Goal: Task Accomplishment & Management: Use online tool/utility

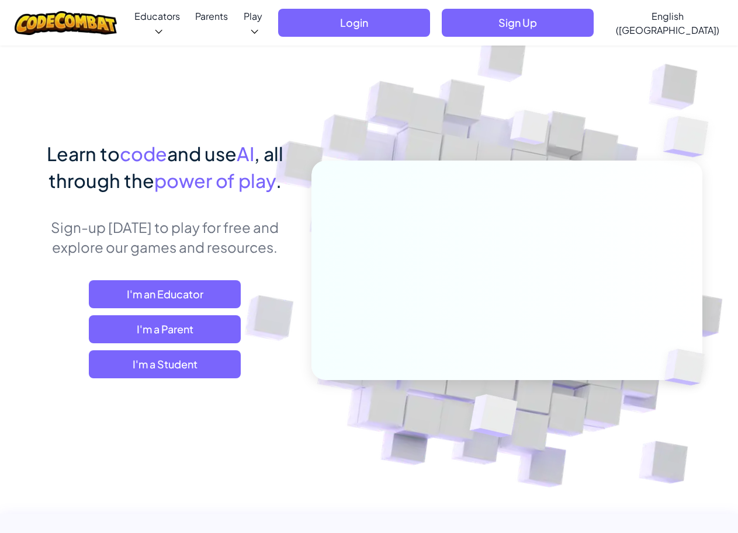
click at [188, 349] on div "I'm an Educator I'm a Parent I'm a Student" at bounding box center [165, 329] width 258 height 98
click at [189, 357] on span "I'm a Student" at bounding box center [165, 364] width 152 height 28
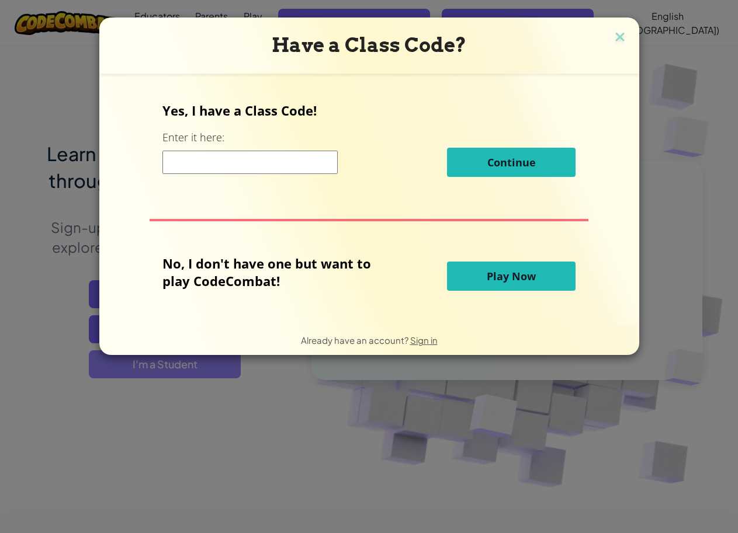
click at [189, 357] on div "Have a Class Code? Yes, I have a Class Code! Enter it here: Continue No, I don'…" at bounding box center [369, 266] width 738 height 533
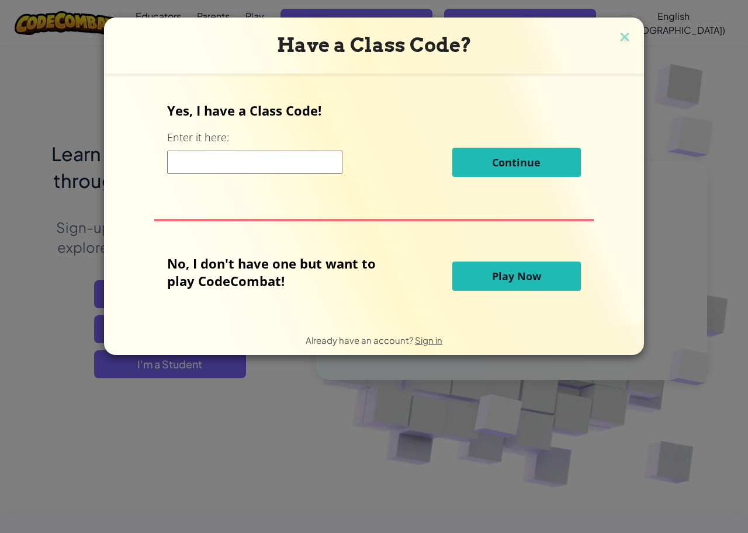
click at [467, 257] on div "No, I don't have one but want to play CodeCombat! Play Now" at bounding box center [373, 276] width 413 height 43
click at [472, 268] on button "Play Now" at bounding box center [516, 276] width 128 height 29
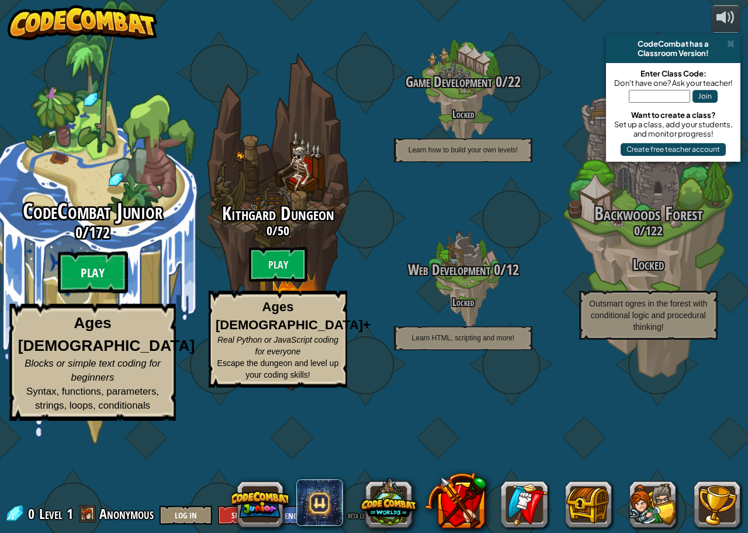
click at [84, 294] on btn "Play" at bounding box center [93, 273] width 70 height 42
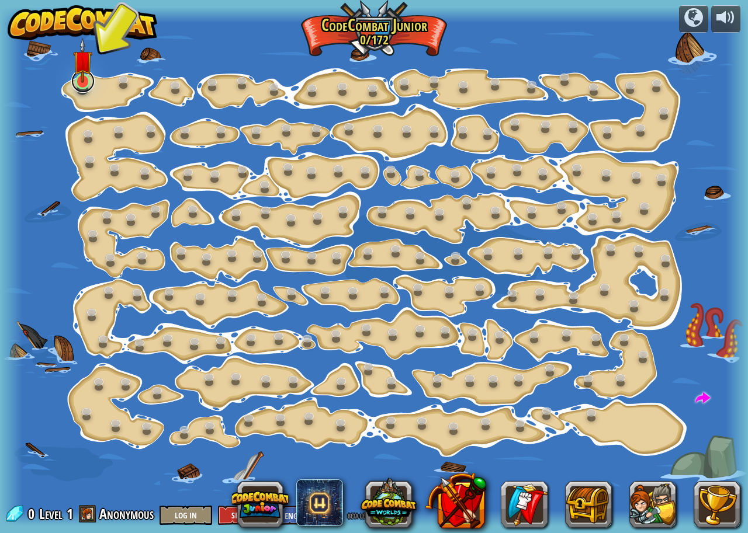
click at [81, 92] on link at bounding box center [82, 80] width 23 height 23
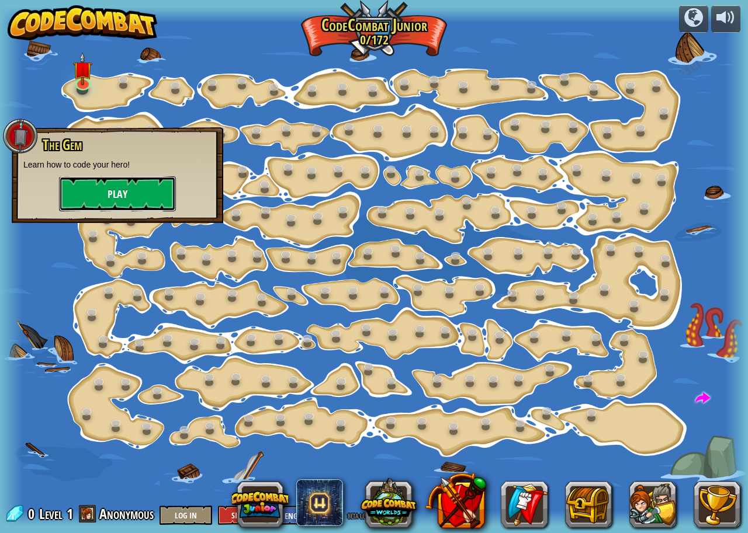
click at [114, 198] on button "Play" at bounding box center [117, 193] width 117 height 35
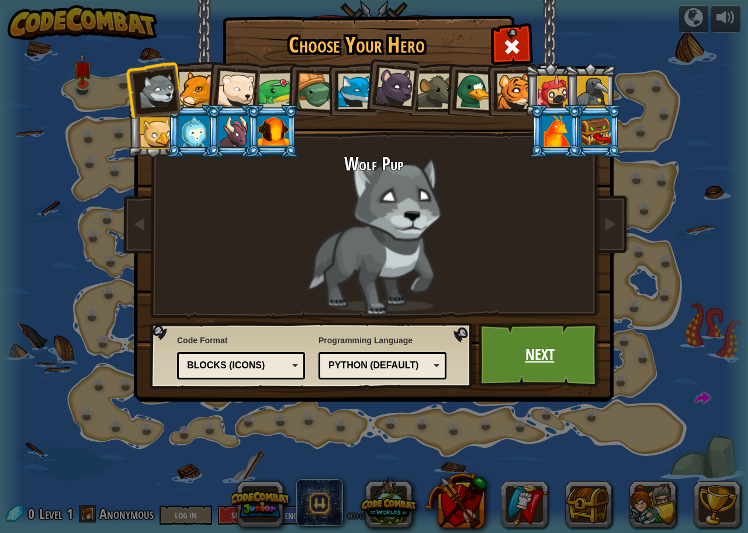
click at [538, 339] on link "Next" at bounding box center [539, 355] width 122 height 64
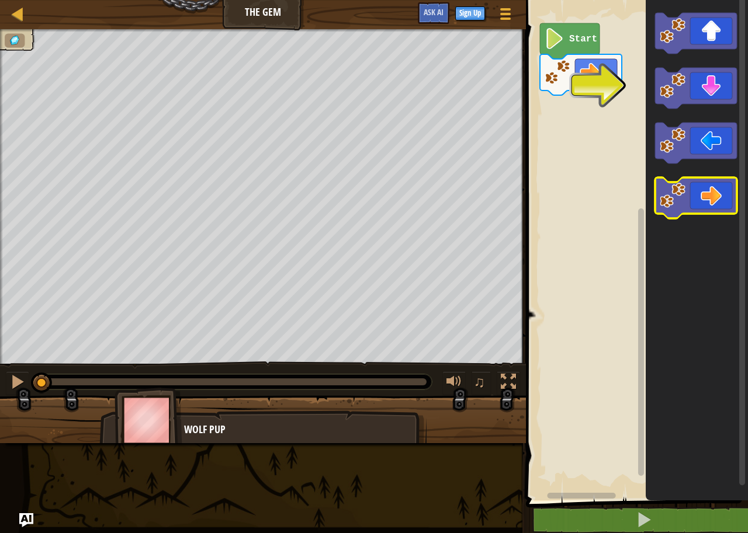
click at [713, 200] on icon "Blockly Workspace" at bounding box center [696, 198] width 82 height 41
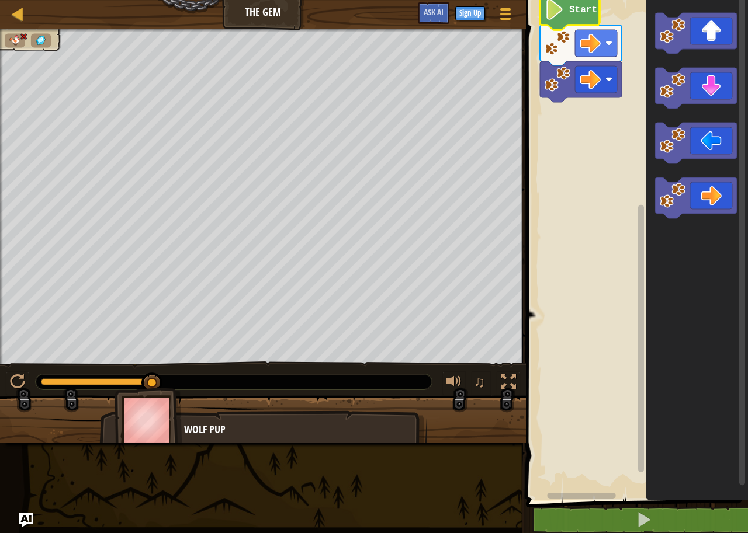
click at [552, 10] on image "Blockly Workspace" at bounding box center [554, 9] width 20 height 21
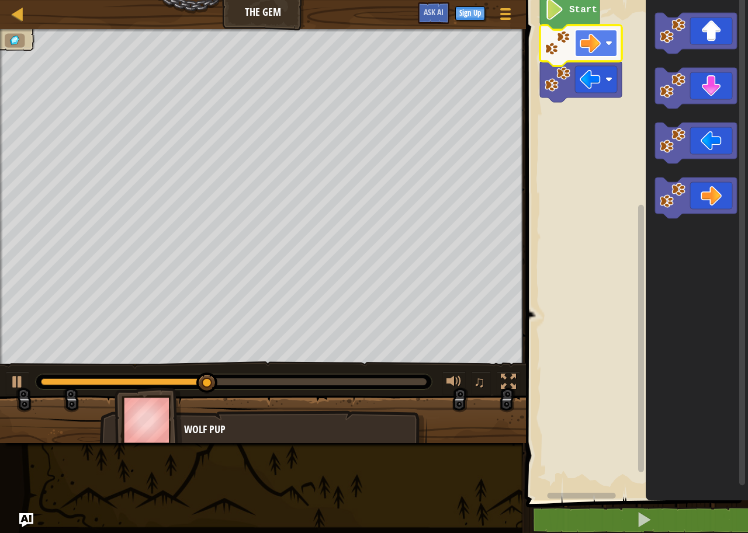
click at [590, 36] on image "Blockly Workspace" at bounding box center [589, 43] width 21 height 21
click at [582, 54] on image "Blockly Workspace" at bounding box center [589, 43] width 21 height 21
click at [583, 48] on image "Blockly Workspace" at bounding box center [589, 43] width 21 height 21
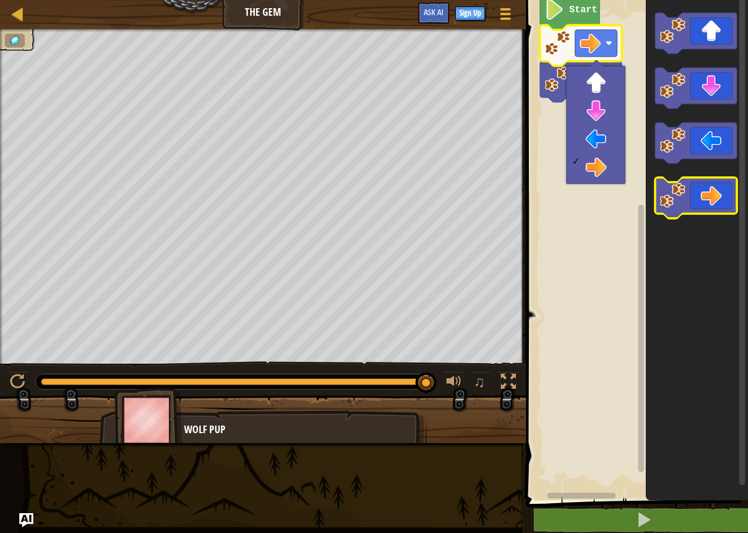
click at [709, 190] on icon "Blockly Workspace" at bounding box center [696, 198] width 82 height 41
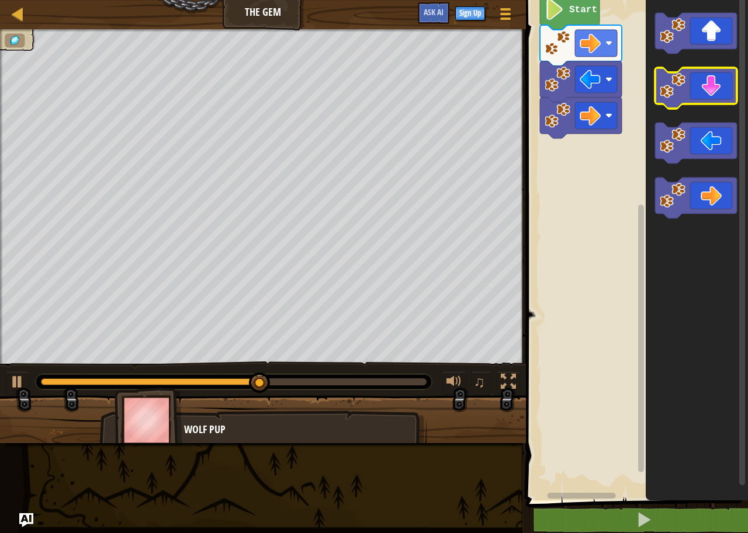
click at [700, 72] on icon "Blockly Workspace" at bounding box center [696, 88] width 82 height 41
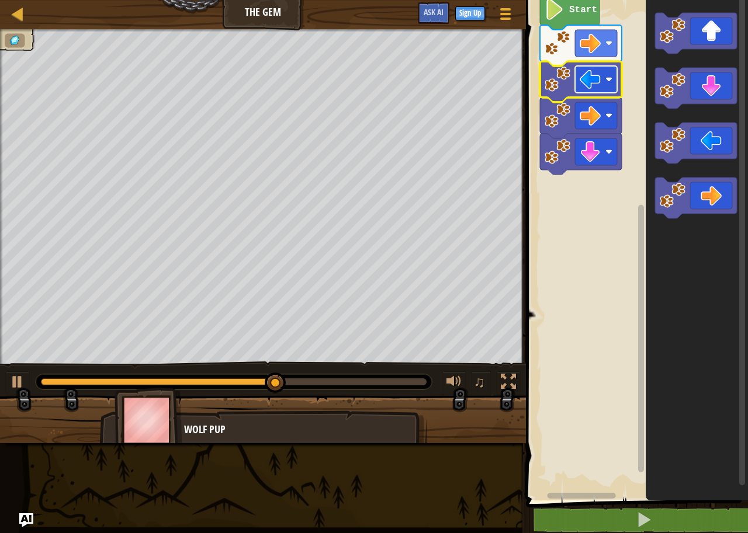
click at [604, 78] on rect "Blockly Workspace" at bounding box center [596, 79] width 42 height 27
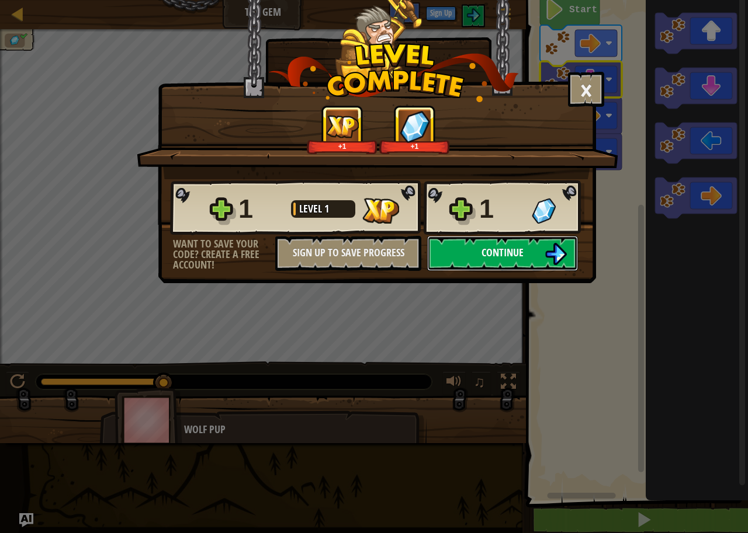
click at [503, 248] on span "Continue" at bounding box center [502, 252] width 42 height 15
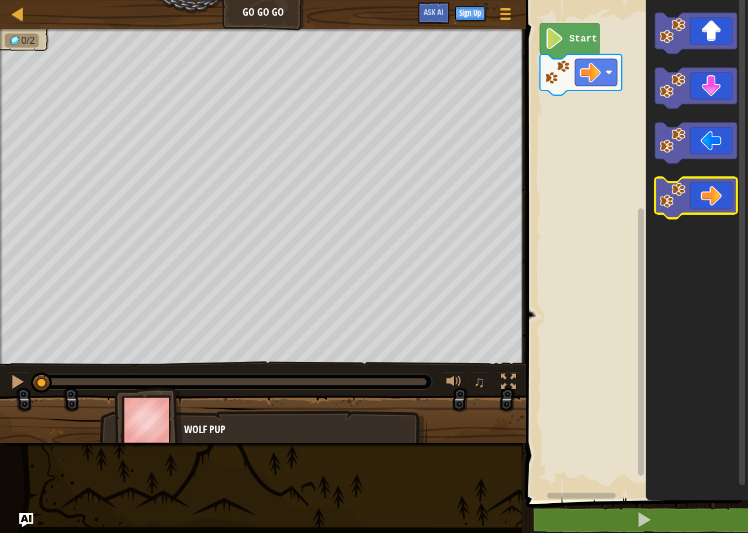
click at [716, 213] on icon "Blockly Workspace" at bounding box center [696, 198] width 82 height 41
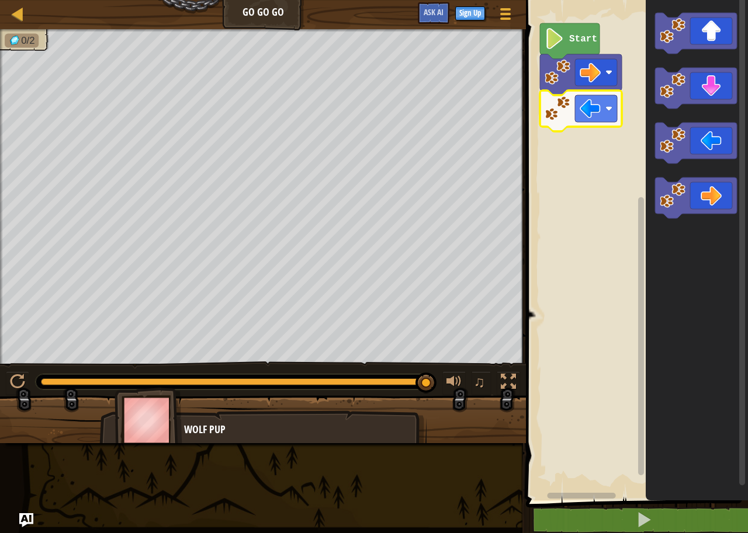
click at [607, 104] on rect "Blockly Workspace" at bounding box center [596, 108] width 42 height 27
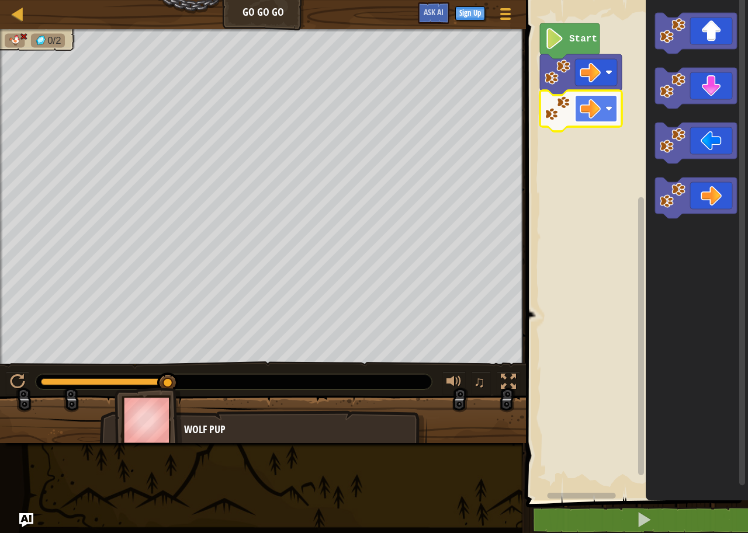
click at [603, 107] on rect "Blockly Workspace" at bounding box center [596, 108] width 42 height 27
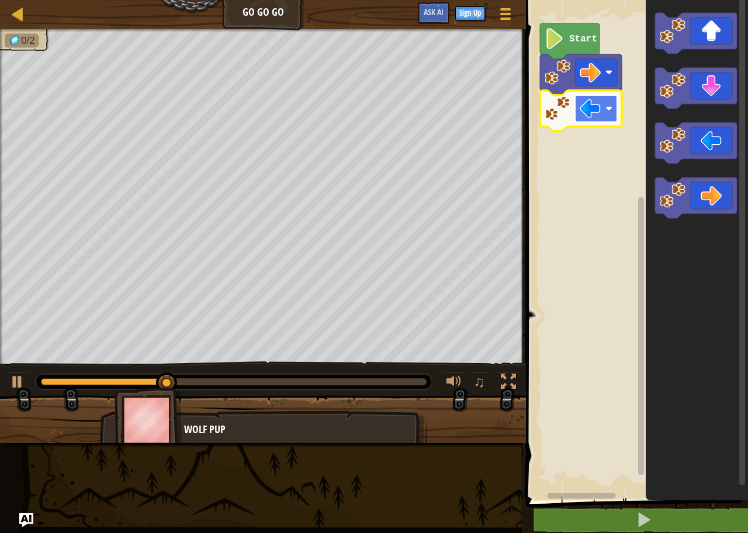
click at [607, 106] on image "Blockly Workspace" at bounding box center [608, 108] width 7 height 7
click at [610, 106] on image "Blockly Workspace" at bounding box center [608, 108] width 7 height 7
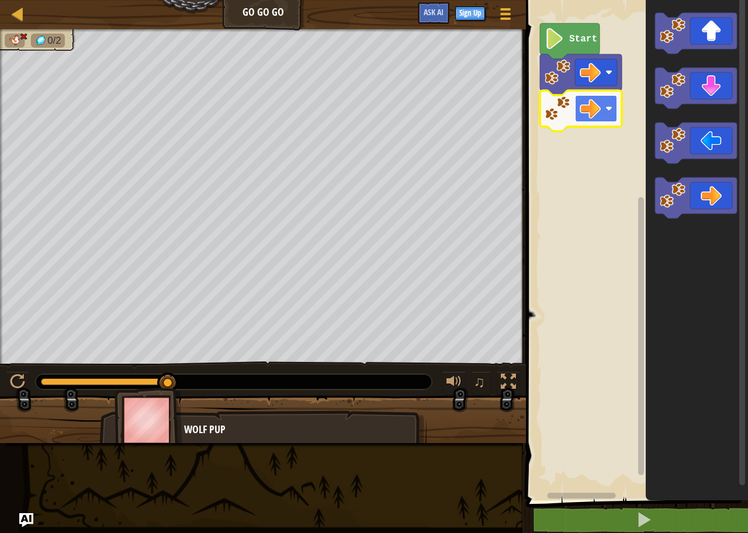
click at [607, 113] on rect "Blockly Workspace" at bounding box center [596, 108] width 42 height 27
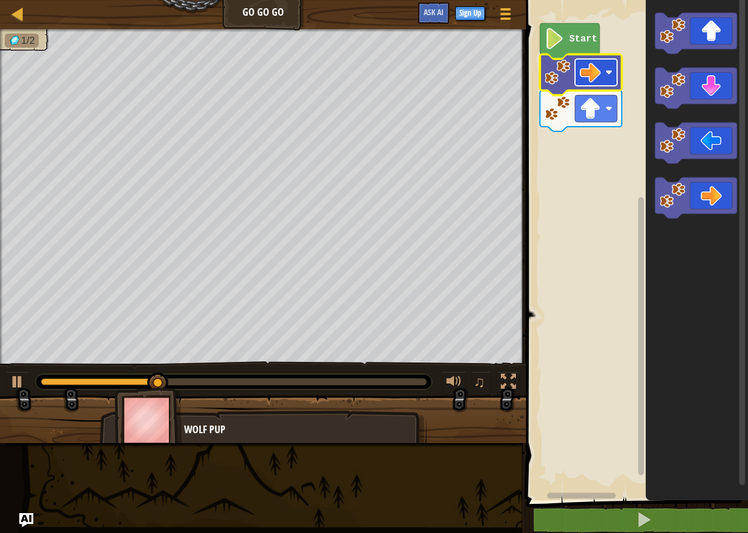
click at [590, 76] on image "Blockly Workspace" at bounding box center [589, 72] width 21 height 21
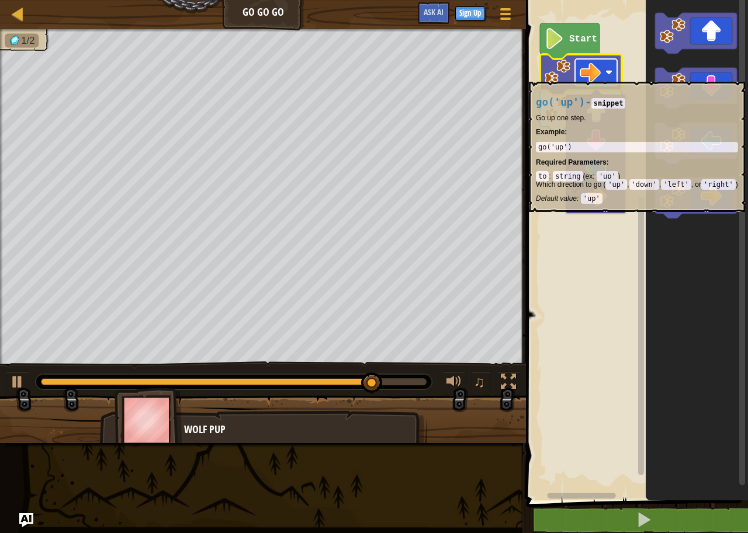
click at [602, 76] on rect "Blockly Workspace" at bounding box center [596, 72] width 42 height 27
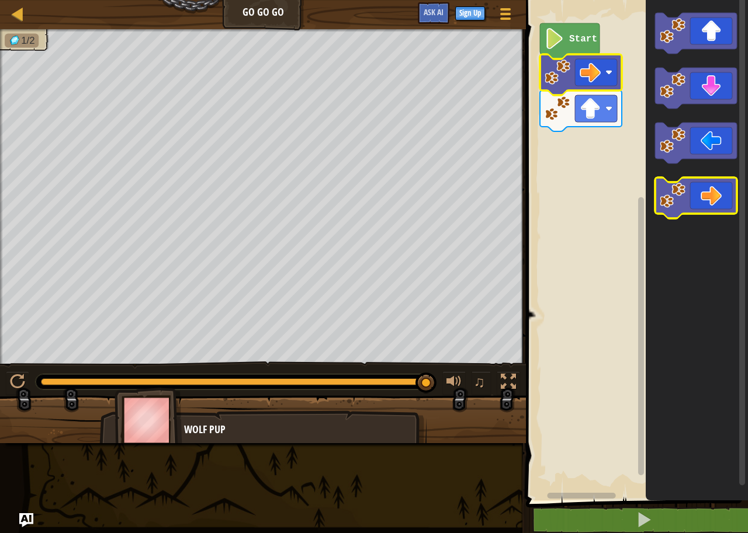
click at [710, 200] on icon "Blockly Workspace" at bounding box center [696, 198] width 82 height 41
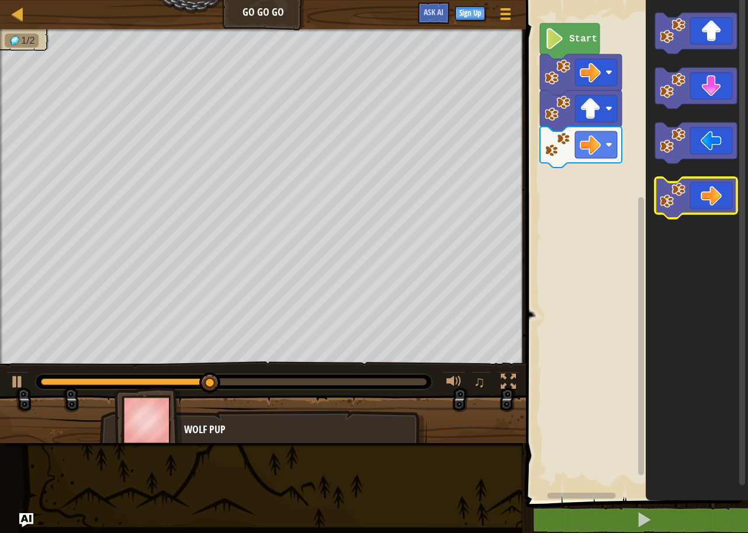
click at [714, 200] on icon "Blockly Workspace" at bounding box center [696, 198] width 82 height 41
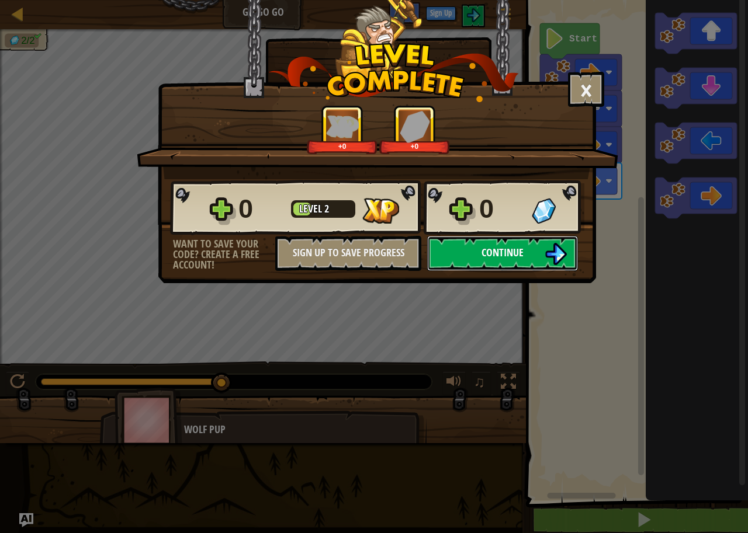
click at [537, 247] on button "Continue" at bounding box center [502, 253] width 151 height 35
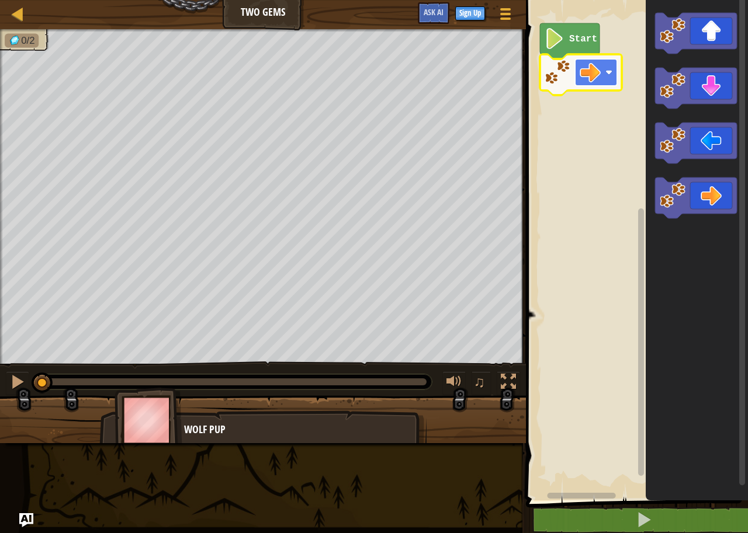
click at [600, 67] on image "Blockly Workspace" at bounding box center [589, 72] width 21 height 21
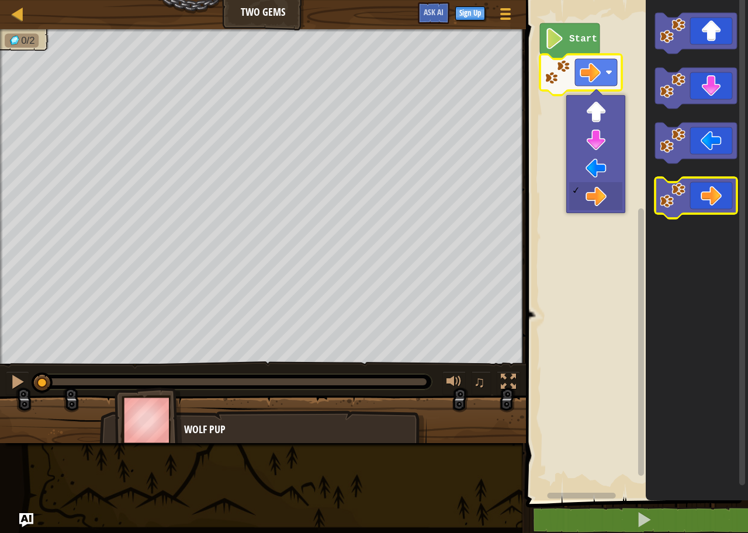
click at [699, 190] on icon "Blockly Workspace" at bounding box center [696, 198] width 82 height 41
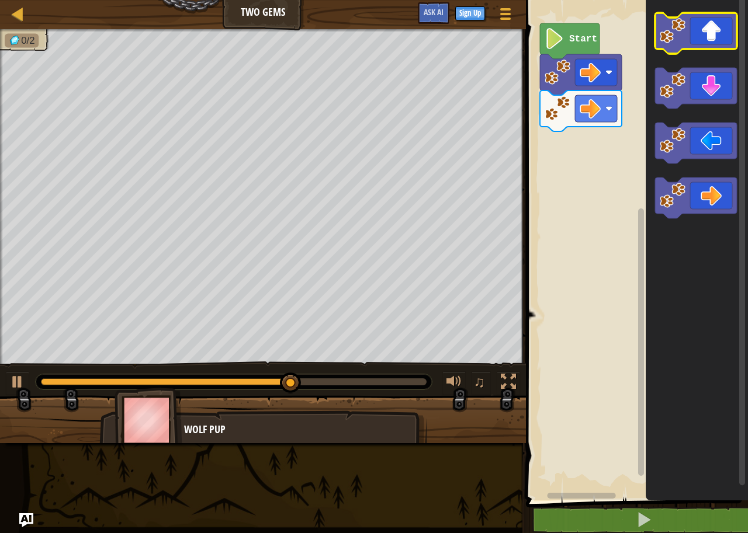
click at [701, 44] on icon "Blockly Workspace" at bounding box center [696, 33] width 82 height 41
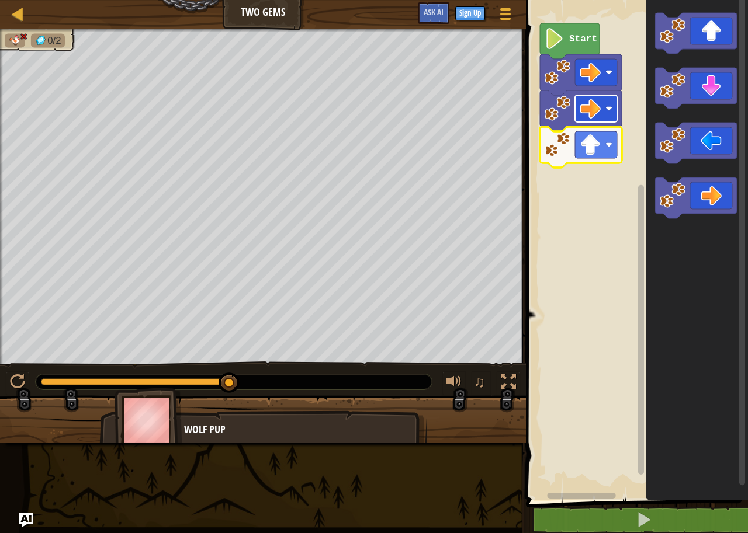
click at [609, 112] on g "Blockly Workspace" at bounding box center [596, 108] width 42 height 27
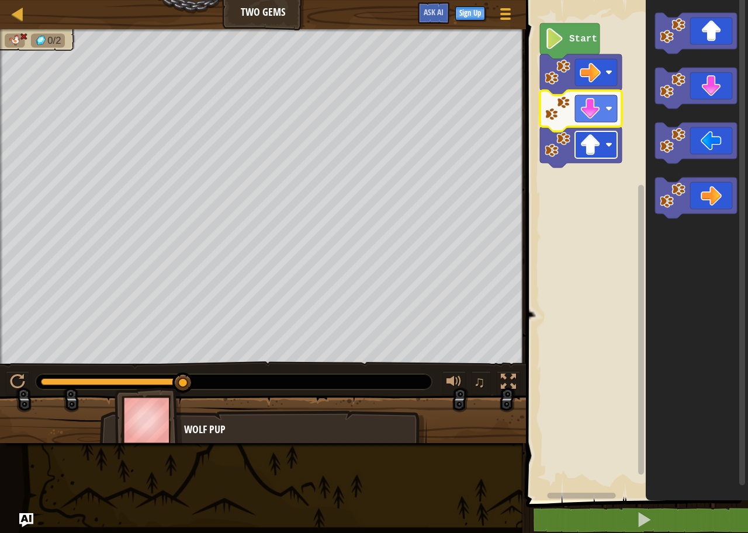
click at [592, 145] on image "Blockly Workspace" at bounding box center [589, 144] width 21 height 21
click at [589, 106] on image "Blockly Workspace" at bounding box center [589, 108] width 21 height 21
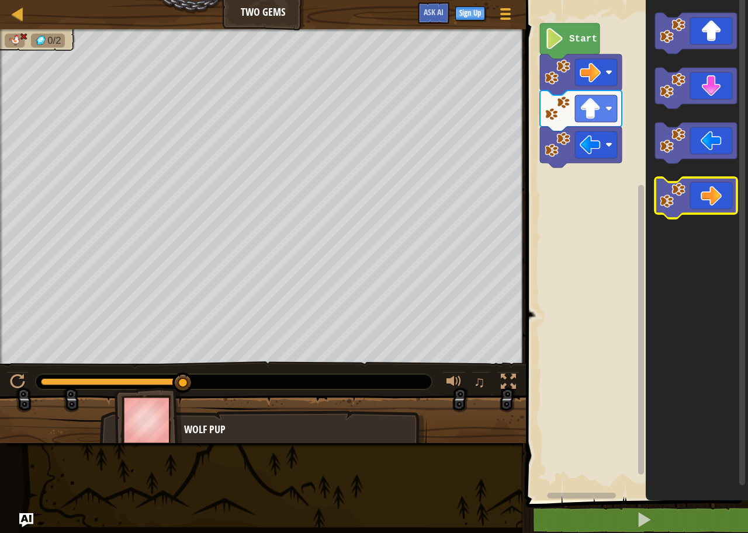
click at [708, 195] on icon "Blockly Workspace" at bounding box center [696, 198] width 82 height 41
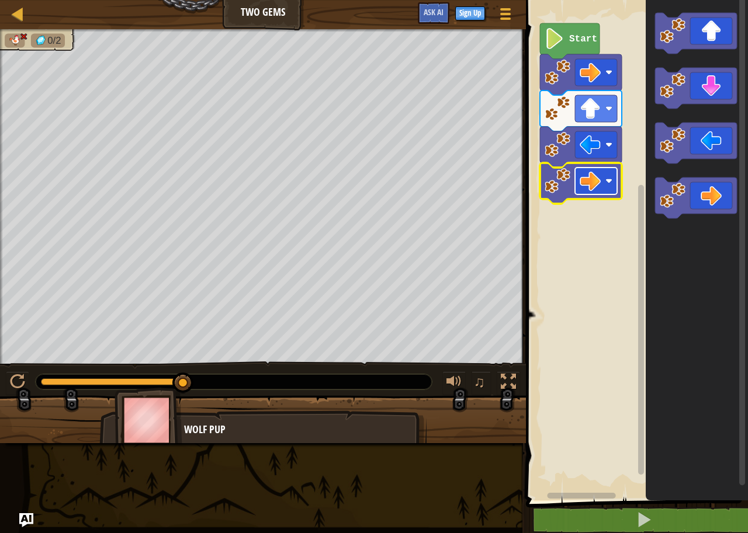
click at [611, 174] on rect "Blockly Workspace" at bounding box center [596, 181] width 42 height 27
click at [602, 74] on rect "Blockly Workspace" at bounding box center [596, 72] width 42 height 27
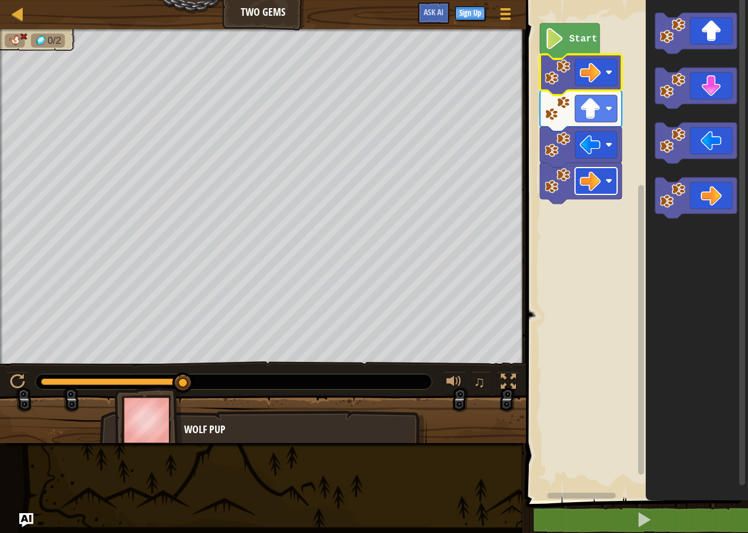
click at [591, 169] on rect "Blockly Workspace" at bounding box center [596, 181] width 42 height 27
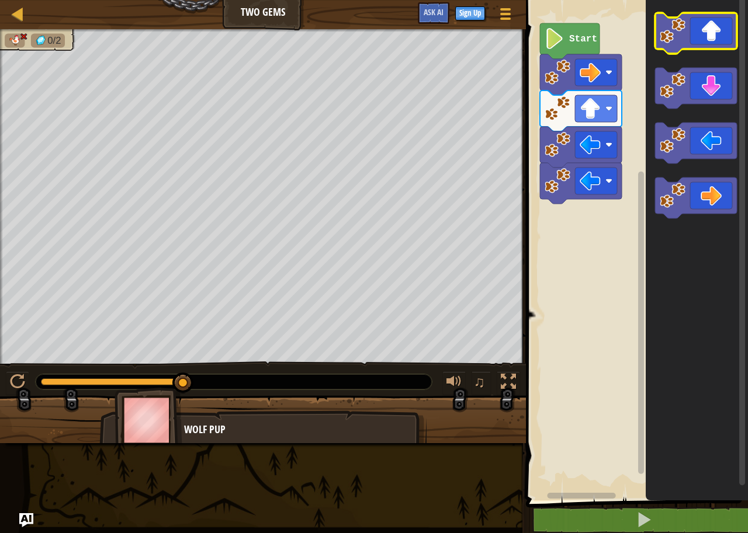
click at [711, 35] on icon "Blockly Workspace" at bounding box center [696, 33] width 82 height 41
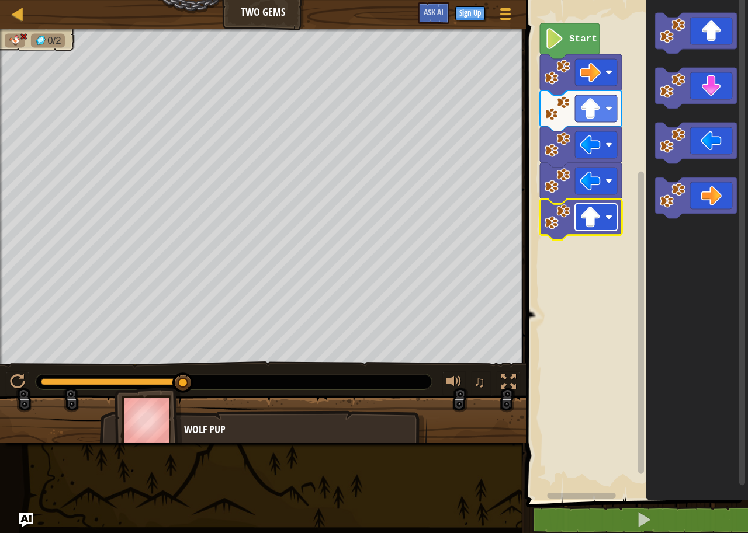
click at [593, 218] on image "Blockly Workspace" at bounding box center [589, 217] width 21 height 21
click at [603, 197] on icon "Blockly Workspace" at bounding box center [581, 183] width 82 height 41
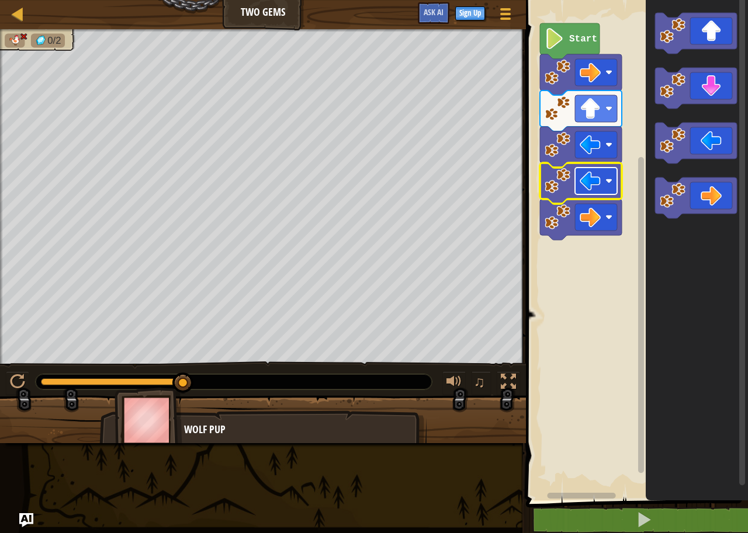
click at [597, 190] on image "Blockly Workspace" at bounding box center [589, 181] width 21 height 21
click at [588, 225] on image "Blockly Workspace" at bounding box center [589, 217] width 21 height 21
click at [602, 177] on rect "Blockly Workspace" at bounding box center [596, 181] width 42 height 27
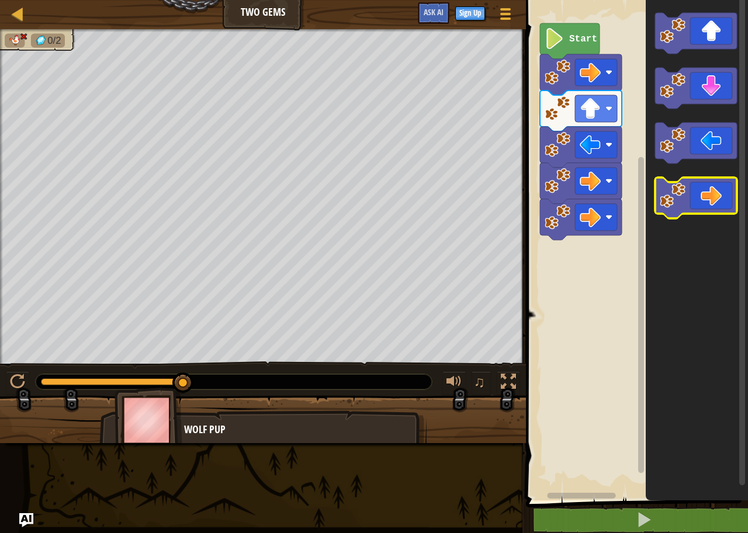
click at [700, 203] on icon "Blockly Workspace" at bounding box center [696, 198] width 82 height 41
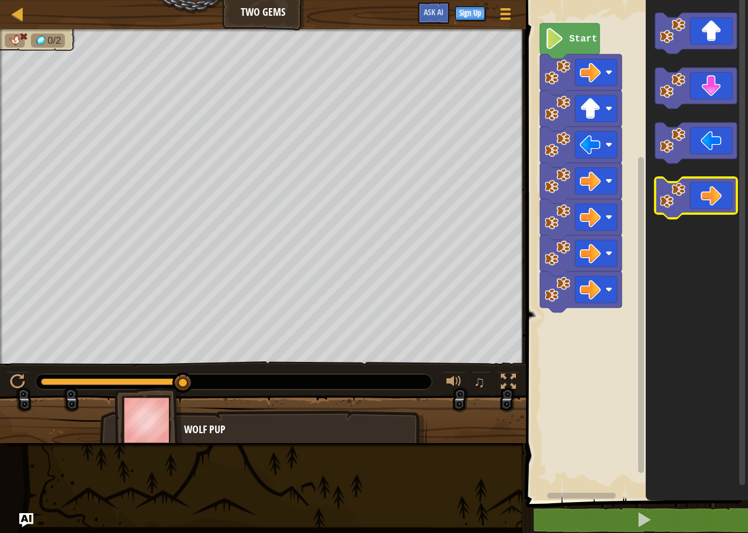
click at [700, 203] on icon "Blockly Workspace" at bounding box center [696, 198] width 82 height 41
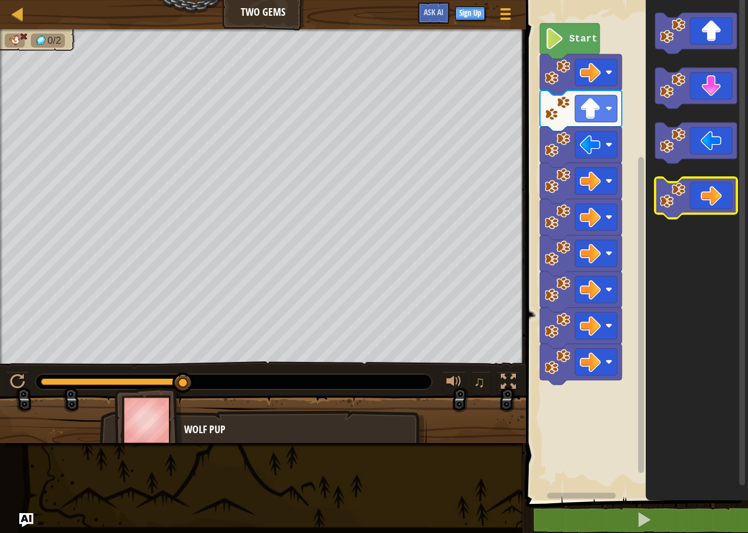
click at [702, 186] on icon "Blockly Workspace" at bounding box center [696, 198] width 82 height 41
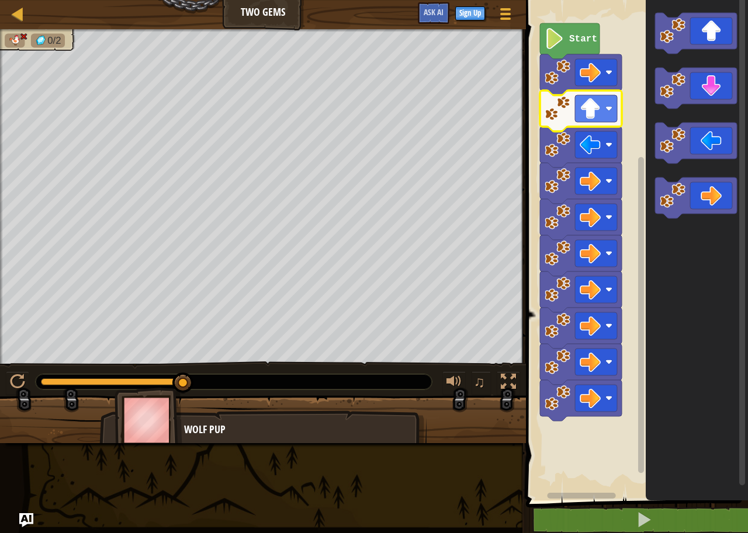
click at [581, 124] on icon "Blockly Workspace" at bounding box center [581, 111] width 82 height 41
click at [585, 122] on rect "Blockly Workspace" at bounding box center [596, 108] width 42 height 27
click at [595, 113] on image "Blockly Workspace" at bounding box center [589, 108] width 21 height 21
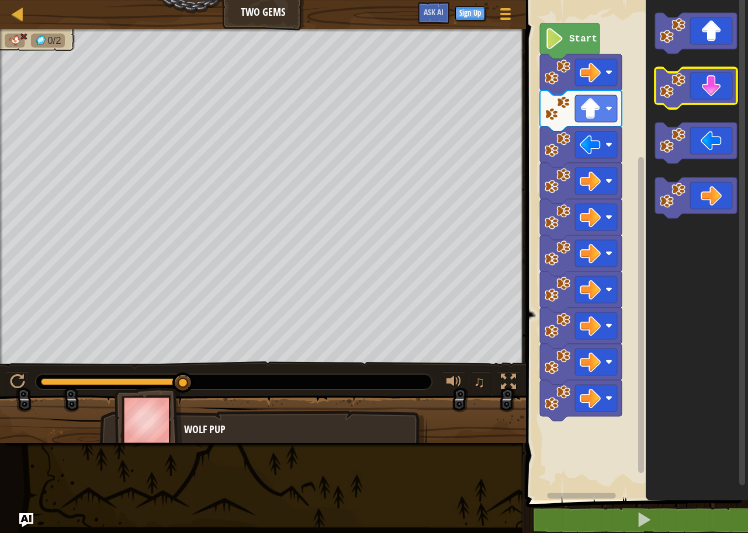
click at [730, 84] on icon "Blockly Workspace" at bounding box center [696, 88] width 82 height 41
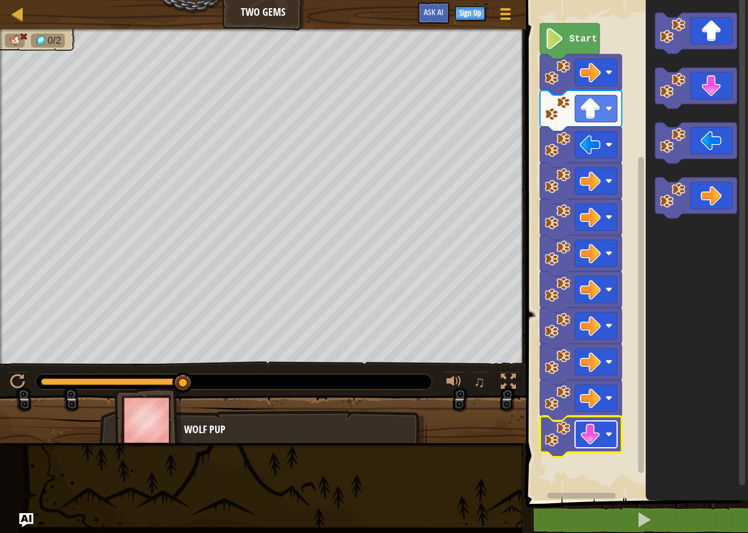
click at [581, 432] on image "Blockly Workspace" at bounding box center [589, 434] width 21 height 21
click at [602, 387] on rect "Blockly Workspace" at bounding box center [596, 398] width 42 height 27
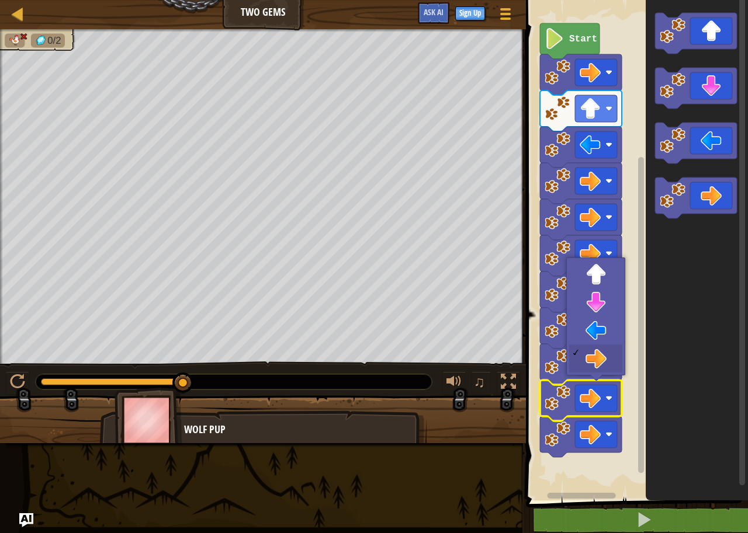
click at [602, 387] on rect "Blockly Workspace" at bounding box center [596, 398] width 42 height 27
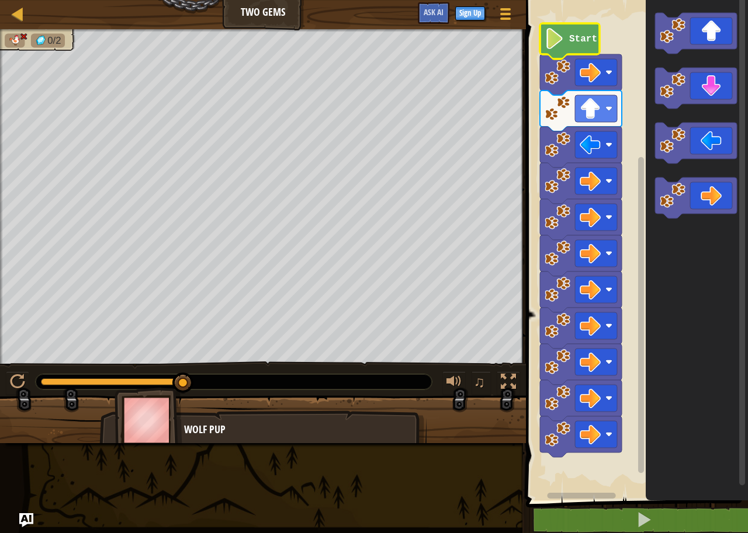
click at [548, 41] on image "Blockly Workspace" at bounding box center [554, 38] width 20 height 21
click at [558, 44] on image "Blockly Workspace" at bounding box center [554, 38] width 20 height 21
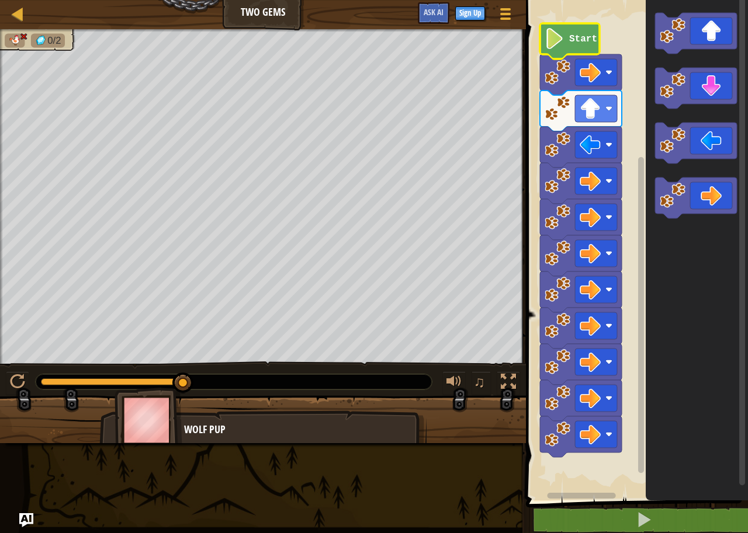
click at [558, 44] on image "Blockly Workspace" at bounding box center [554, 38] width 20 height 21
click at [520, 32] on div at bounding box center [521, 266] width 2 height 533
click at [576, 47] on rect "Blockly Workspace" at bounding box center [634, 247] width 225 height 506
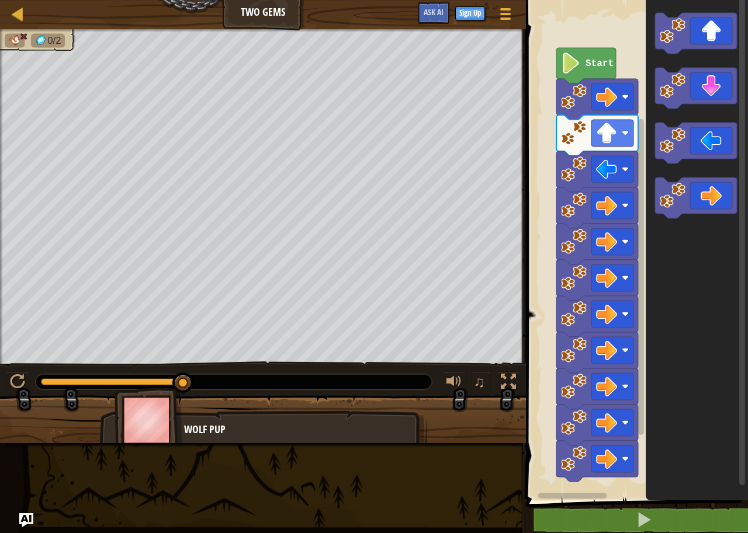
click at [576, 47] on rect "Blockly Workspace" at bounding box center [634, 247] width 225 height 506
click at [577, 48] on g "Start" at bounding box center [597, 265] width 82 height 434
click at [589, 96] on g "Blockly Workspace" at bounding box center [597, 280] width 82 height 403
click at [682, 95] on image "Blockly Workspace" at bounding box center [672, 86] width 26 height 26
click at [623, 487] on rect "Blockly Workspace" at bounding box center [612, 495] width 42 height 27
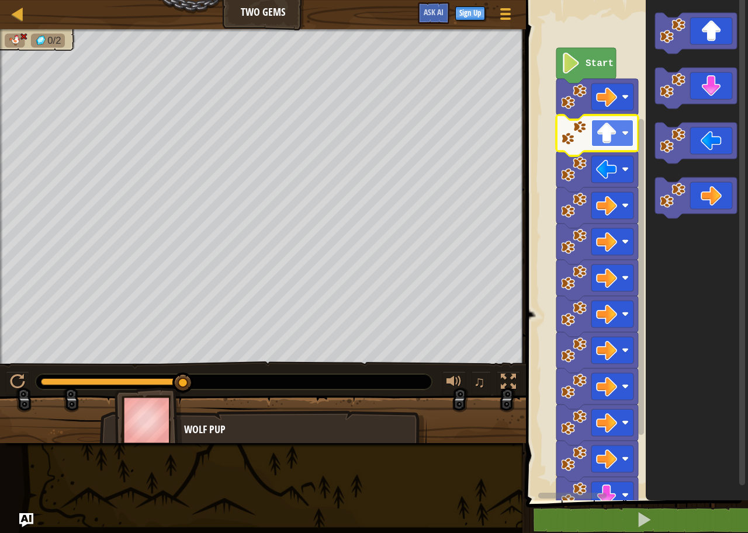
click at [622, 133] on g "Blockly Workspace" at bounding box center [612, 133] width 42 height 27
click at [612, 138] on image "Blockly Workspace" at bounding box center [606, 133] width 21 height 21
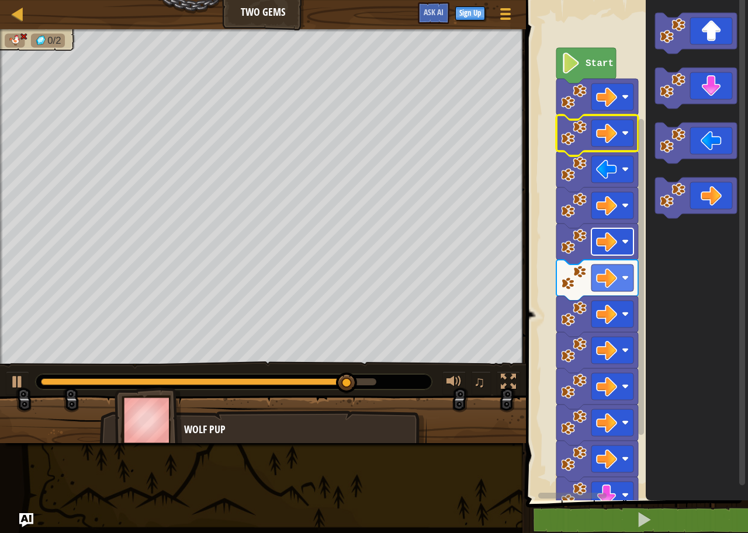
click at [620, 239] on rect "Blockly Workspace" at bounding box center [612, 241] width 42 height 27
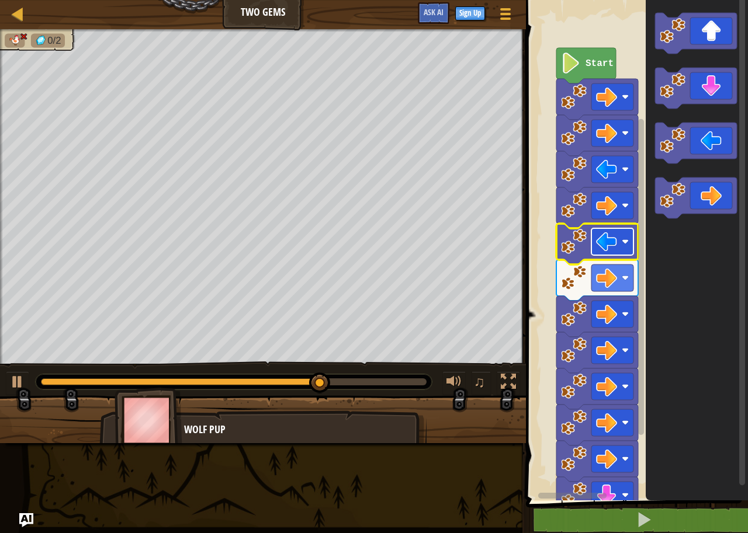
click at [619, 245] on rect "Blockly Workspace" at bounding box center [612, 241] width 42 height 27
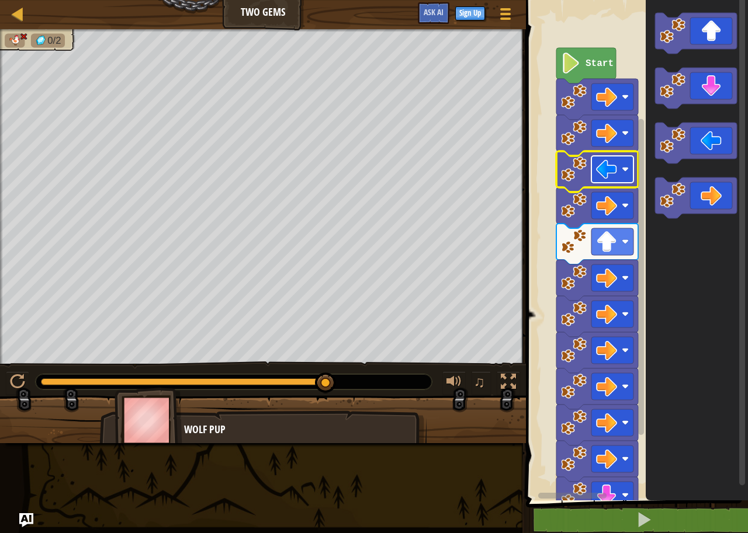
click at [624, 172] on image "Blockly Workspace" at bounding box center [624, 169] width 7 height 7
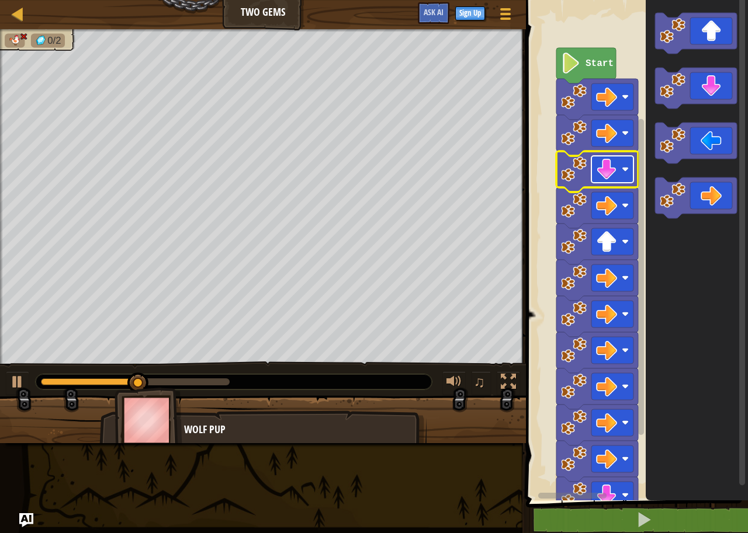
click at [621, 173] on image "Blockly Workspace" at bounding box center [624, 169] width 7 height 7
click at [619, 171] on rect "Blockly Workspace" at bounding box center [612, 169] width 42 height 27
click at [624, 173] on image "Blockly Workspace" at bounding box center [624, 169] width 7 height 7
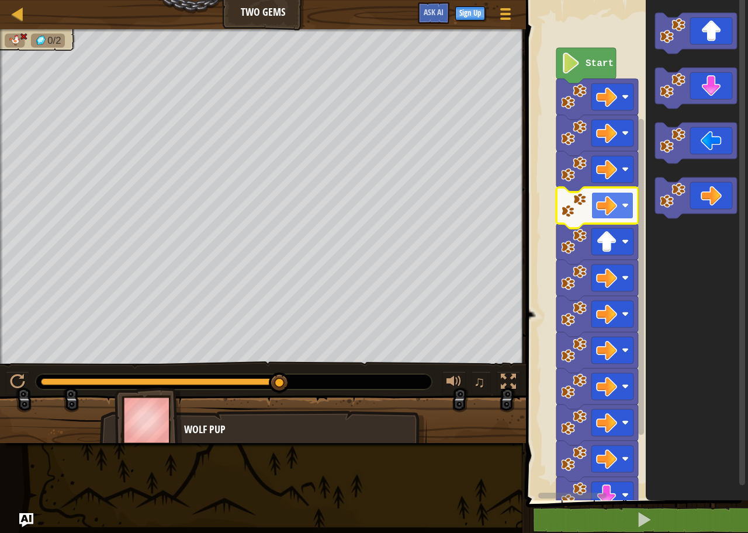
click at [629, 210] on rect "Blockly Workspace" at bounding box center [612, 205] width 42 height 27
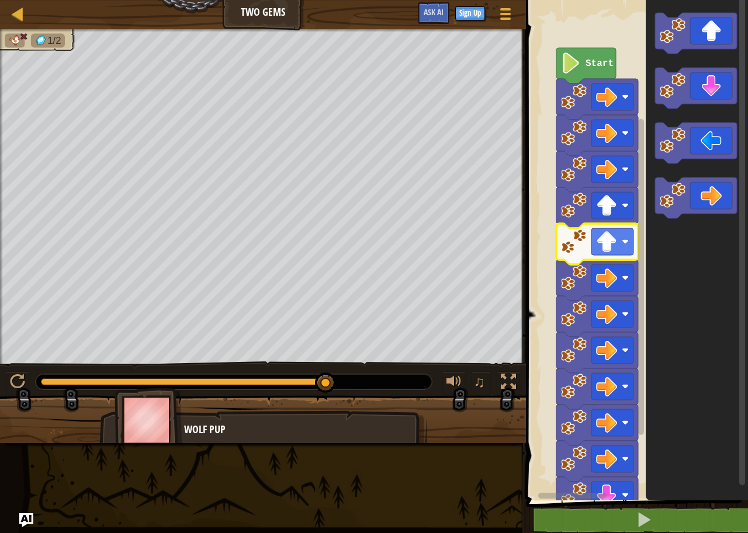
click at [621, 244] on image "Blockly Workspace" at bounding box center [624, 241] width 7 height 7
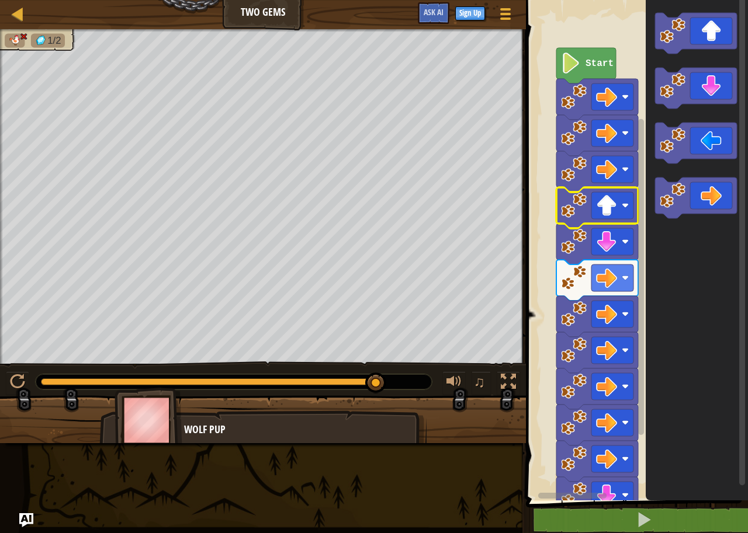
click at [602, 220] on icon "Blockly Workspace" at bounding box center [597, 207] width 82 height 41
click at [613, 245] on image "Blockly Workspace" at bounding box center [606, 241] width 21 height 21
click at [605, 195] on image "Blockly Workspace" at bounding box center [606, 205] width 21 height 21
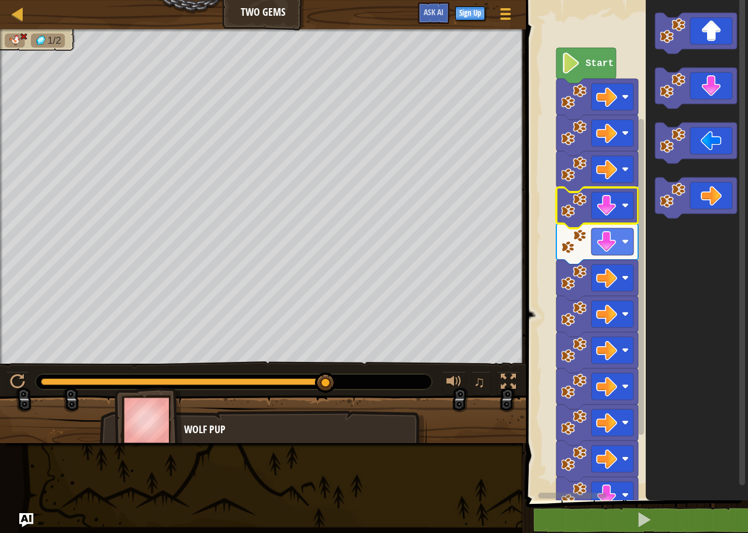
click at [587, 263] on icon "Blockly Workspace" at bounding box center [597, 280] width 82 height 41
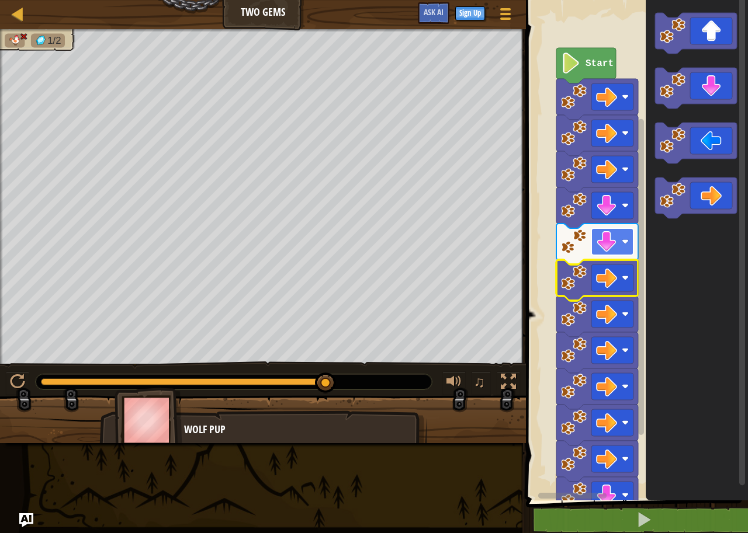
click at [597, 245] on image "Blockly Workspace" at bounding box center [606, 241] width 21 height 21
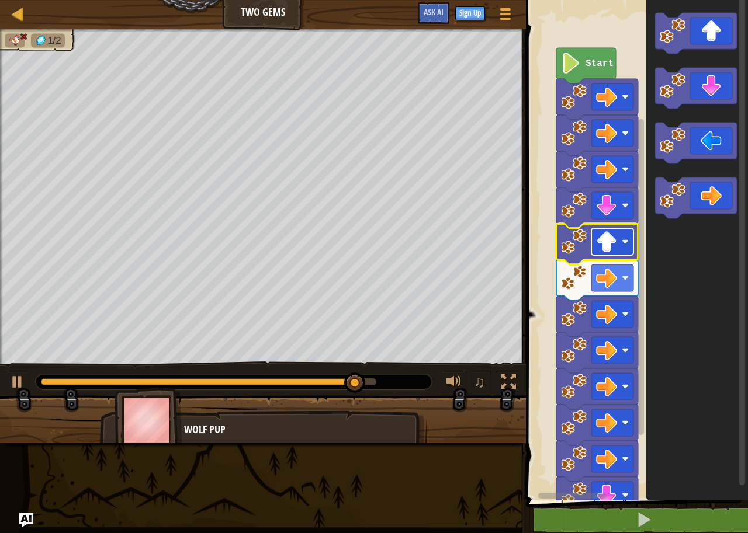
click at [607, 238] on image "Blockly Workspace" at bounding box center [606, 241] width 21 height 21
click at [595, 210] on rect "Blockly Workspace" at bounding box center [612, 205] width 42 height 27
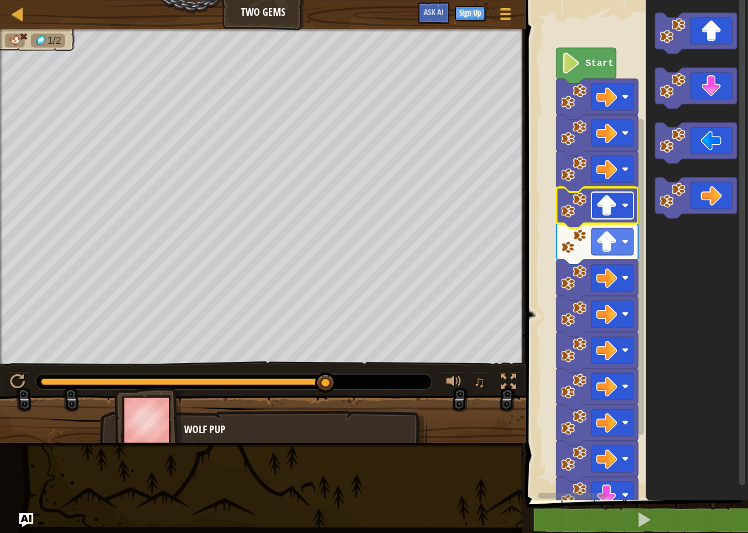
click at [600, 211] on image "Blockly Workspace" at bounding box center [606, 205] width 21 height 21
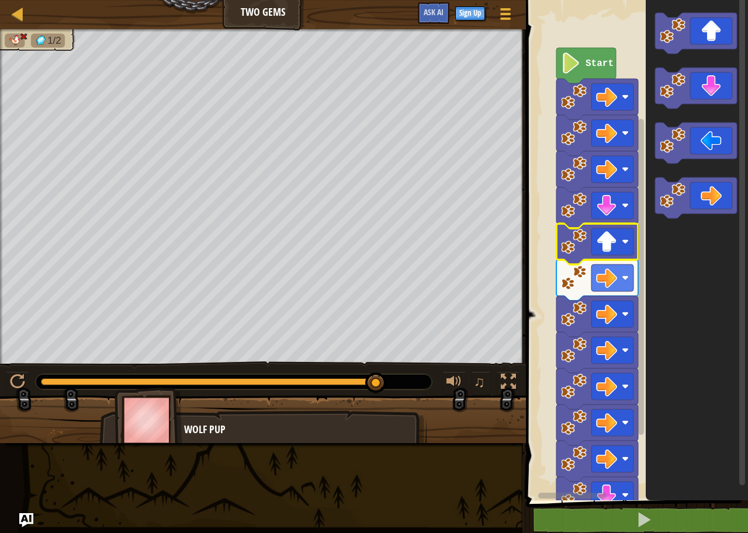
click at [612, 256] on icon "Blockly Workspace" at bounding box center [597, 244] width 82 height 41
click at [613, 246] on image "Blockly Workspace" at bounding box center [606, 241] width 21 height 21
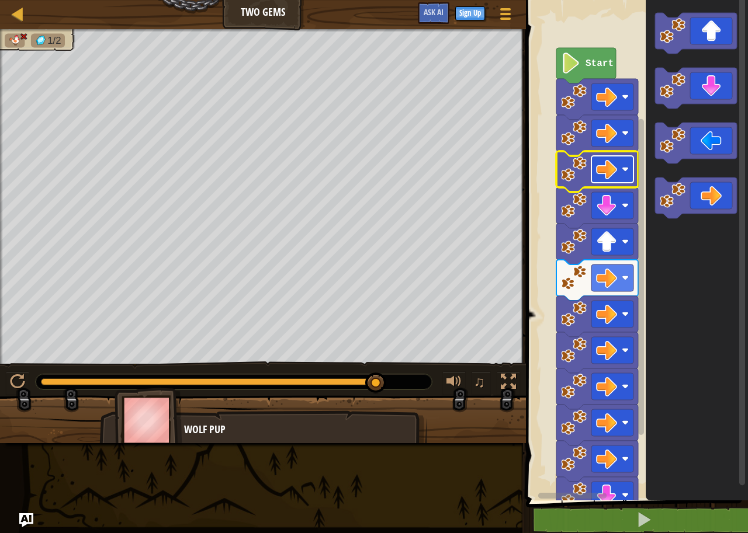
click at [598, 176] on image "Blockly Workspace" at bounding box center [606, 169] width 21 height 21
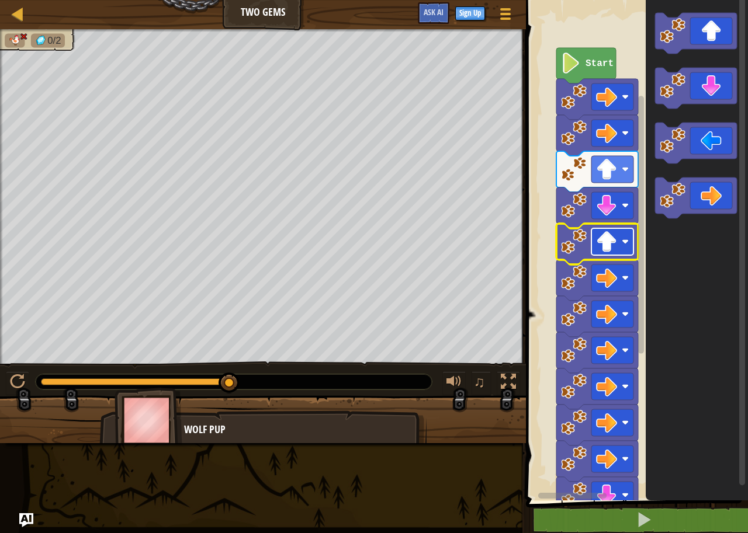
click at [611, 247] on image "Blockly Workspace" at bounding box center [606, 241] width 21 height 21
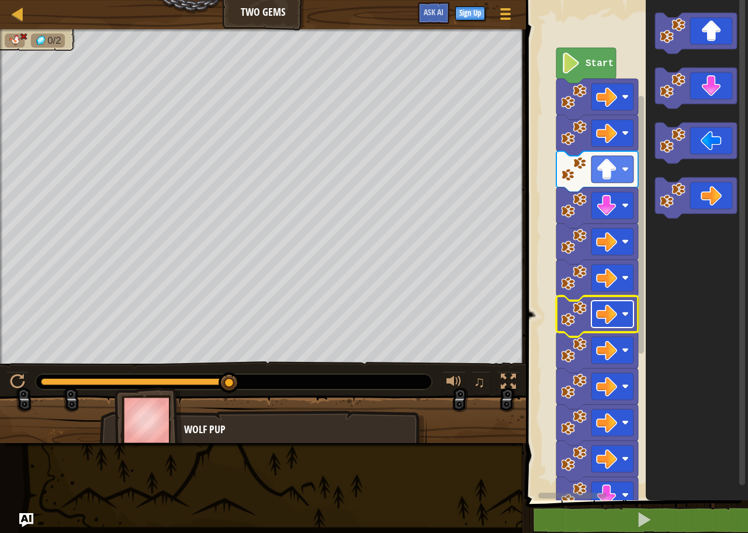
click at [611, 314] on image "Blockly Workspace" at bounding box center [606, 314] width 21 height 21
click at [607, 363] on rect "Blockly Workspace" at bounding box center [612, 350] width 42 height 27
click at [621, 348] on rect "Blockly Workspace" at bounding box center [612, 350] width 42 height 27
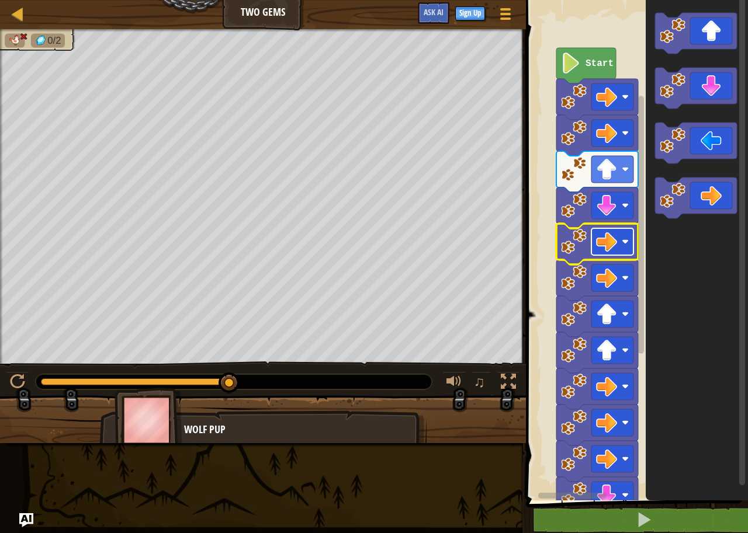
click at [593, 244] on rect "Blockly Workspace" at bounding box center [612, 241] width 42 height 27
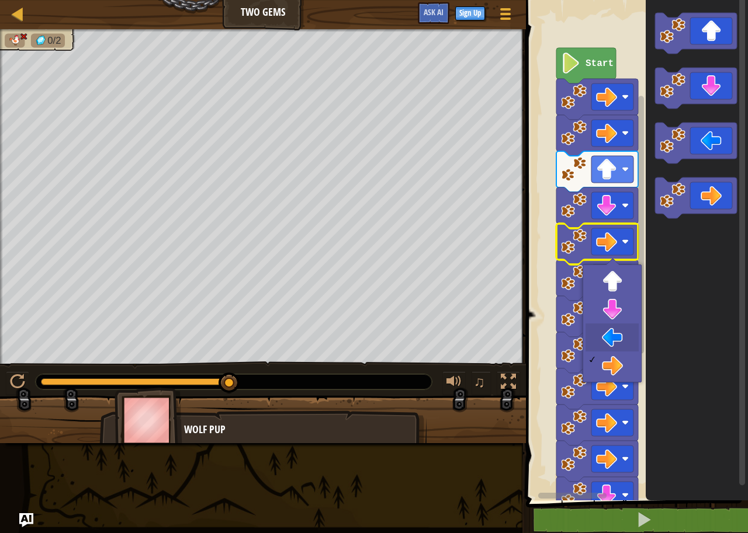
drag, startPoint x: 615, startPoint y: 324, endPoint x: 616, endPoint y: 346, distance: 22.8
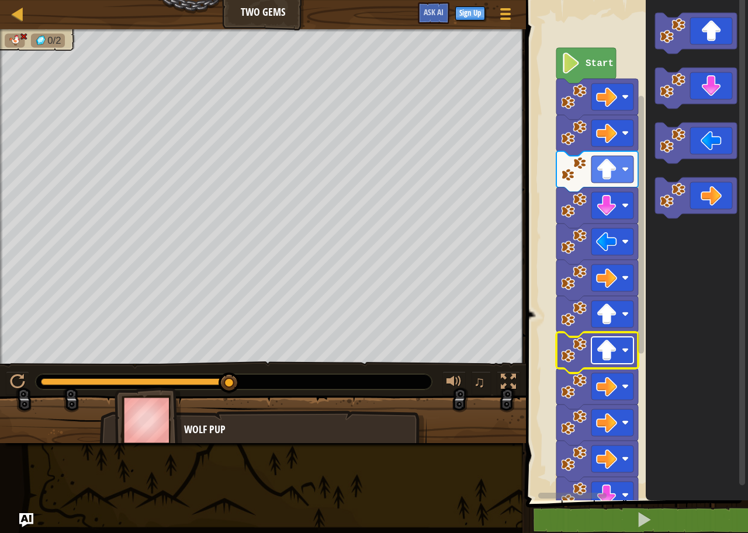
click at [612, 347] on image "Blockly Workspace" at bounding box center [606, 350] width 21 height 21
click at [607, 315] on image "Blockly Workspace" at bounding box center [606, 314] width 21 height 21
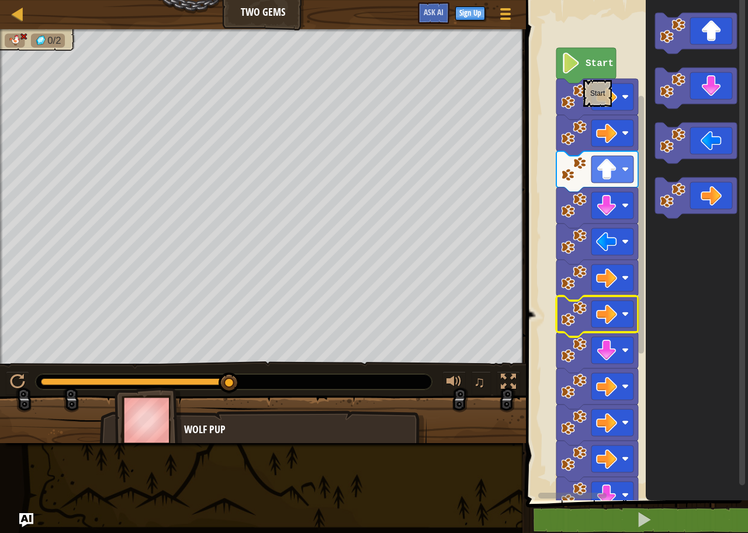
click at [583, 73] on icon "Blockly Workspace" at bounding box center [586, 66] width 60 height 36
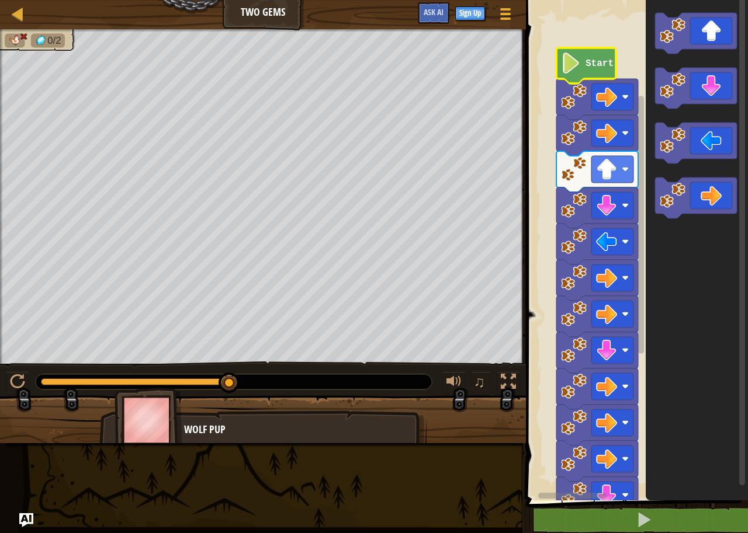
click at [583, 73] on icon "Blockly Workspace" at bounding box center [586, 66] width 60 height 36
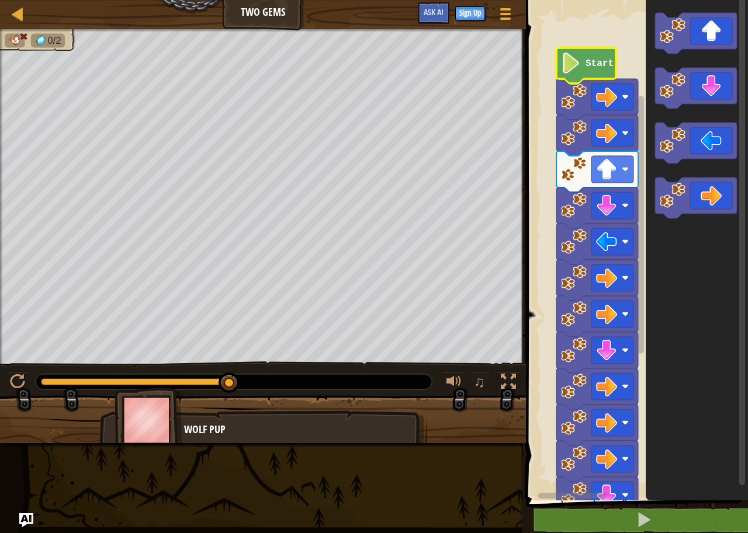
click at [583, 73] on icon "Blockly Workspace" at bounding box center [586, 66] width 60 height 36
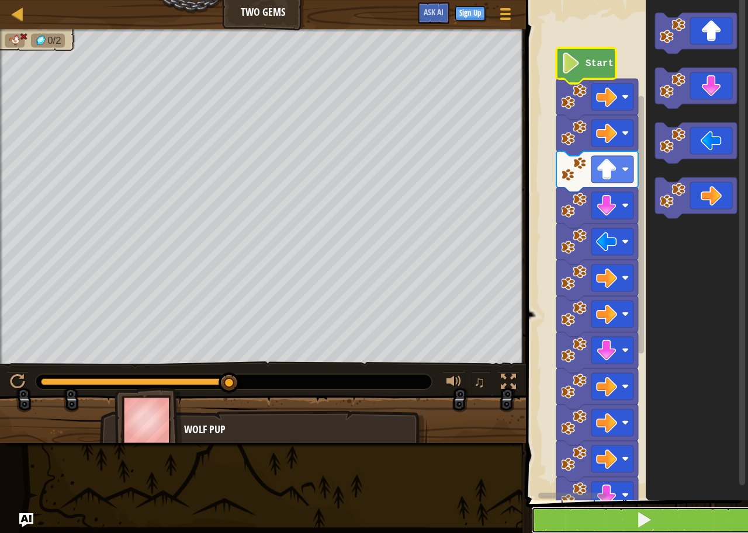
click at [645, 510] on button at bounding box center [643, 520] width 225 height 27
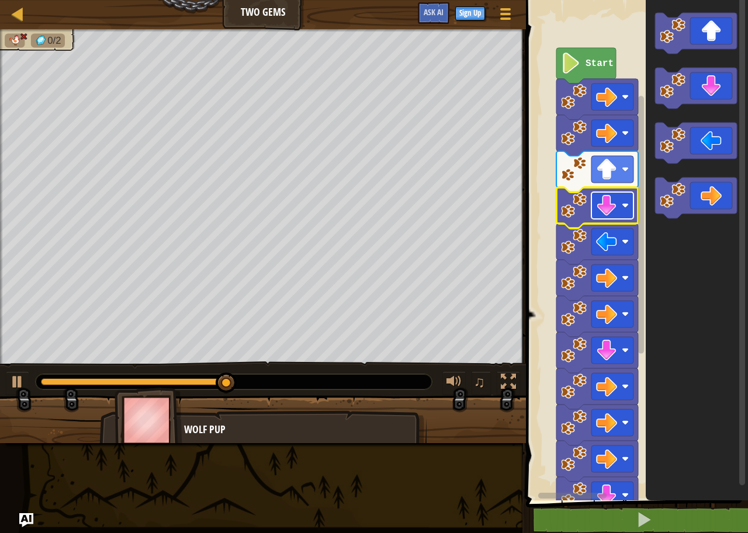
click at [607, 197] on image "Blockly Workspace" at bounding box center [606, 205] width 21 height 21
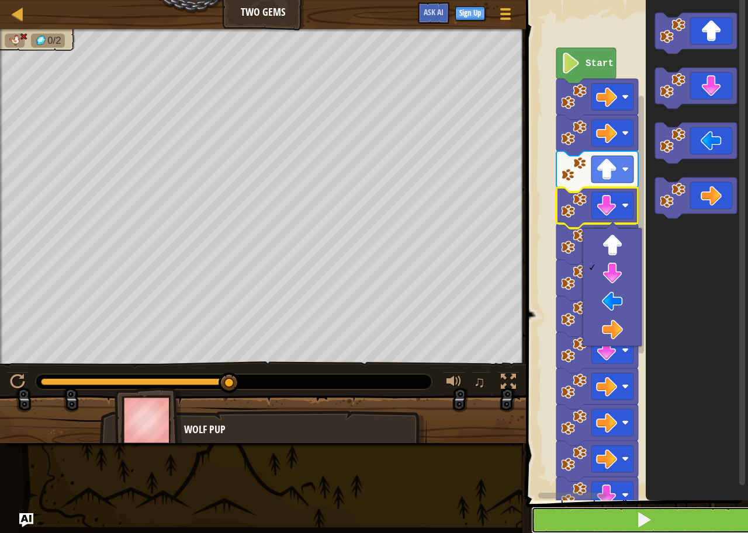
click at [684, 510] on button at bounding box center [643, 520] width 225 height 27
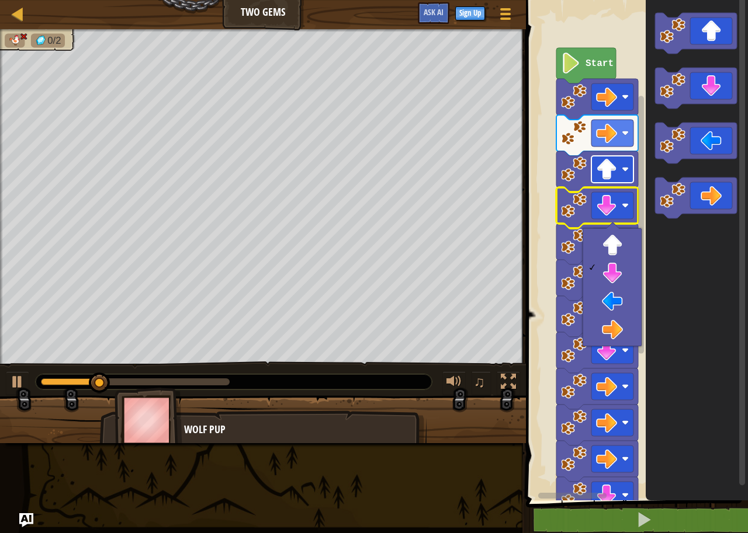
click at [599, 180] on image "Blockly Workspace" at bounding box center [606, 169] width 21 height 21
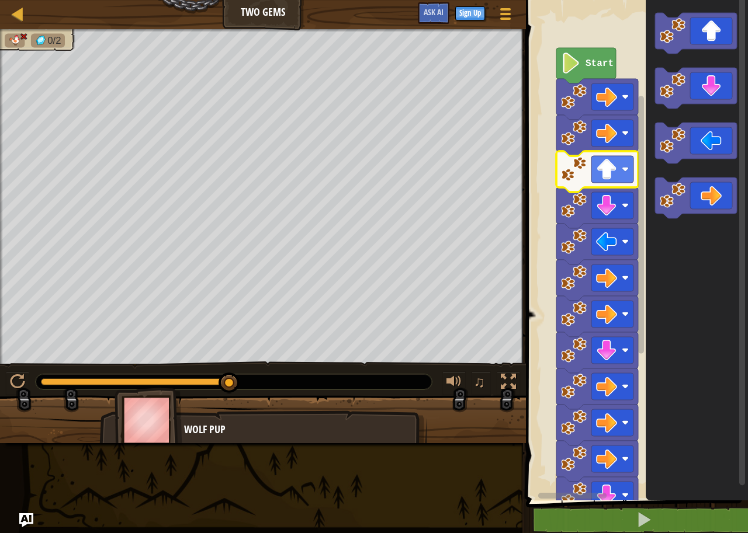
drag, startPoint x: 654, startPoint y: 506, endPoint x: 647, endPoint y: 478, distance: 28.9
click at [653, 501] on span at bounding box center [637, 234] width 231 height 548
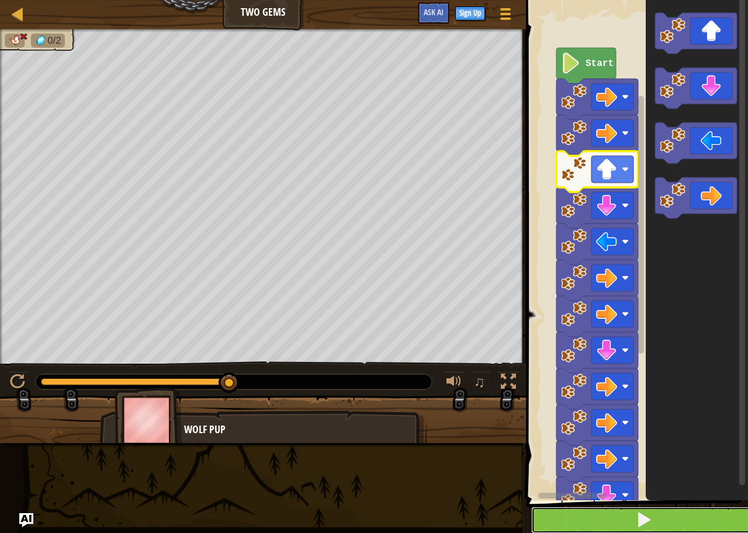
click at [619, 512] on button at bounding box center [643, 520] width 225 height 27
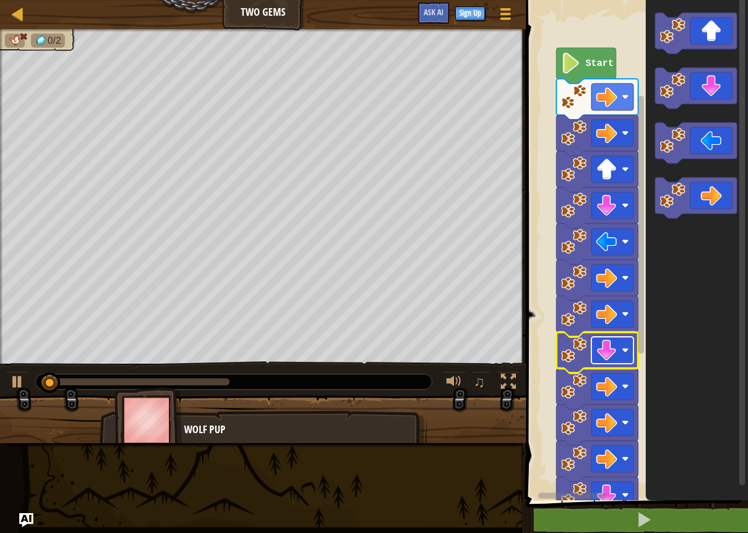
click at [610, 340] on image "Blockly Workspace" at bounding box center [606, 350] width 21 height 21
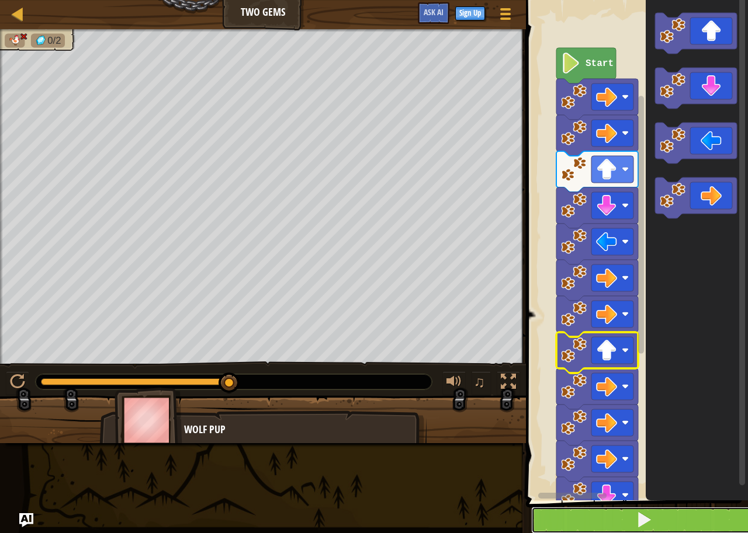
click at [679, 515] on button at bounding box center [643, 520] width 225 height 27
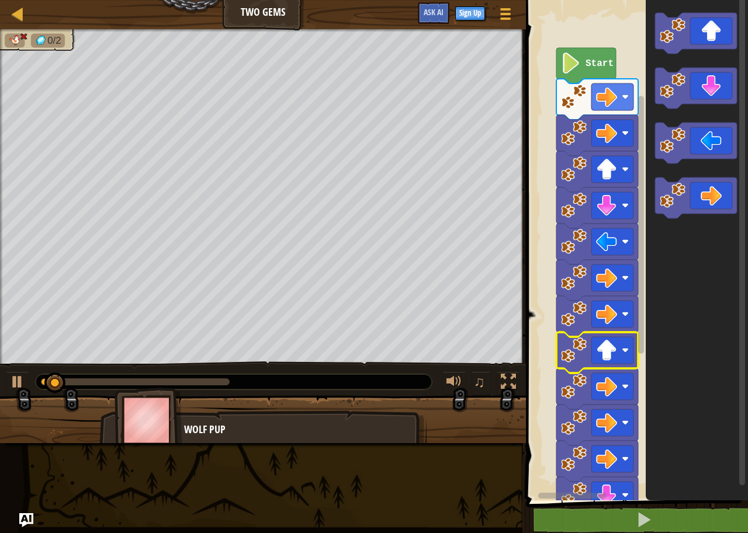
click at [582, 440] on icon "Blockly Workspace" at bounding box center [597, 425] width 82 height 41
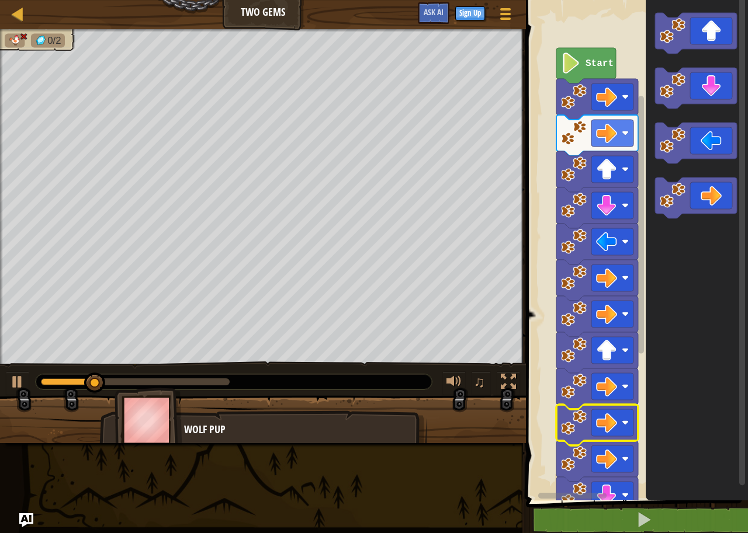
click at [602, 437] on icon "Blockly Workspace" at bounding box center [597, 425] width 82 height 41
click at [600, 423] on image "Blockly Workspace" at bounding box center [606, 422] width 21 height 21
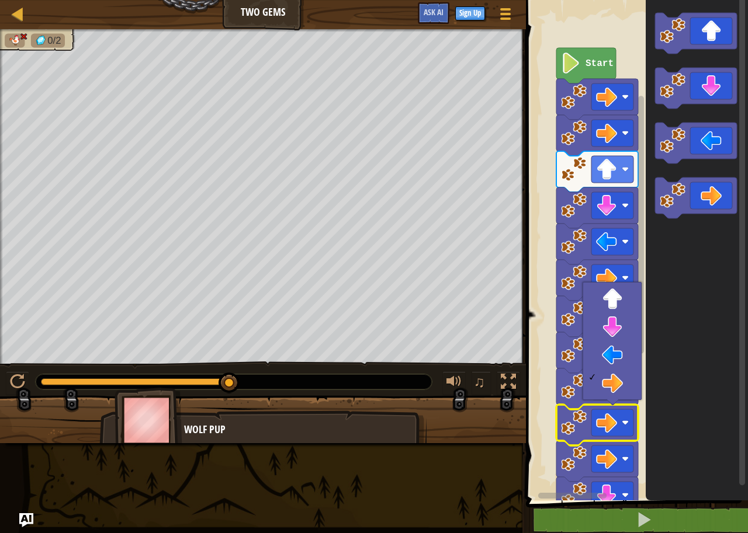
click at [645, 506] on span at bounding box center [637, 234] width 231 height 548
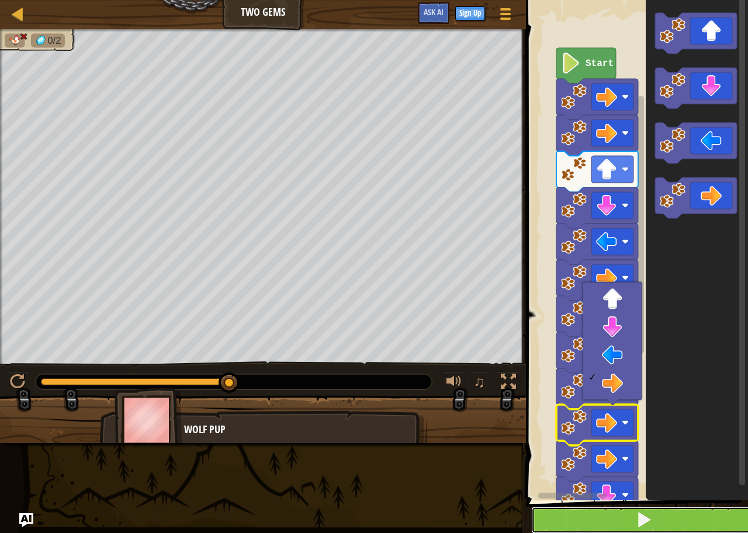
click at [631, 523] on button at bounding box center [643, 520] width 225 height 27
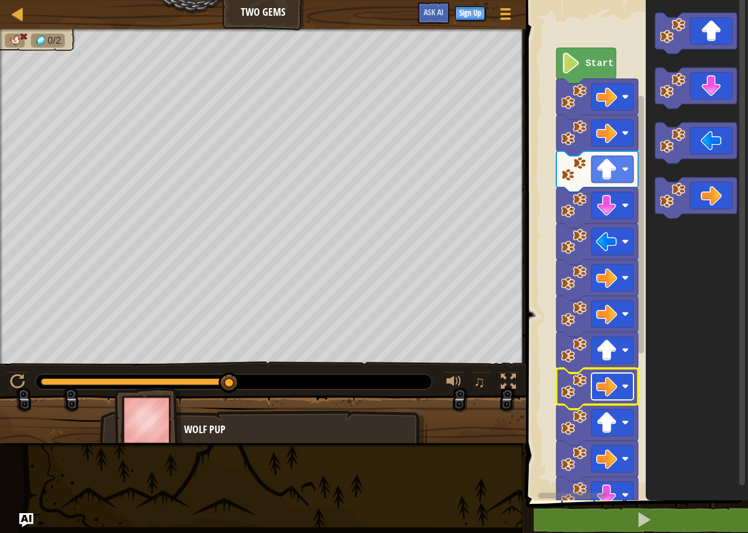
click at [605, 385] on image "Blockly Workspace" at bounding box center [606, 386] width 21 height 21
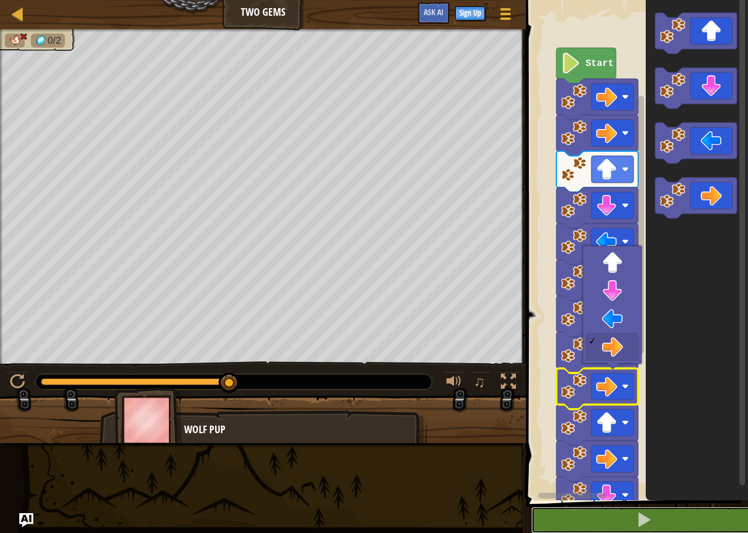
drag, startPoint x: 626, startPoint y: 516, endPoint x: 617, endPoint y: 477, distance: 39.7
click at [626, 513] on button at bounding box center [643, 520] width 225 height 27
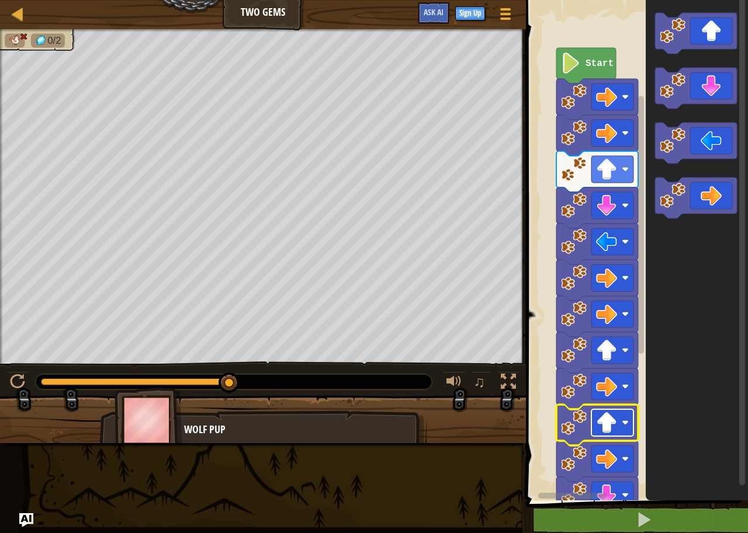
click at [613, 422] on image "Blockly Workspace" at bounding box center [606, 422] width 21 height 21
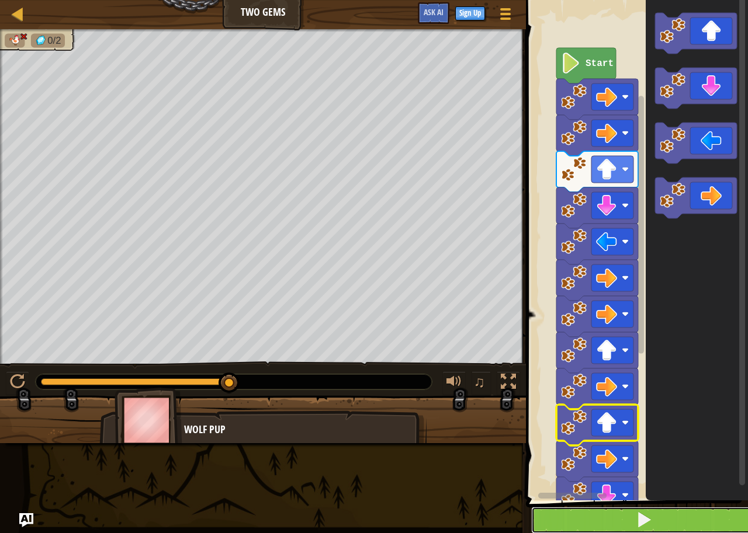
click at [671, 517] on button at bounding box center [643, 520] width 225 height 27
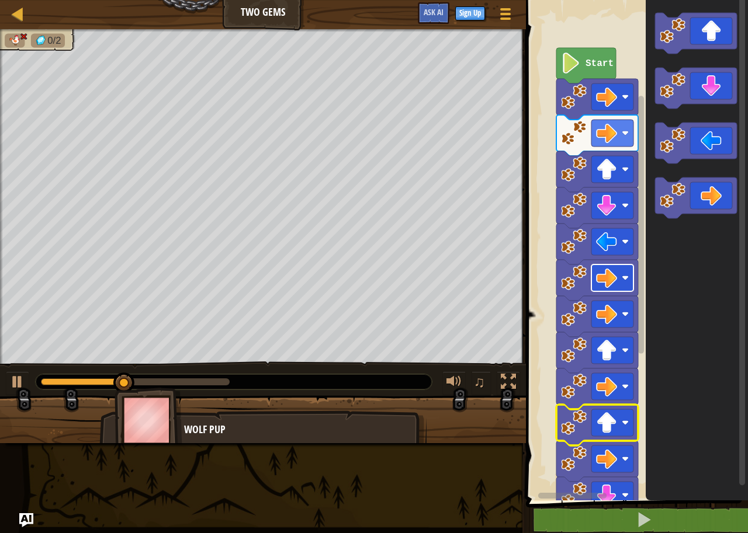
click at [606, 277] on image "Blockly Workspace" at bounding box center [606, 277] width 21 height 21
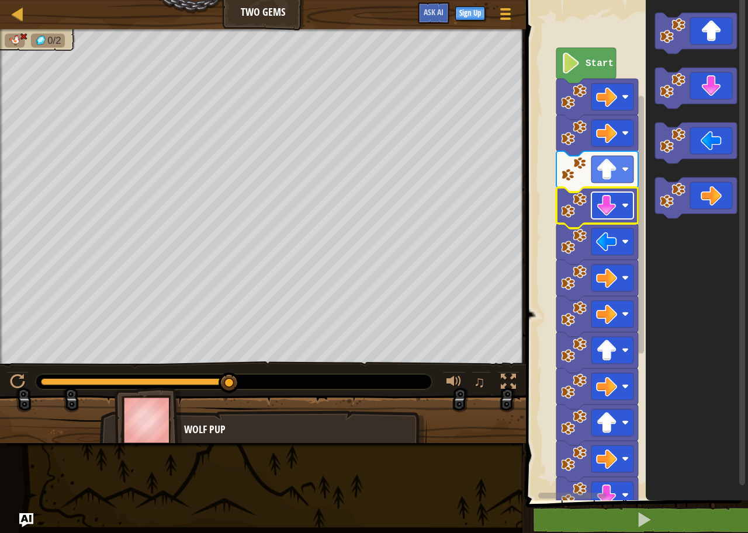
click at [615, 201] on image "Blockly Workspace" at bounding box center [606, 205] width 21 height 21
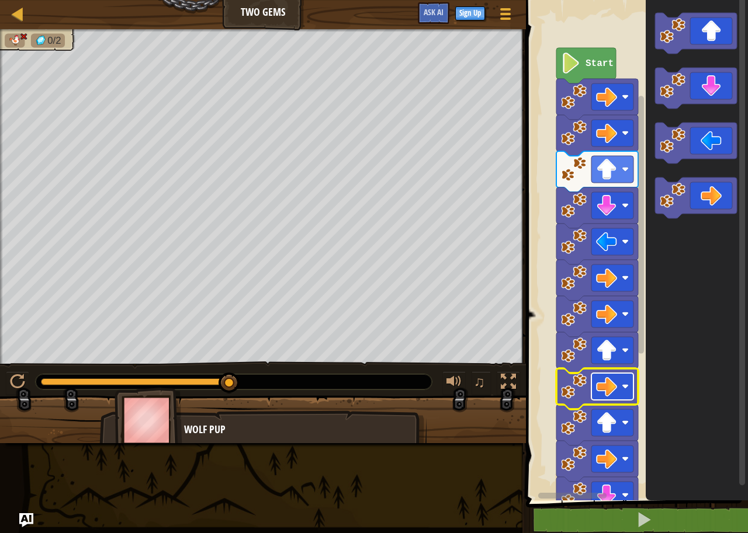
click at [607, 378] on image "Blockly Workspace" at bounding box center [606, 386] width 21 height 21
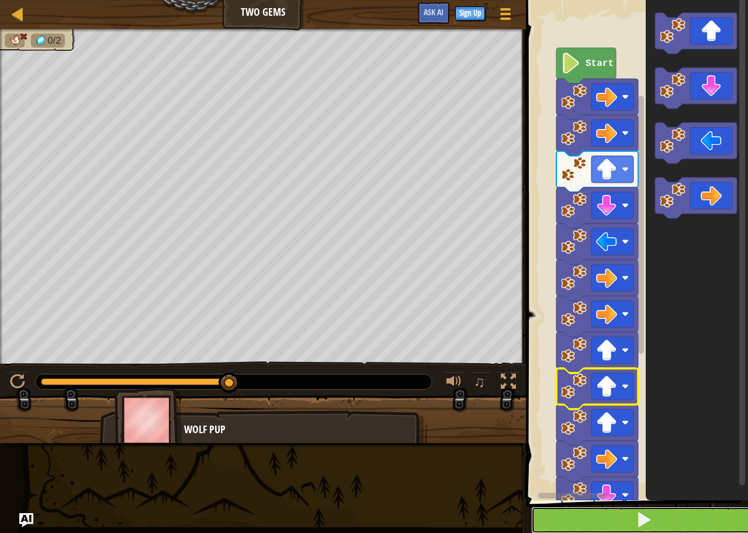
click at [658, 516] on button at bounding box center [643, 520] width 225 height 27
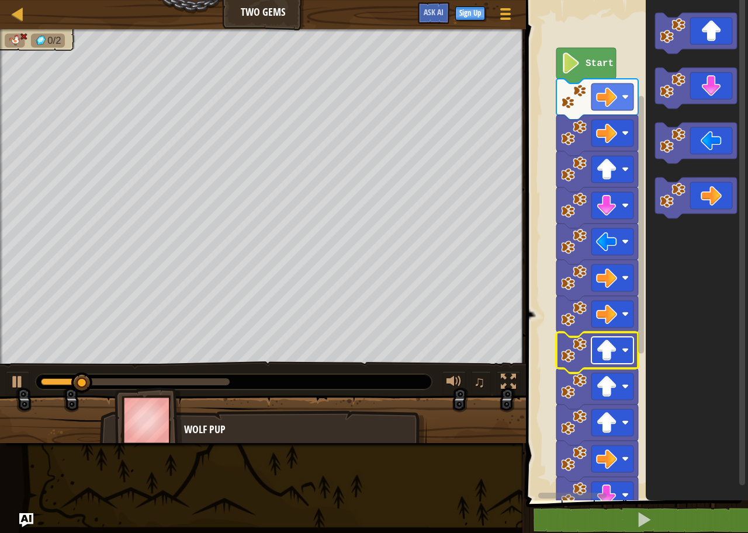
click at [609, 350] on image "Blockly Workspace" at bounding box center [606, 350] width 21 height 21
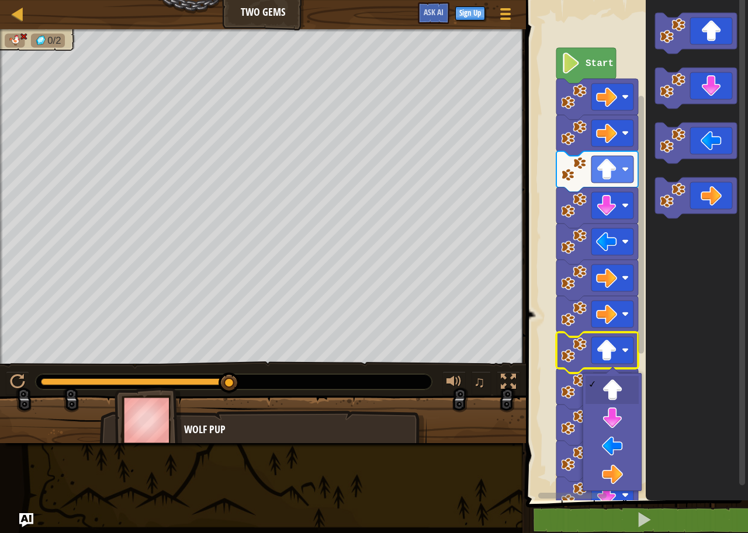
drag, startPoint x: 606, startPoint y: 392, endPoint x: 613, endPoint y: 415, distance: 24.0
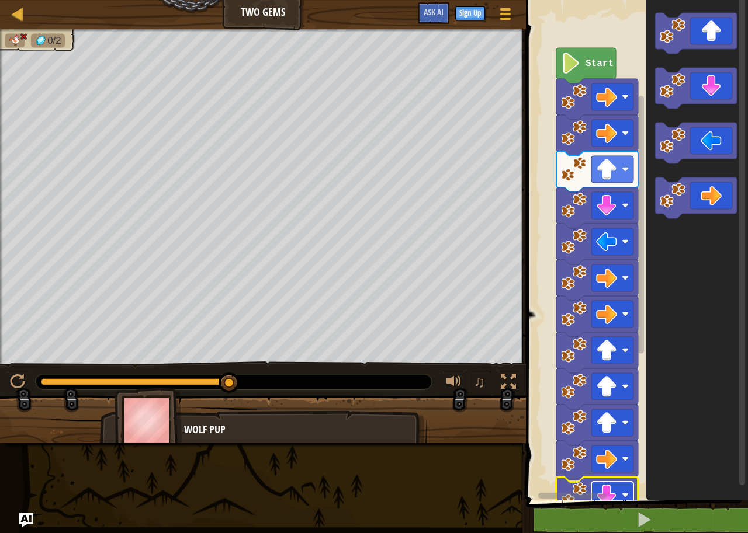
click at [613, 485] on image "Blockly Workspace" at bounding box center [606, 495] width 21 height 21
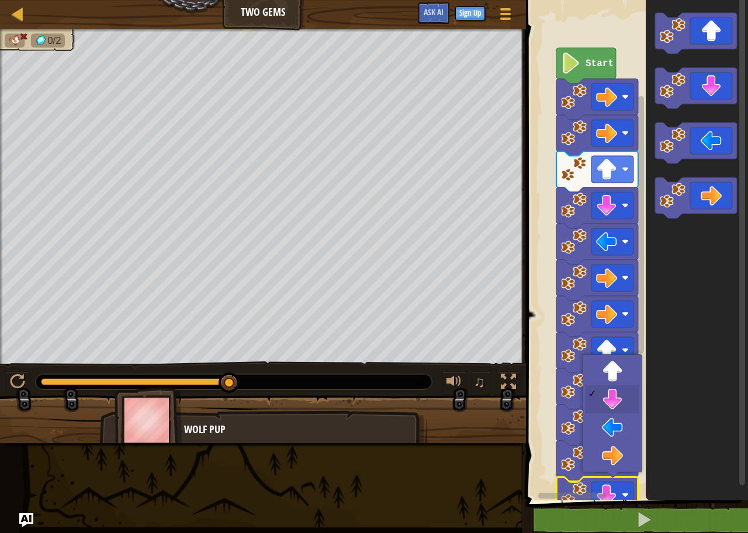
drag, startPoint x: 607, startPoint y: 390, endPoint x: 608, endPoint y: 397, distance: 6.5
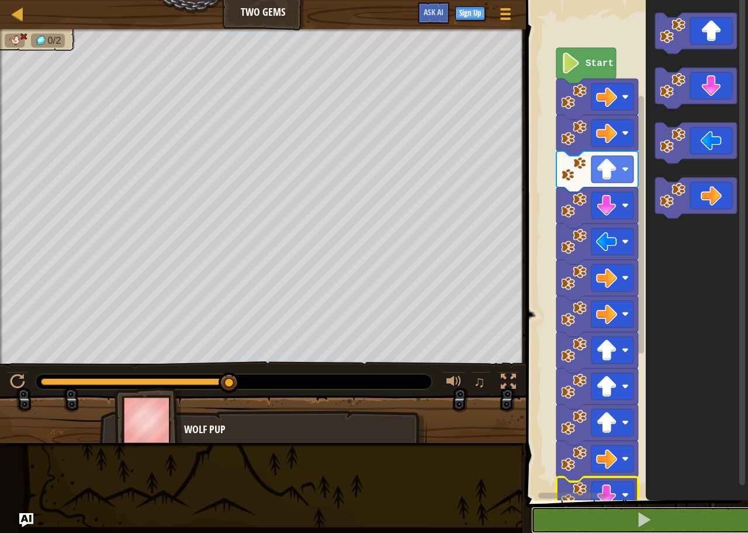
drag, startPoint x: 729, startPoint y: 530, endPoint x: 737, endPoint y: 537, distance: 11.2
click at [737, 0] on html "Map Two Gems Game Menu Sign Up Ask AI 1 ההההההההההההההההההההההההההההההההההההההה…" at bounding box center [374, 0] width 748 height 0
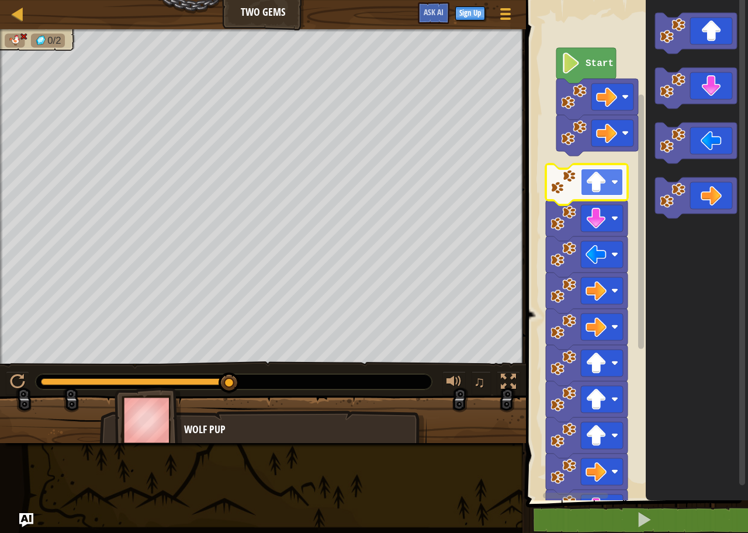
click at [617, 181] on image "Blockly Workspace" at bounding box center [614, 182] width 7 height 7
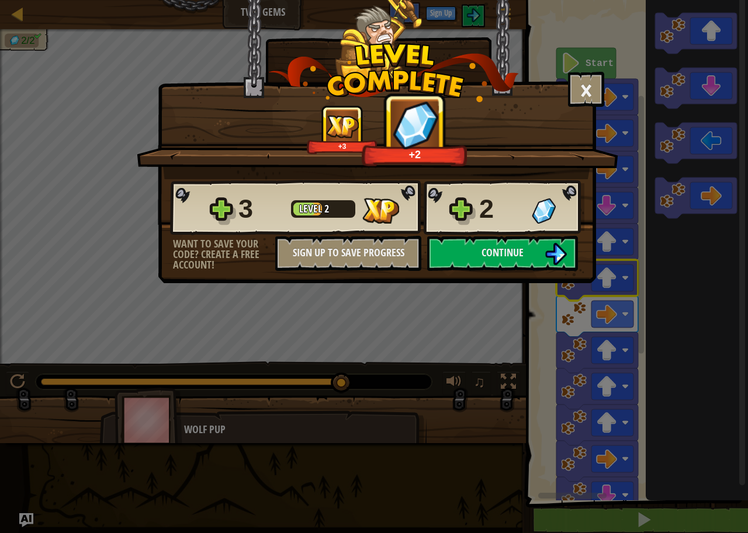
click at [527, 233] on div "3 Level 2 2" at bounding box center [377, 208] width 414 height 56
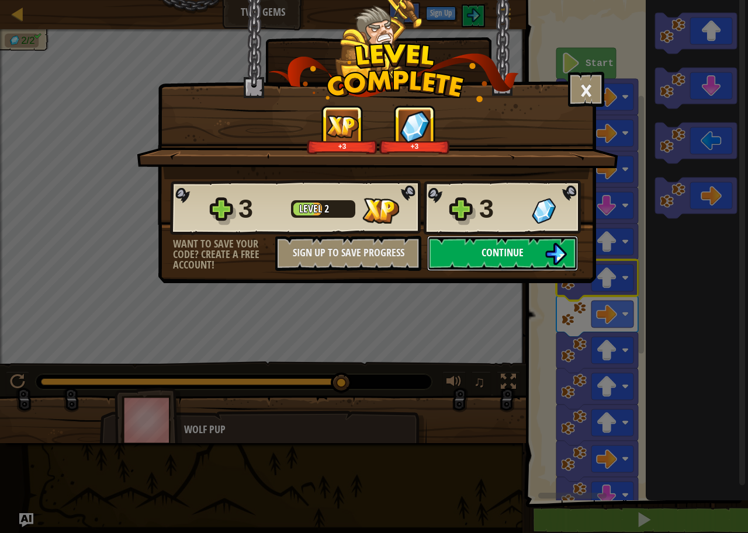
click at [517, 250] on span "Continue" at bounding box center [502, 252] width 42 height 15
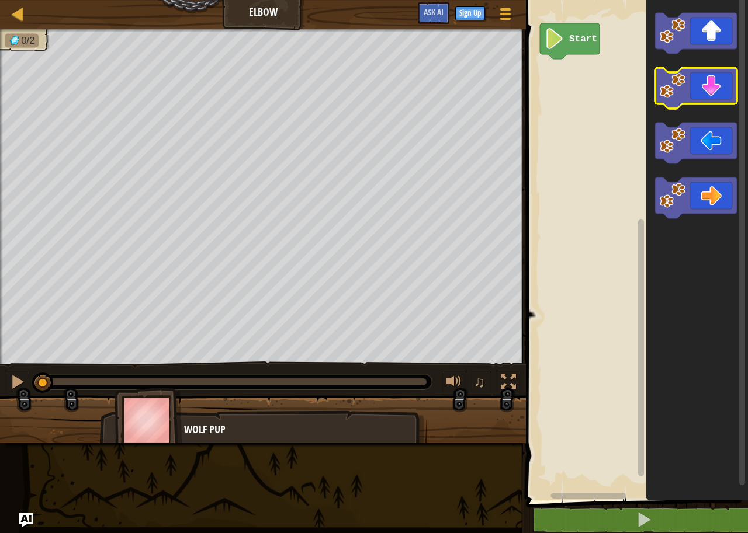
click at [694, 87] on icon "Blockly Workspace" at bounding box center [696, 88] width 82 height 41
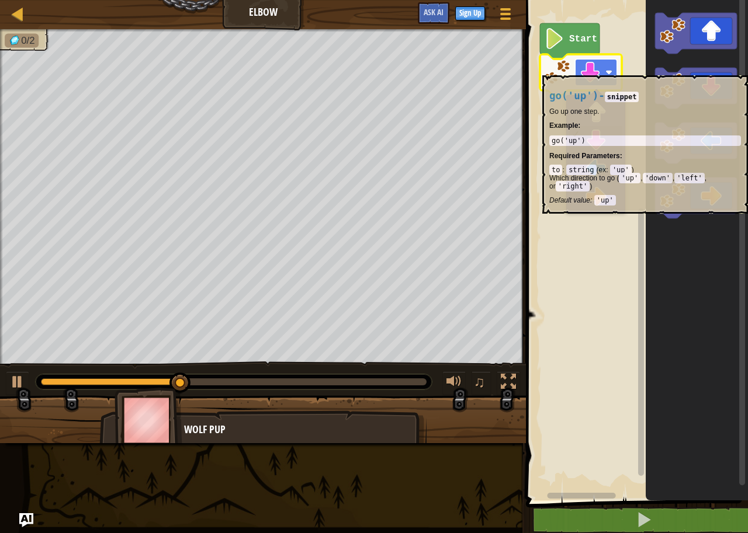
click at [593, 69] on image "Blockly Workspace" at bounding box center [589, 72] width 21 height 21
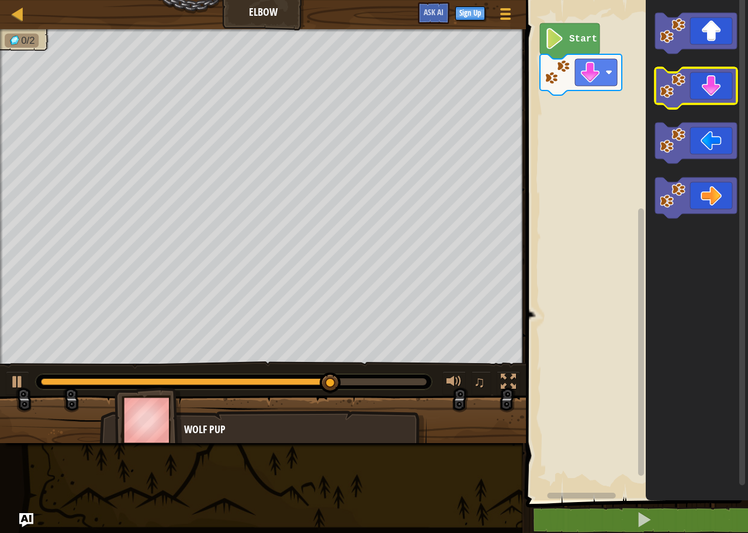
click at [701, 98] on icon "Blockly Workspace" at bounding box center [696, 88] width 82 height 41
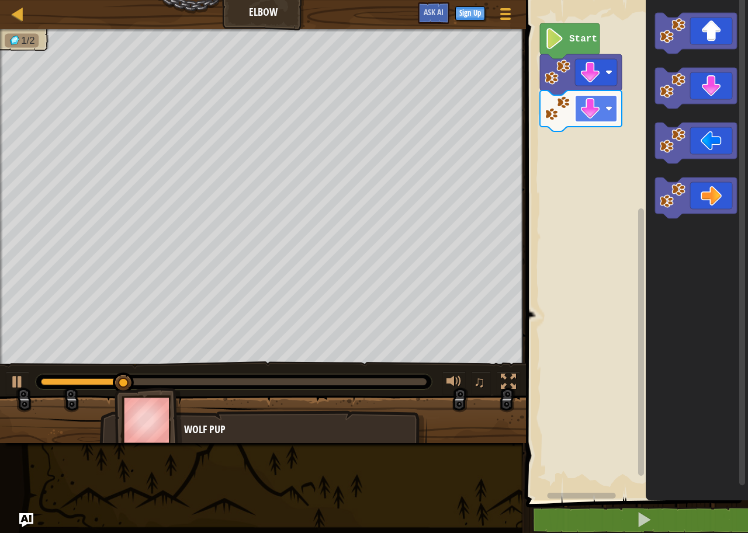
click at [601, 104] on rect "Blockly Workspace" at bounding box center [596, 108] width 42 height 27
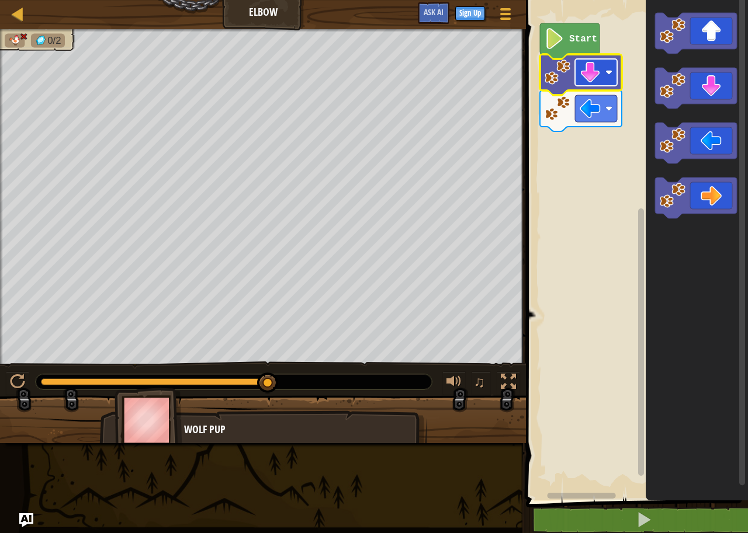
click at [597, 83] on image "Blockly Workspace" at bounding box center [589, 72] width 21 height 21
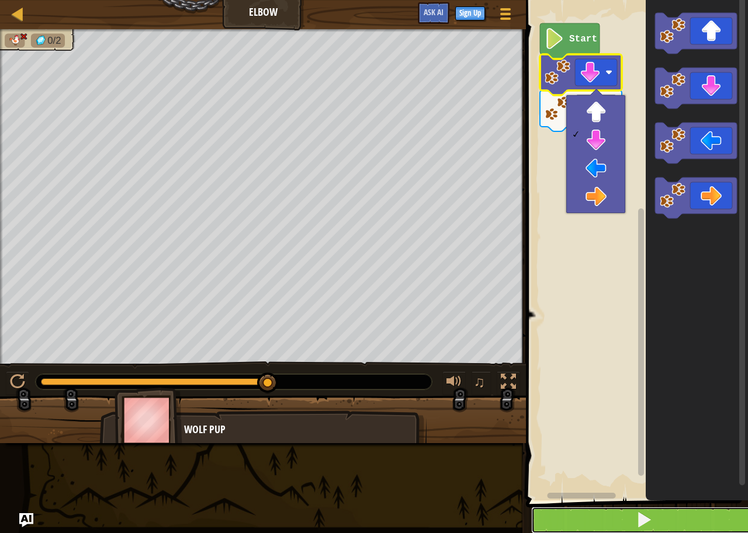
click at [599, 511] on button at bounding box center [643, 520] width 225 height 27
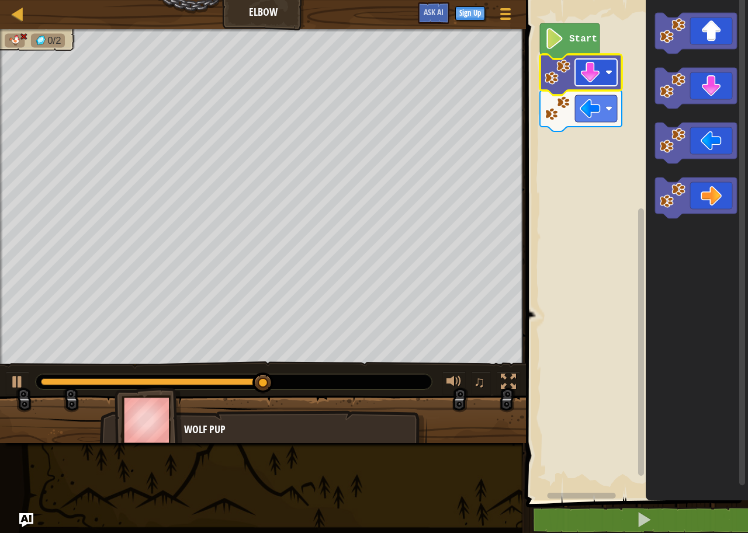
click at [585, 84] on rect "Blockly Workspace" at bounding box center [596, 72] width 42 height 27
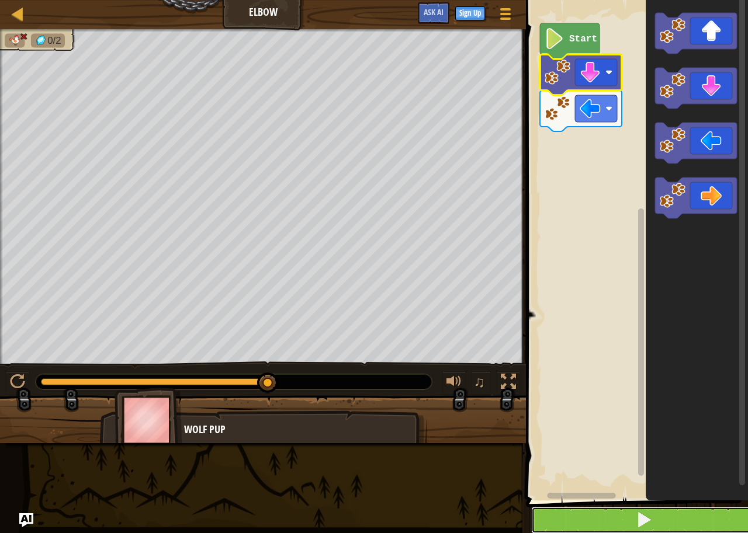
click at [605, 514] on button at bounding box center [643, 520] width 225 height 27
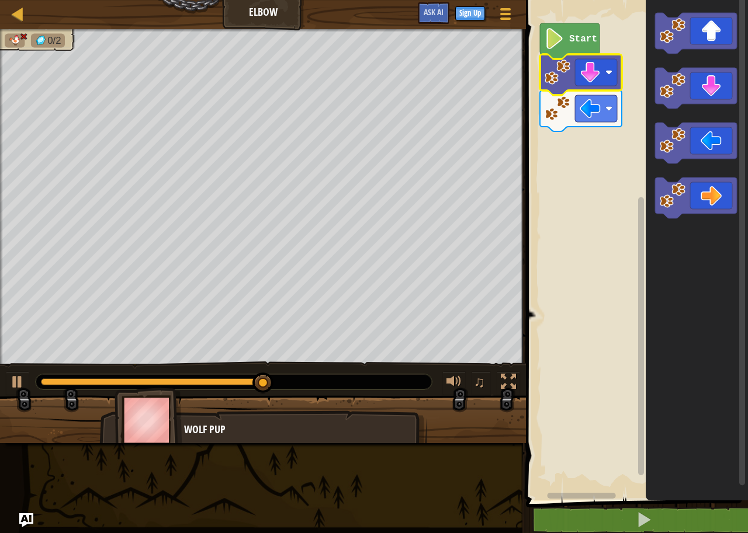
click at [586, 77] on image "Blockly Workspace" at bounding box center [589, 72] width 21 height 21
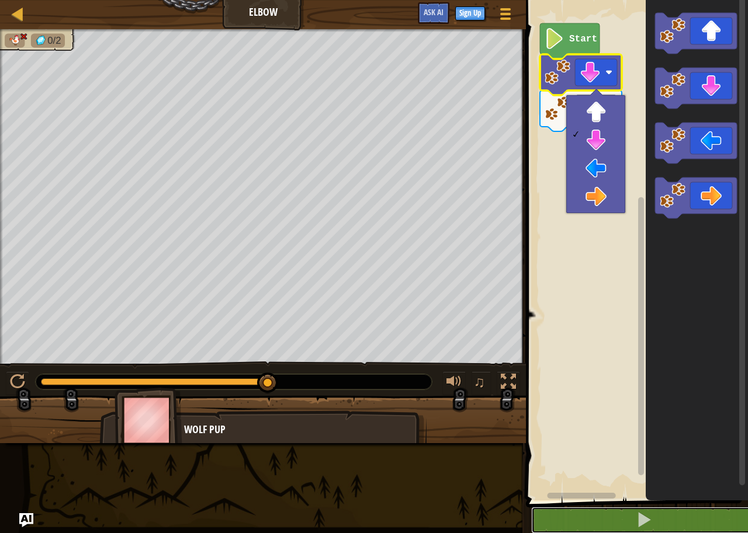
drag, startPoint x: 611, startPoint y: 527, endPoint x: 608, endPoint y: 426, distance: 100.5
click at [611, 513] on button at bounding box center [643, 520] width 225 height 27
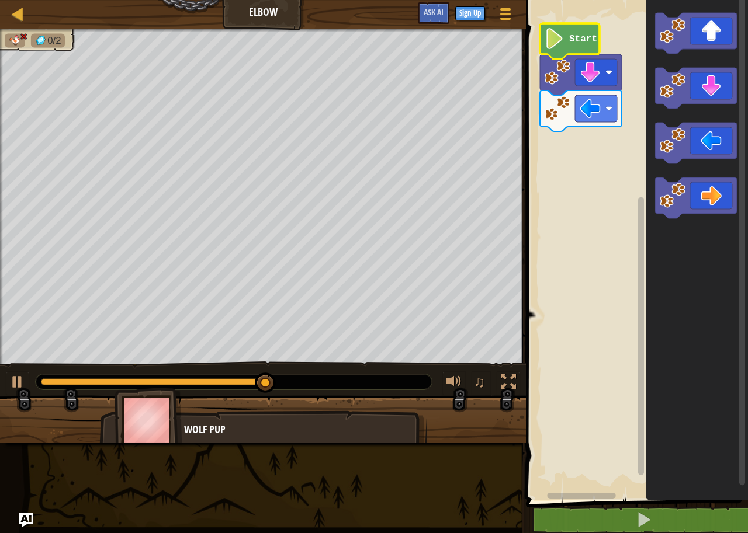
click at [565, 39] on icon "Blockly Workspace" at bounding box center [570, 41] width 60 height 36
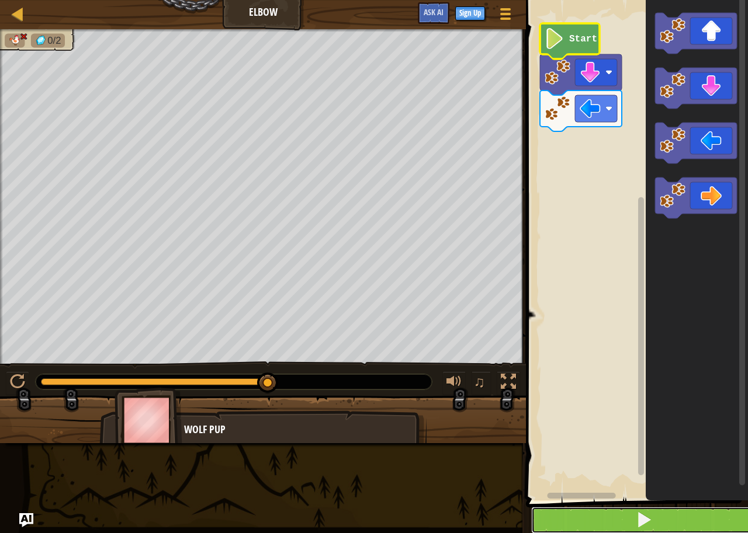
click at [647, 518] on span at bounding box center [643, 520] width 16 height 16
click at [640, 521] on span at bounding box center [643, 520] width 16 height 16
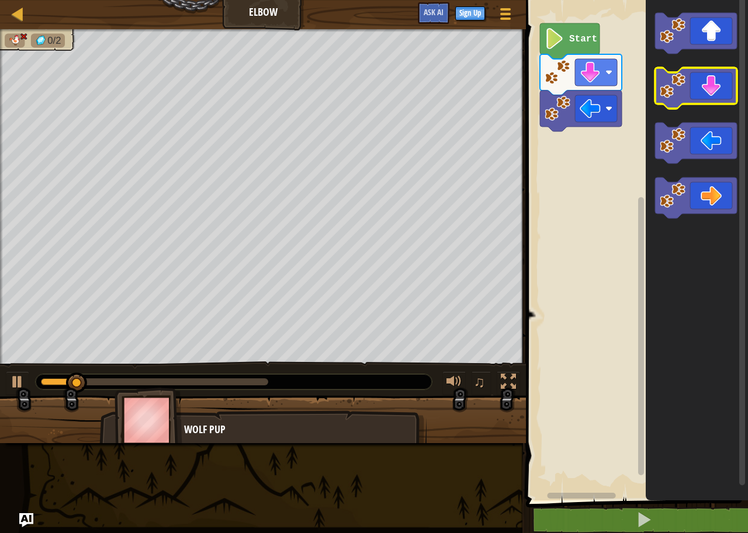
click at [718, 72] on icon "Blockly Workspace" at bounding box center [696, 88] width 82 height 41
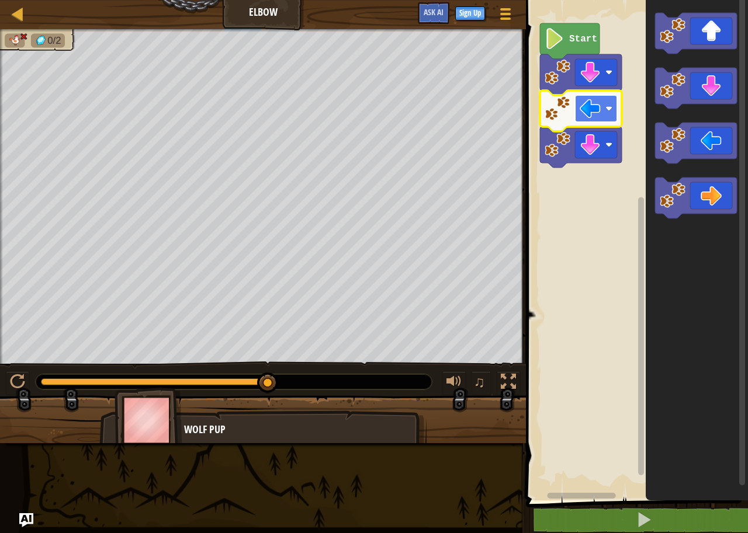
click at [599, 109] on image "Blockly Workspace" at bounding box center [589, 108] width 21 height 21
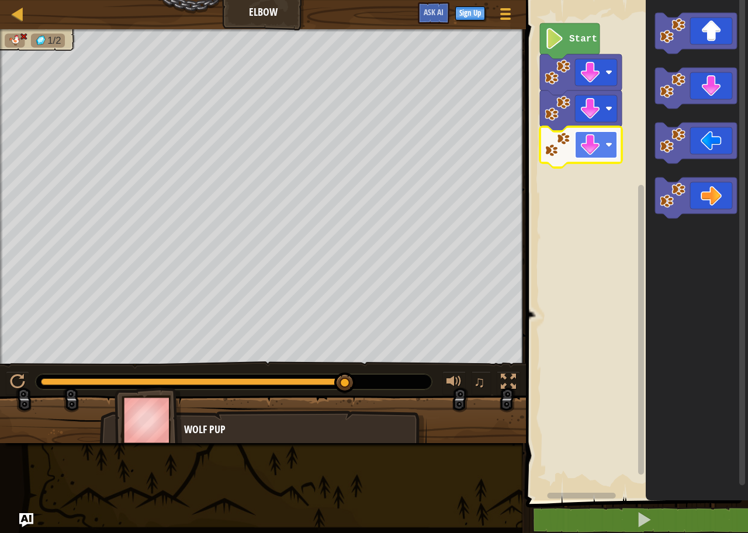
click at [610, 144] on image "Blockly Workspace" at bounding box center [608, 144] width 7 height 7
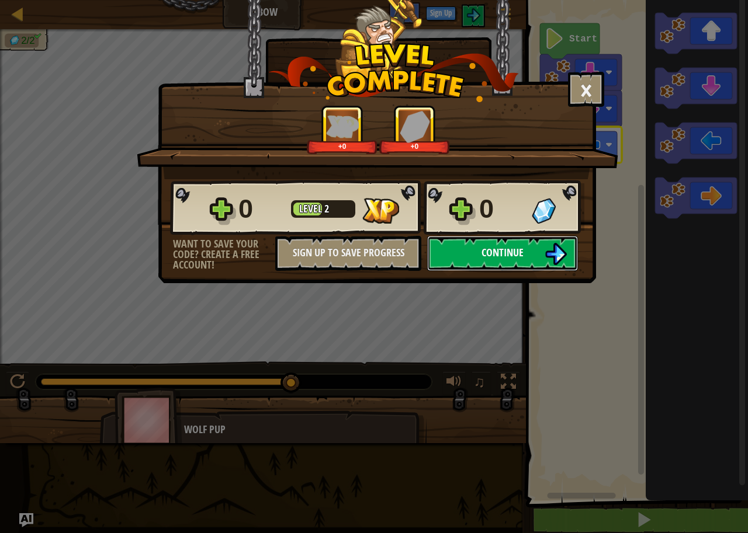
click at [502, 252] on span "Continue" at bounding box center [502, 252] width 42 height 15
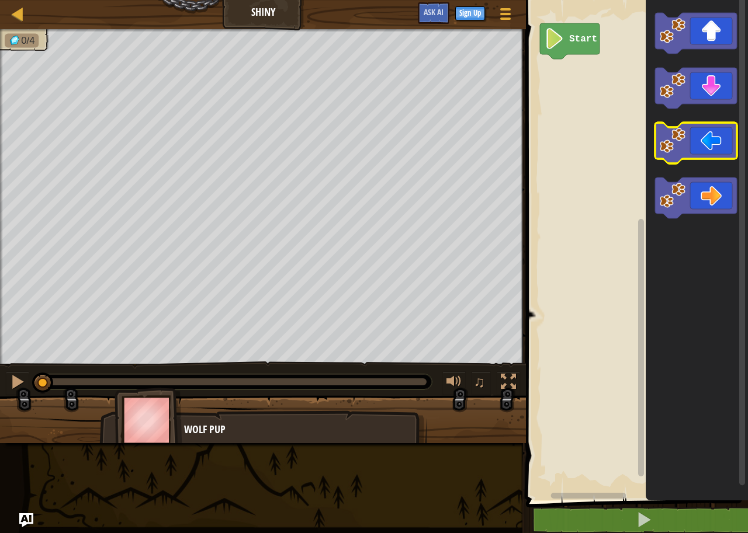
click at [710, 131] on icon "Blockly Workspace" at bounding box center [696, 143] width 82 height 41
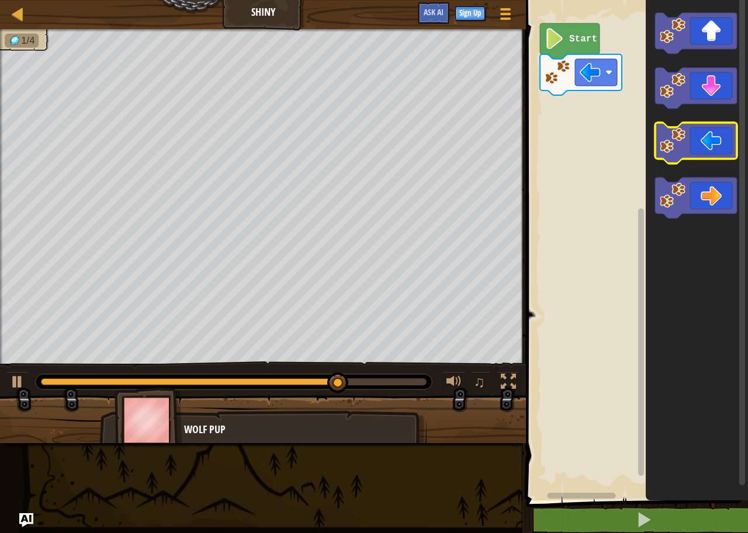
click at [704, 134] on icon "Blockly Workspace" at bounding box center [696, 143] width 82 height 41
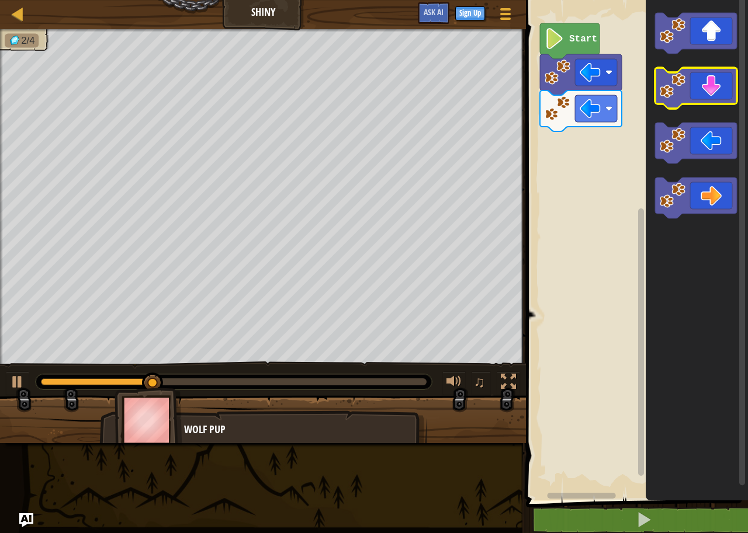
click at [701, 91] on icon "Blockly Workspace" at bounding box center [696, 88] width 82 height 41
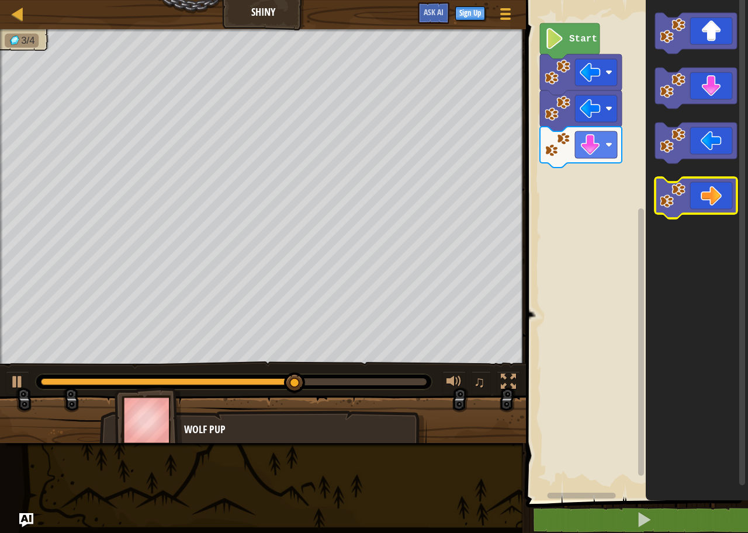
click at [705, 197] on icon "Blockly Workspace" at bounding box center [696, 198] width 82 height 41
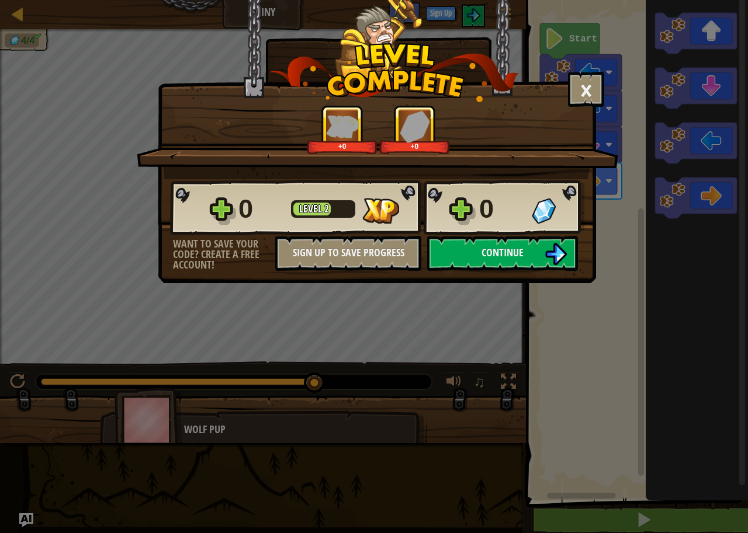
drag, startPoint x: 470, startPoint y: 223, endPoint x: 474, endPoint y: 231, distance: 8.9
click at [471, 224] on div "0 Level 2 0" at bounding box center [377, 208] width 414 height 56
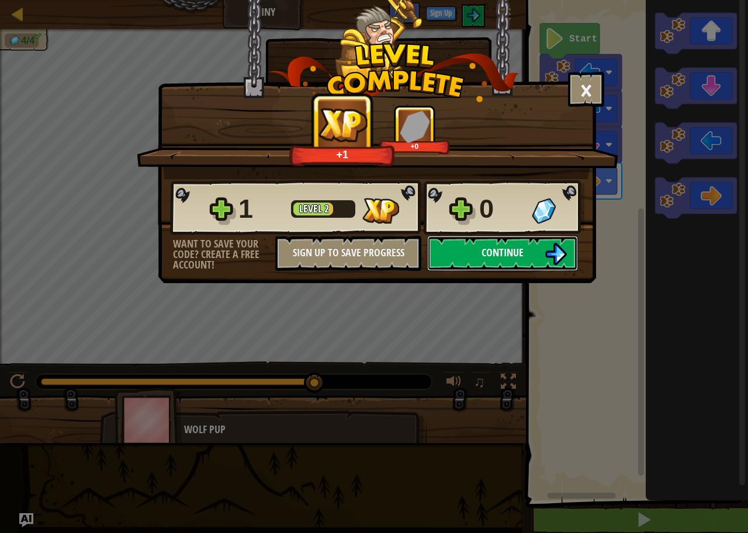
click at [486, 251] on span "Continue" at bounding box center [502, 252] width 42 height 15
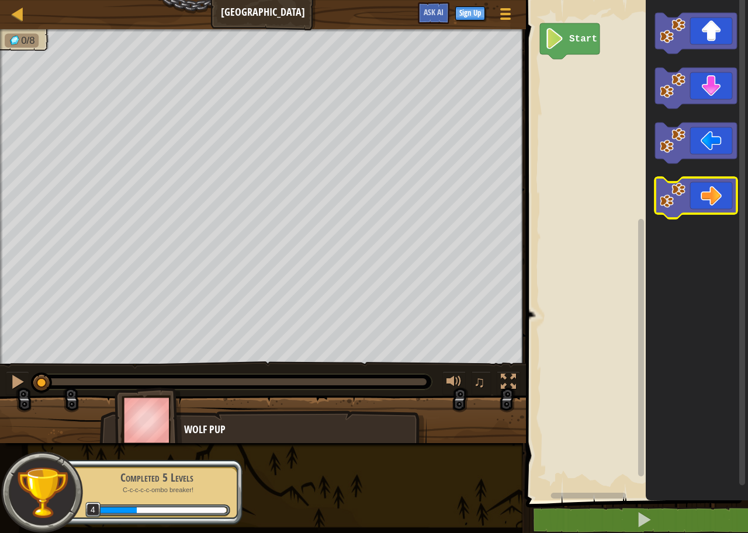
click at [704, 197] on icon "Blockly Workspace" at bounding box center [696, 198] width 82 height 41
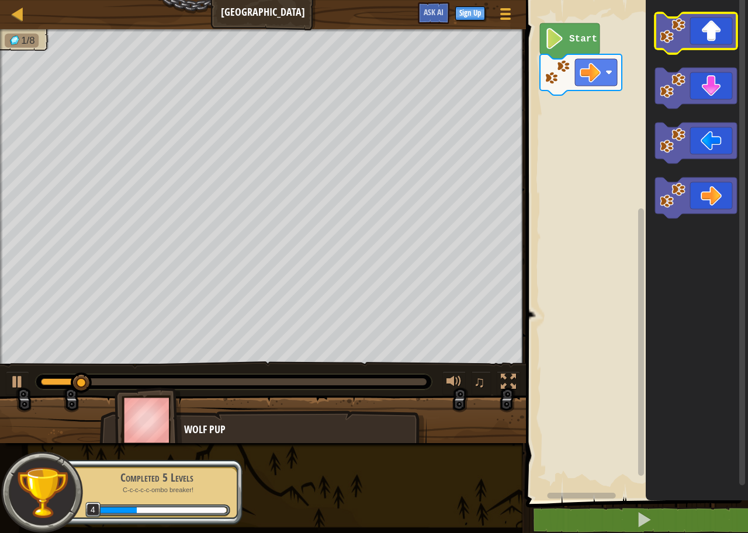
click at [710, 22] on icon "Blockly Workspace" at bounding box center [696, 33] width 82 height 41
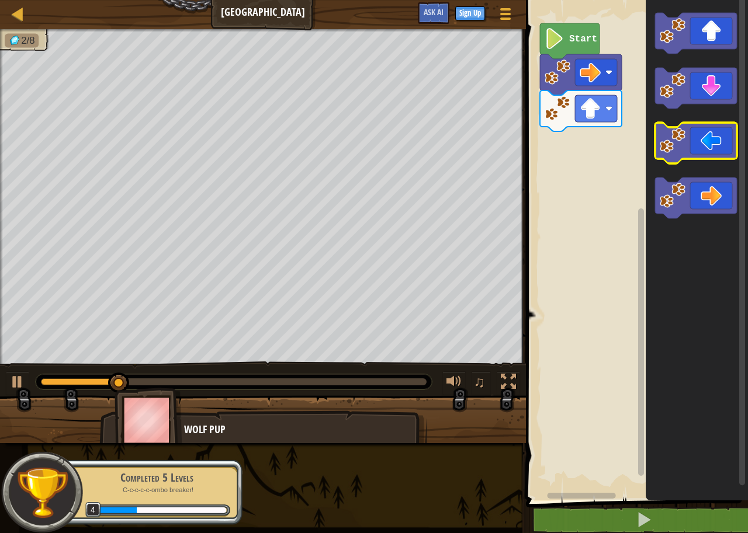
click at [689, 147] on icon "Blockly Workspace" at bounding box center [696, 143] width 82 height 41
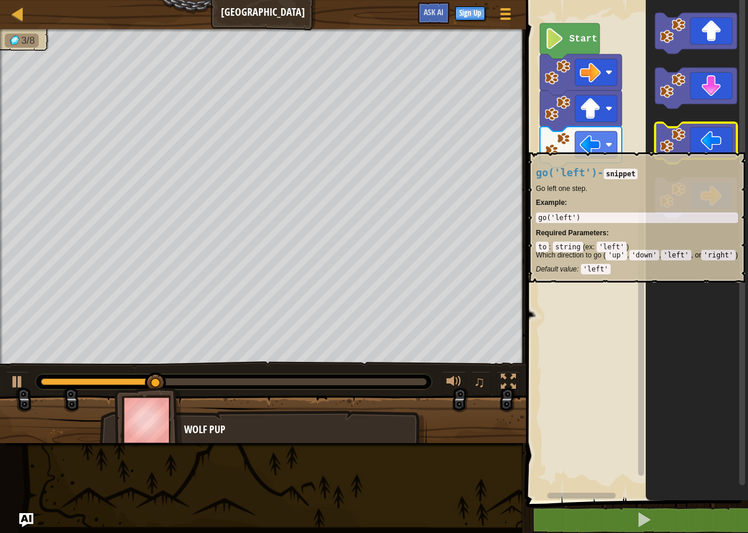
click at [689, 147] on icon "Blockly Workspace" at bounding box center [696, 143] width 82 height 41
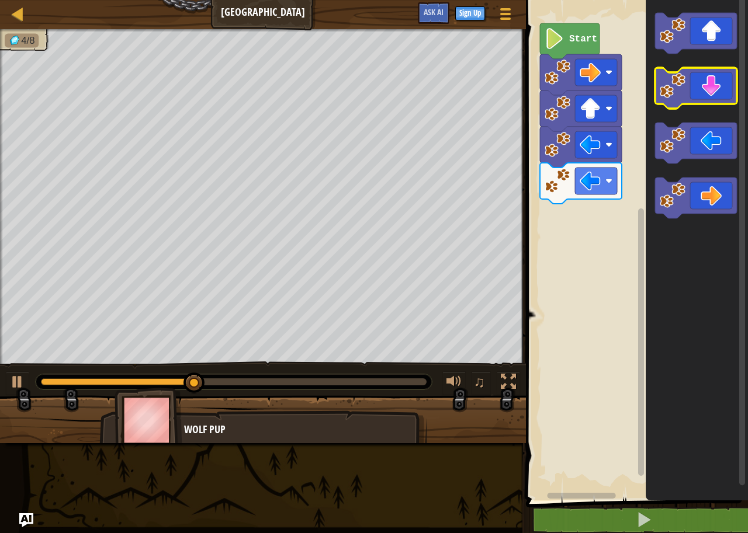
click at [712, 101] on icon "Blockly Workspace" at bounding box center [696, 88] width 82 height 41
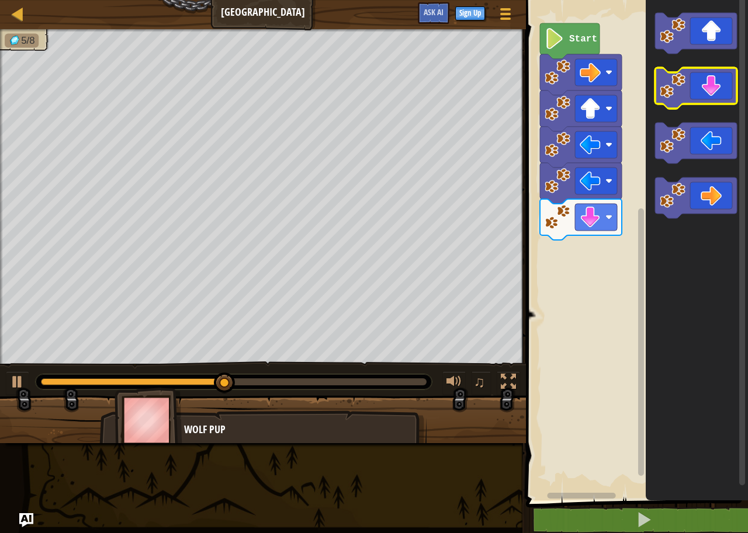
click at [712, 101] on icon "Blockly Workspace" at bounding box center [696, 88] width 82 height 41
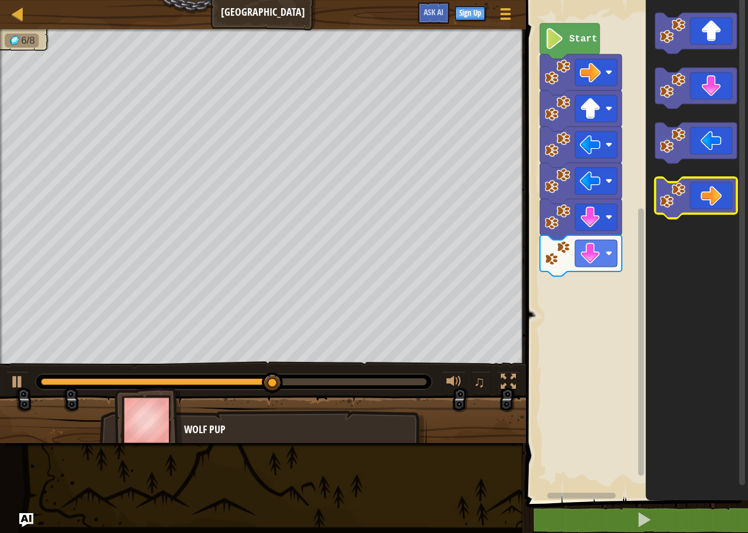
click at [707, 185] on icon "Blockly Workspace" at bounding box center [696, 198] width 82 height 41
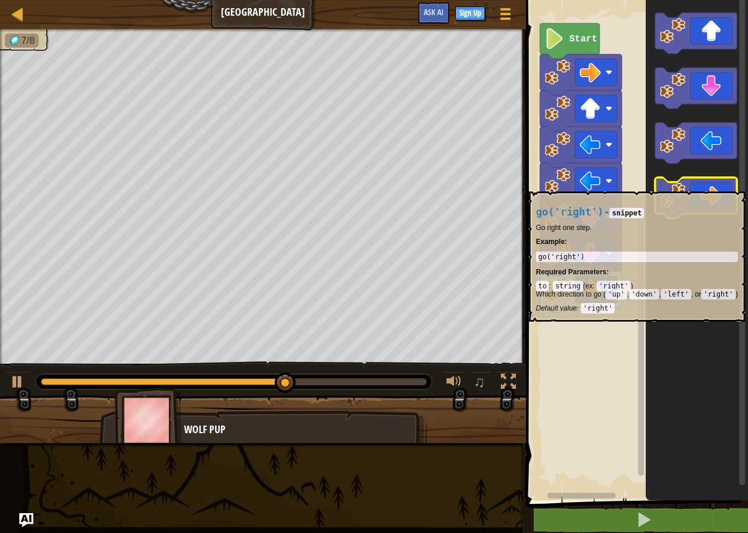
click at [707, 186] on icon "Blockly Workspace" at bounding box center [696, 198] width 82 height 41
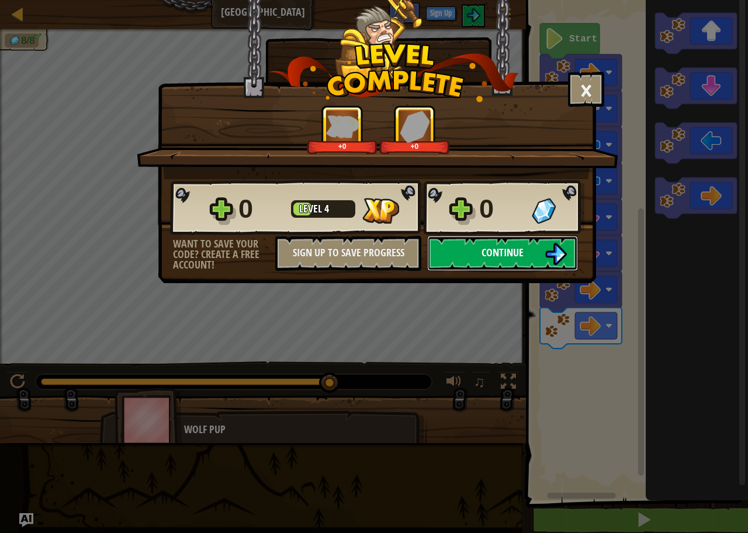
click at [527, 255] on button "Continue" at bounding box center [502, 253] width 151 height 35
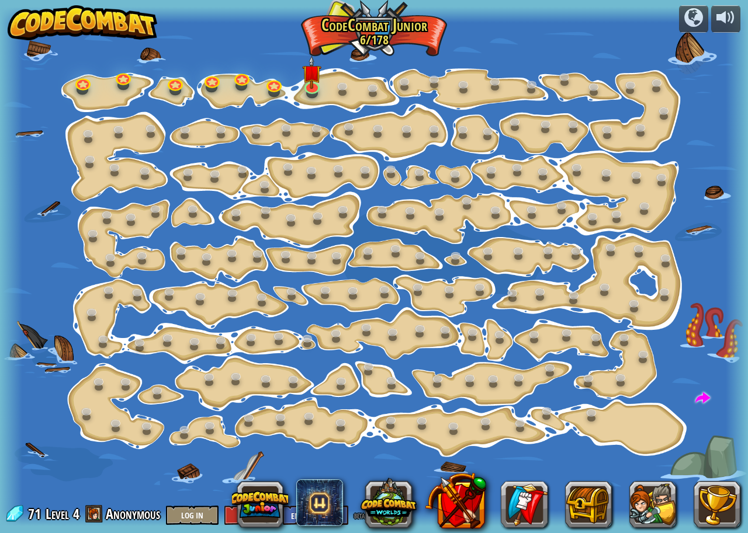
click at [328, 86] on div at bounding box center [374, 266] width 748 height 519
click at [318, 90] on link at bounding box center [311, 84] width 23 height 23
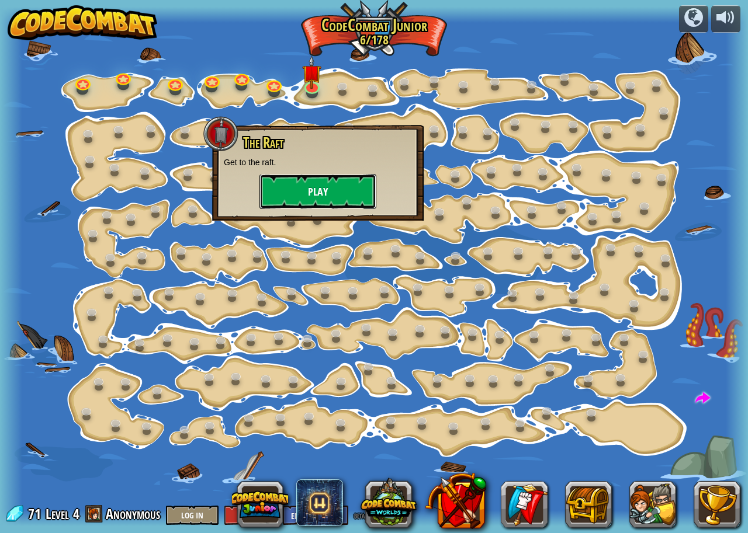
click at [287, 185] on button "Play" at bounding box center [317, 191] width 117 height 35
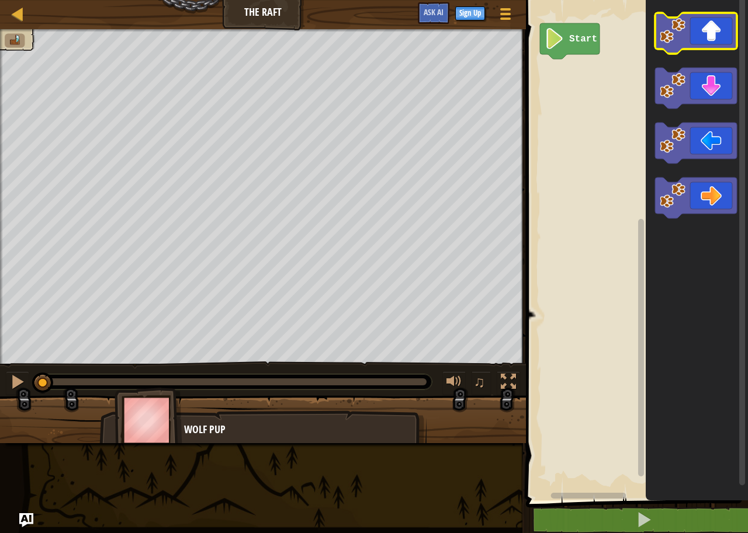
click at [715, 34] on icon "Blockly Workspace" at bounding box center [696, 33] width 82 height 41
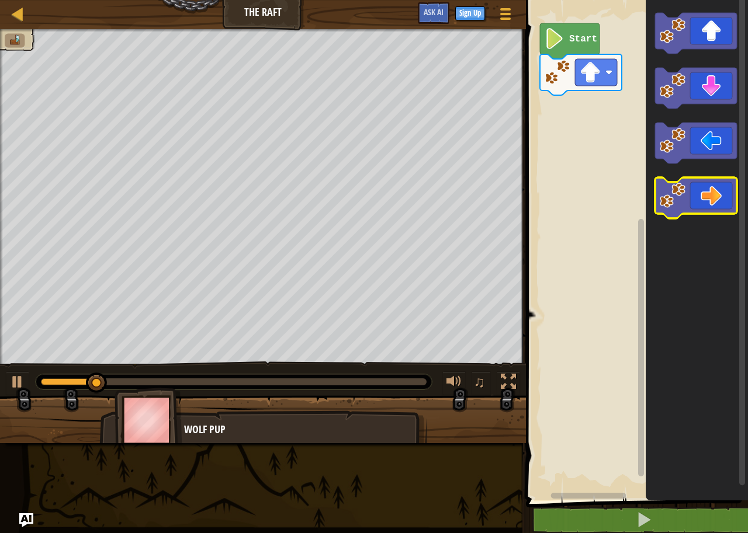
click at [715, 205] on icon "Blockly Workspace" at bounding box center [696, 198] width 82 height 41
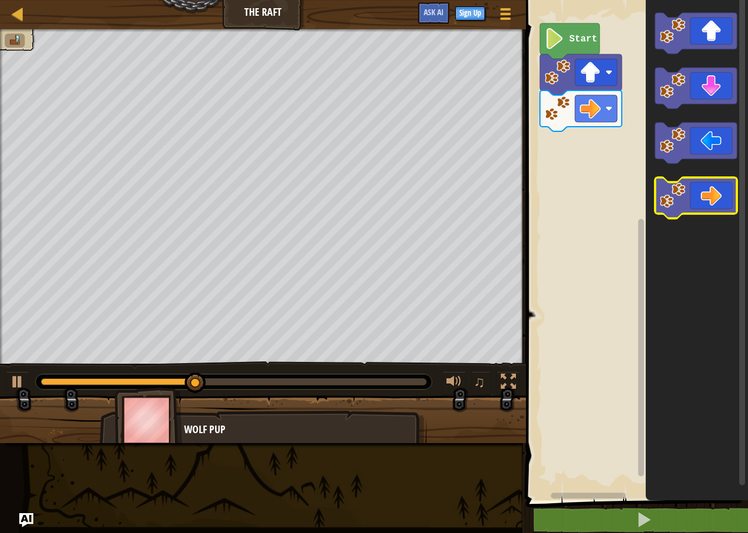
click at [715, 205] on icon "Blockly Workspace" at bounding box center [696, 198] width 82 height 41
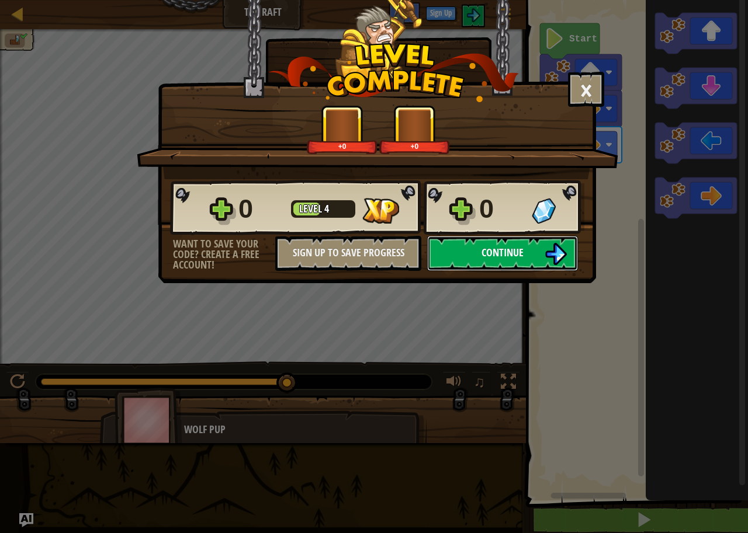
click at [496, 257] on span "Continue" at bounding box center [502, 252] width 42 height 15
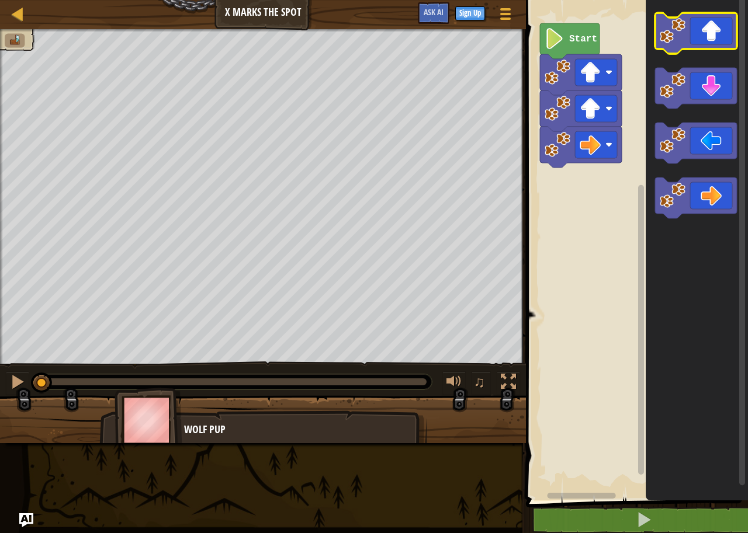
click at [726, 27] on icon "Blockly Workspace" at bounding box center [696, 33] width 82 height 41
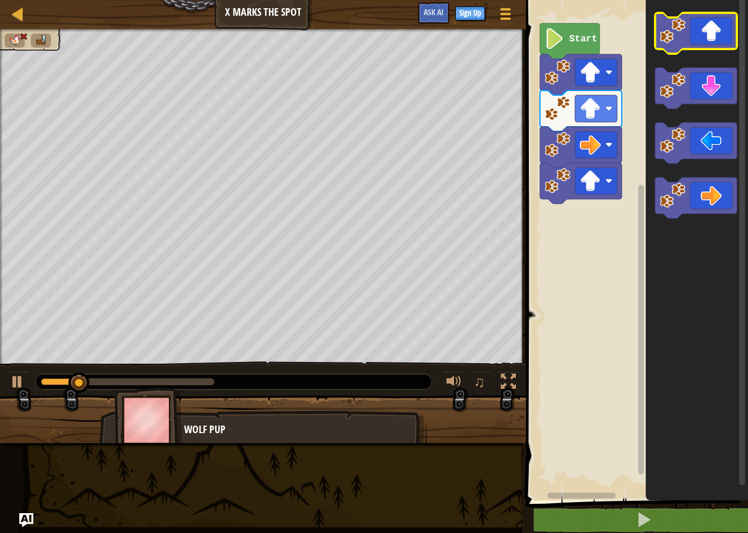
click at [726, 27] on icon "Blockly Workspace" at bounding box center [696, 33] width 82 height 41
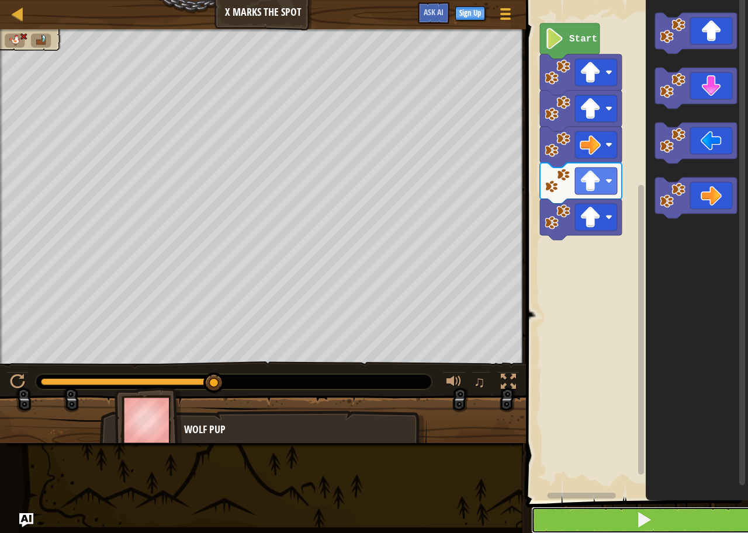
click at [648, 513] on span at bounding box center [643, 520] width 16 height 16
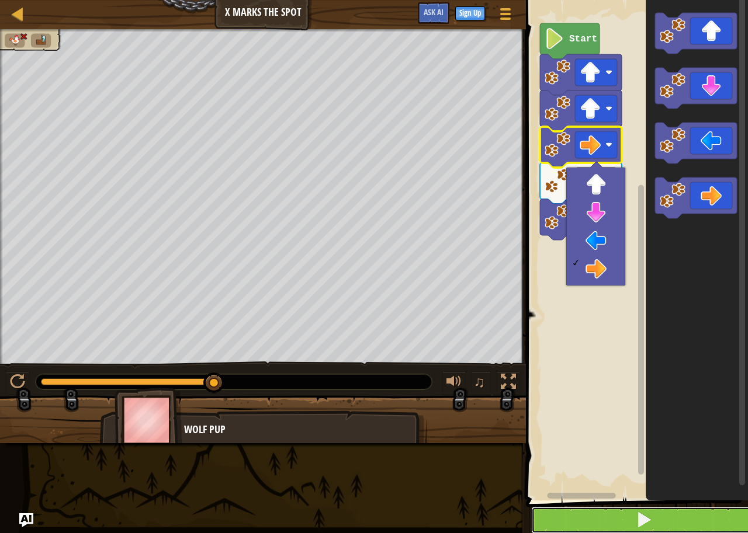
click at [609, 517] on button at bounding box center [643, 520] width 225 height 27
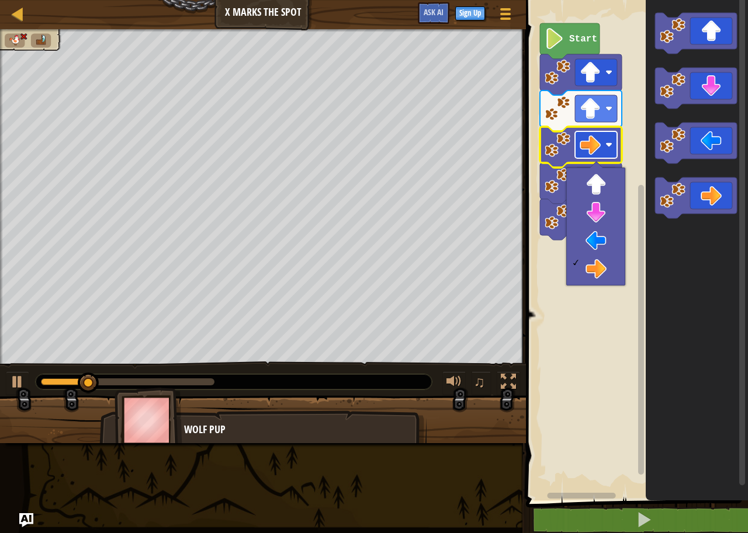
click at [589, 152] on image "Blockly Workspace" at bounding box center [589, 144] width 21 height 21
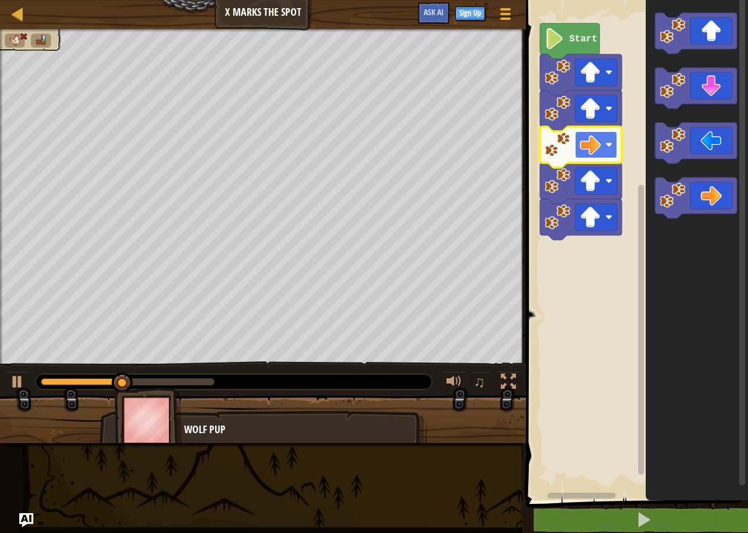
click at [589, 152] on image "Blockly Workspace" at bounding box center [589, 144] width 21 height 21
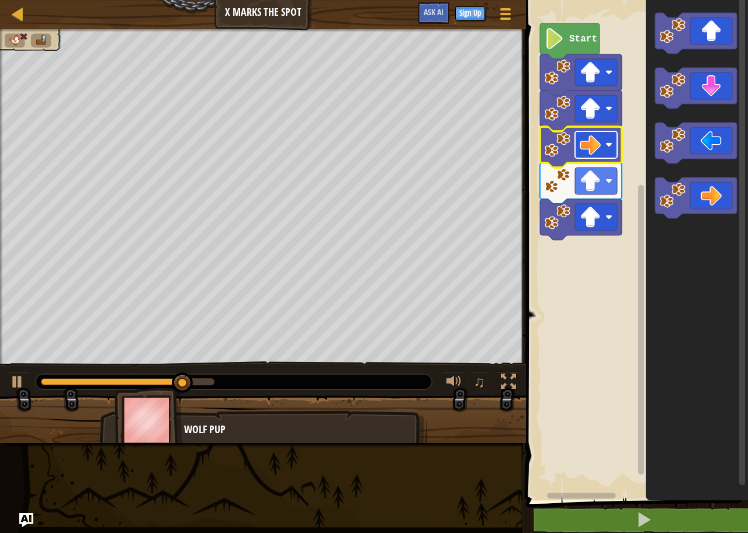
click at [589, 152] on image "Blockly Workspace" at bounding box center [589, 144] width 21 height 21
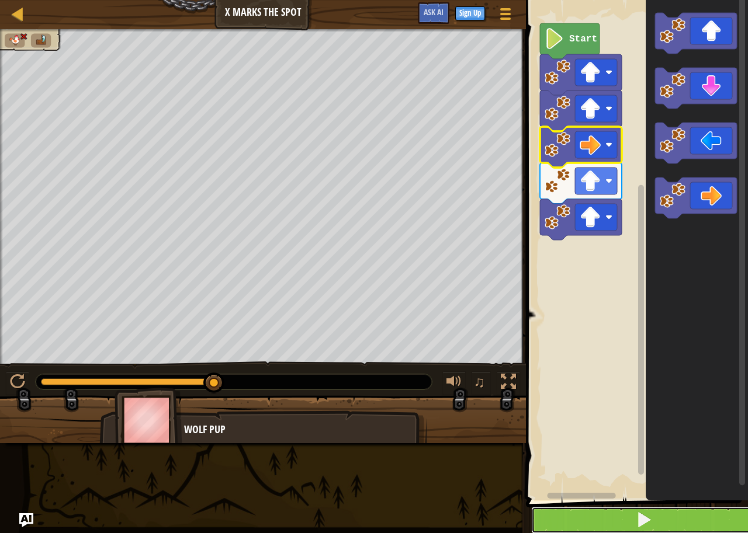
click at [604, 510] on button at bounding box center [643, 520] width 225 height 27
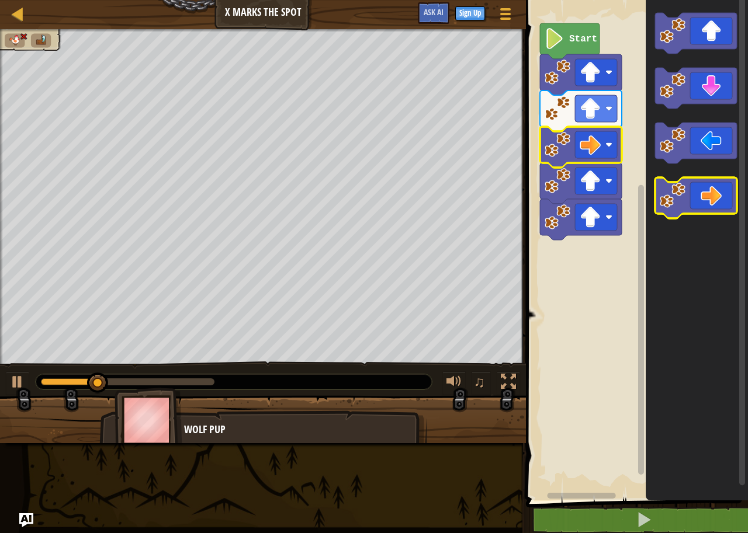
click at [707, 200] on icon "Blockly Workspace" at bounding box center [696, 198] width 82 height 41
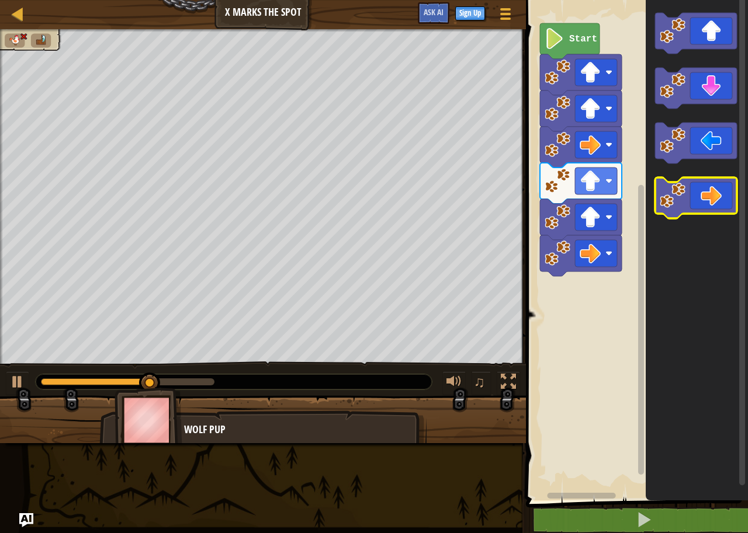
click at [707, 200] on icon "Blockly Workspace" at bounding box center [696, 198] width 82 height 41
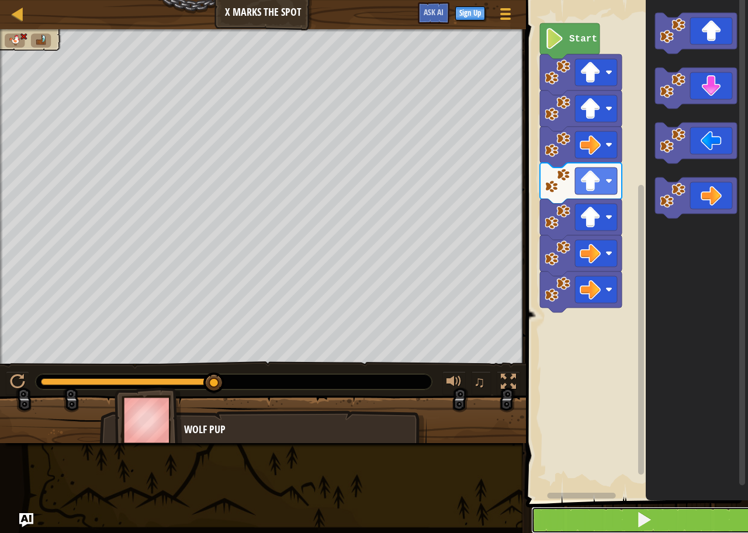
click at [555, 517] on button at bounding box center [643, 520] width 225 height 27
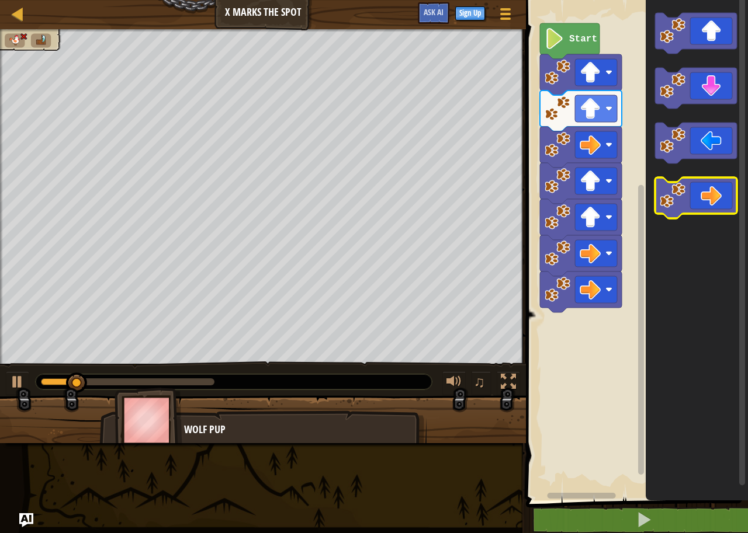
click at [710, 207] on icon "Blockly Workspace" at bounding box center [696, 198] width 82 height 41
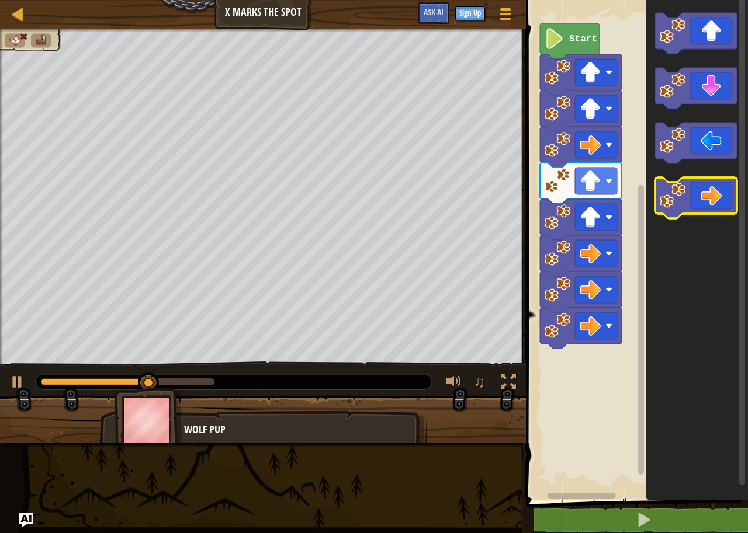
click at [710, 207] on icon "Blockly Workspace" at bounding box center [696, 198] width 82 height 41
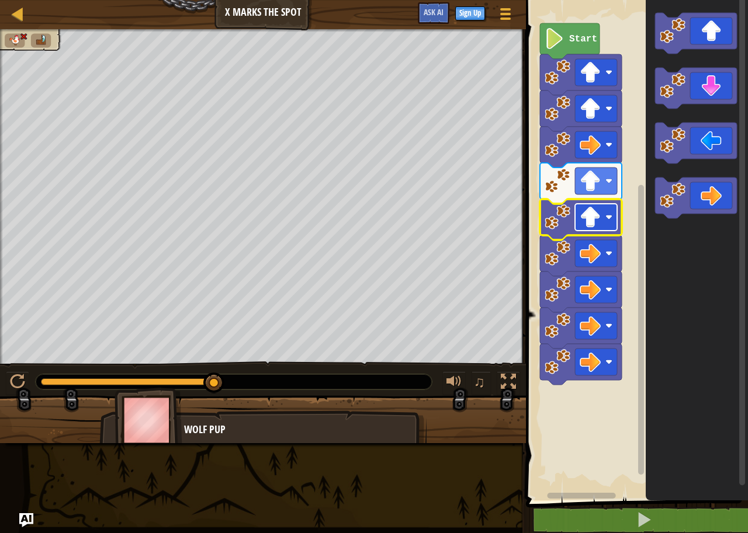
click at [607, 214] on image "Blockly Workspace" at bounding box center [608, 217] width 7 height 7
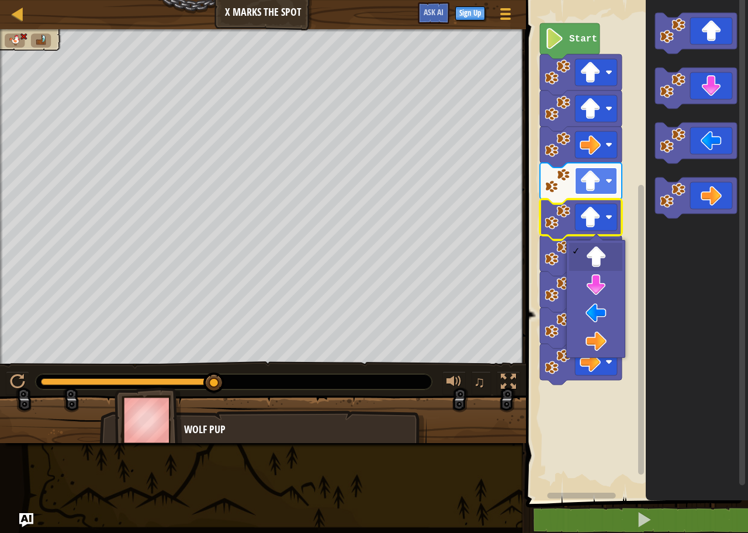
click at [610, 187] on rect "Blockly Workspace" at bounding box center [596, 181] width 42 height 27
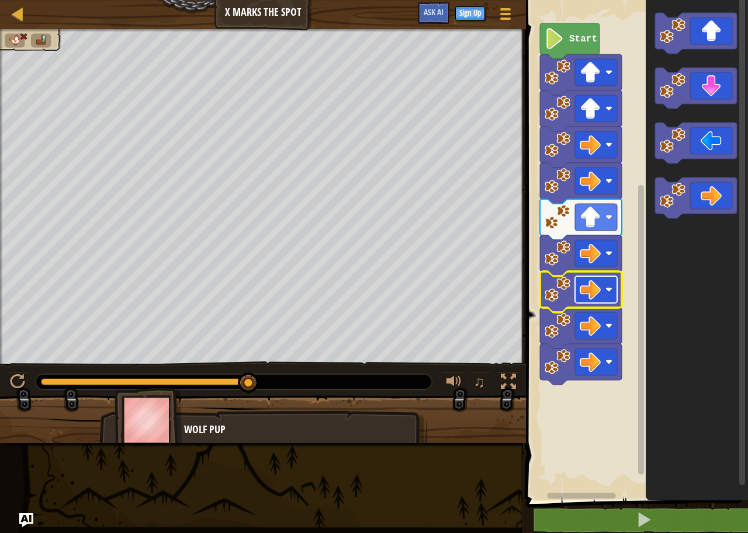
click at [594, 287] on image "Blockly Workspace" at bounding box center [589, 289] width 21 height 21
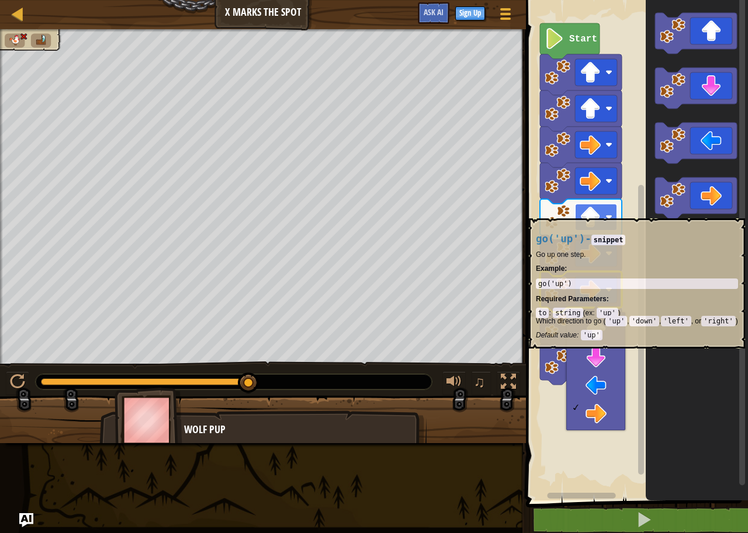
click at [602, 213] on rect "Blockly Workspace" at bounding box center [596, 217] width 42 height 27
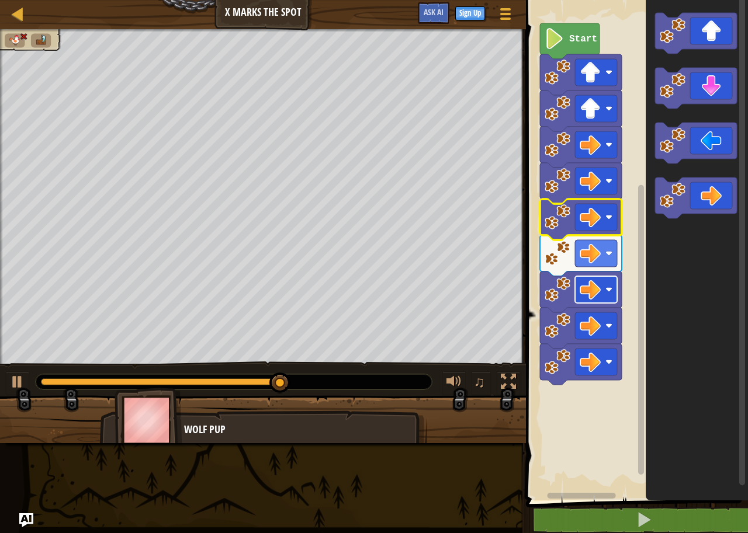
click at [588, 280] on image "Blockly Workspace" at bounding box center [589, 289] width 21 height 21
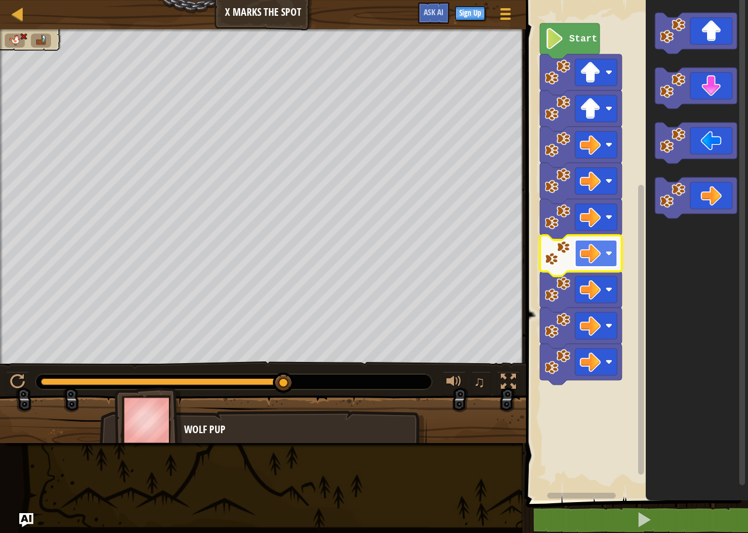
click at [588, 242] on rect "Blockly Workspace" at bounding box center [596, 253] width 42 height 27
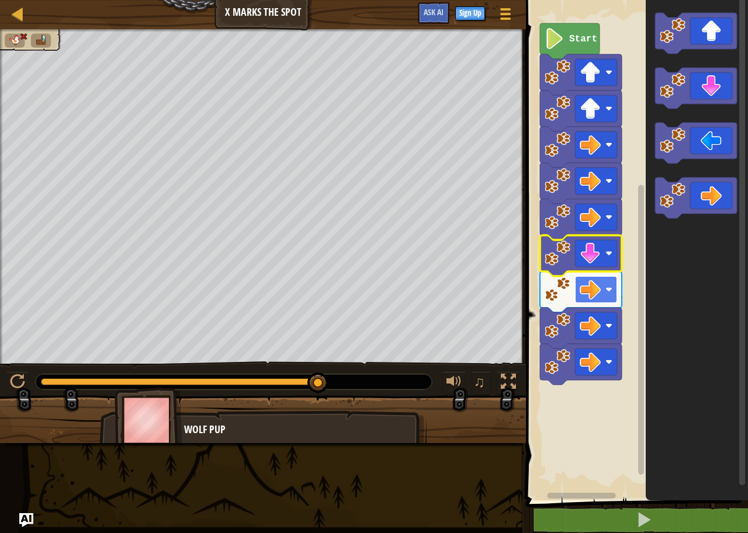
click at [600, 293] on image "Blockly Workspace" at bounding box center [589, 289] width 21 height 21
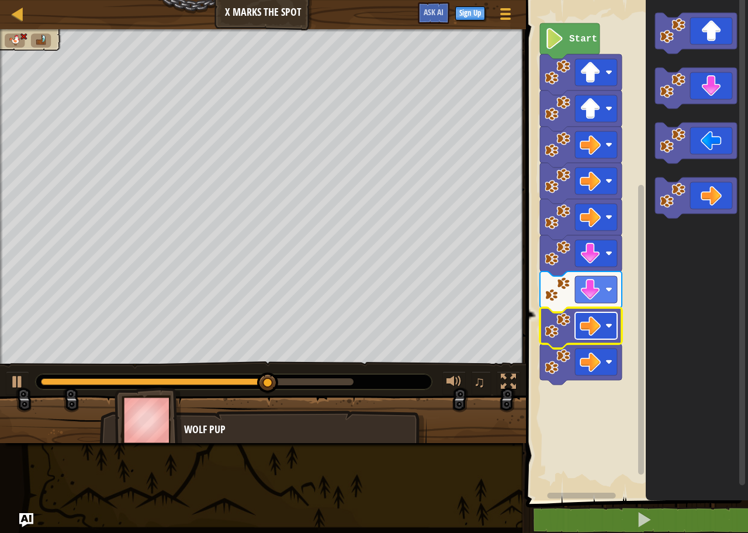
click at [589, 330] on image "Blockly Workspace" at bounding box center [589, 325] width 21 height 21
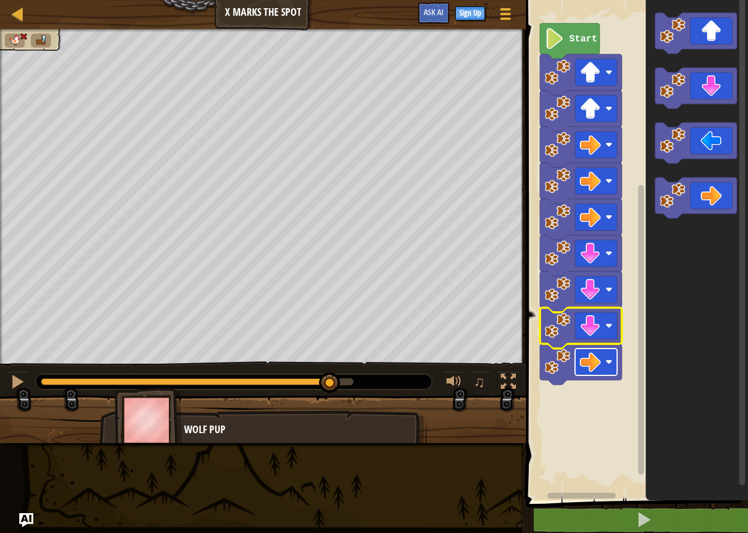
click at [586, 349] on rect "Blockly Workspace" at bounding box center [596, 362] width 42 height 27
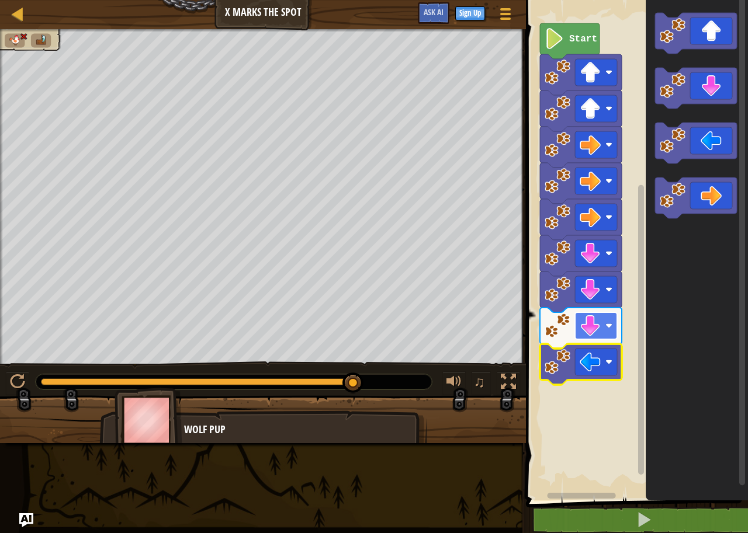
click at [589, 318] on image "Blockly Workspace" at bounding box center [589, 325] width 21 height 21
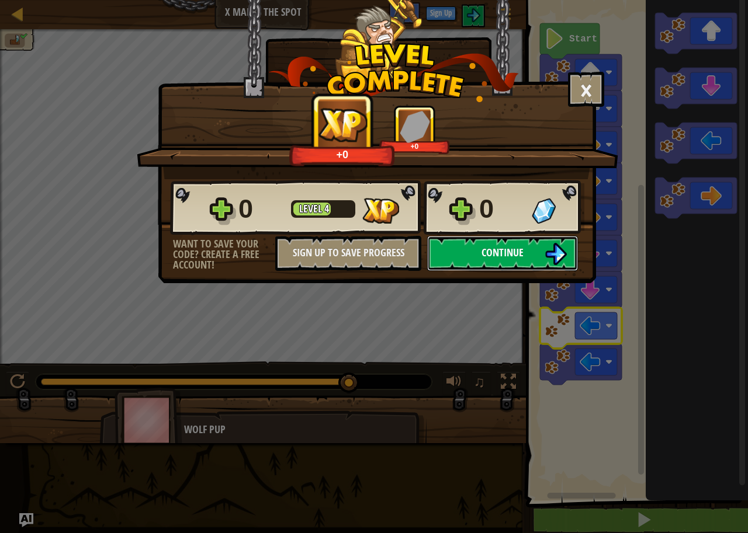
click at [464, 261] on button "Continue" at bounding box center [502, 253] width 151 height 35
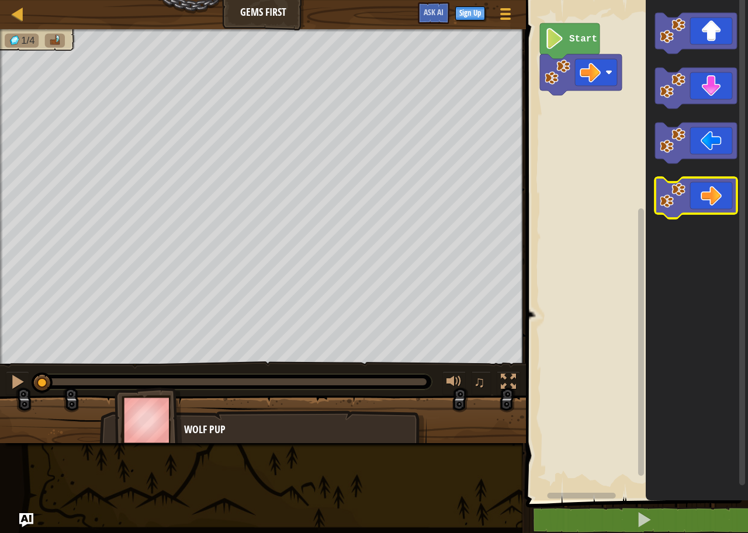
click at [700, 178] on icon "Blockly Workspace" at bounding box center [696, 198] width 82 height 41
click at [714, 206] on icon "Blockly Workspace" at bounding box center [696, 198] width 82 height 41
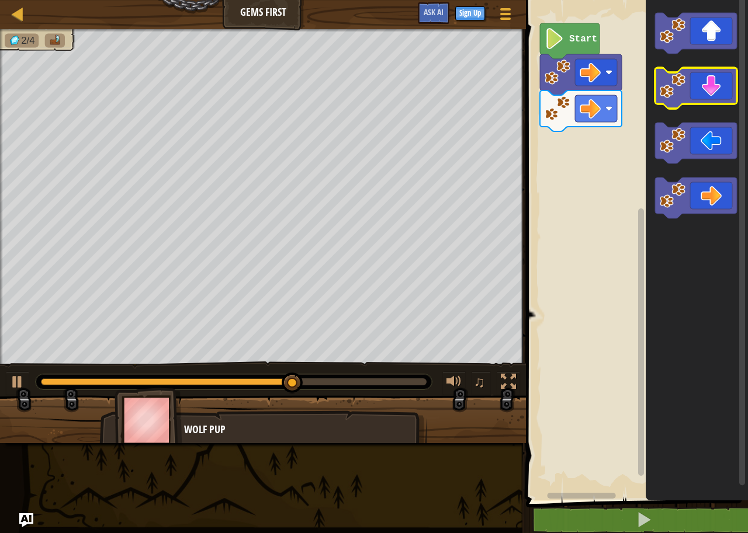
click at [705, 76] on icon "Blockly Workspace" at bounding box center [696, 88] width 82 height 41
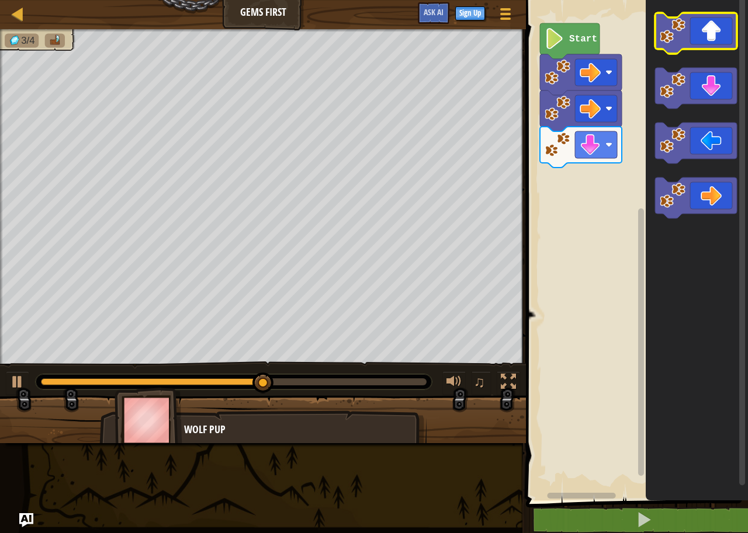
click at [706, 32] on icon "Blockly Workspace" at bounding box center [696, 33] width 82 height 41
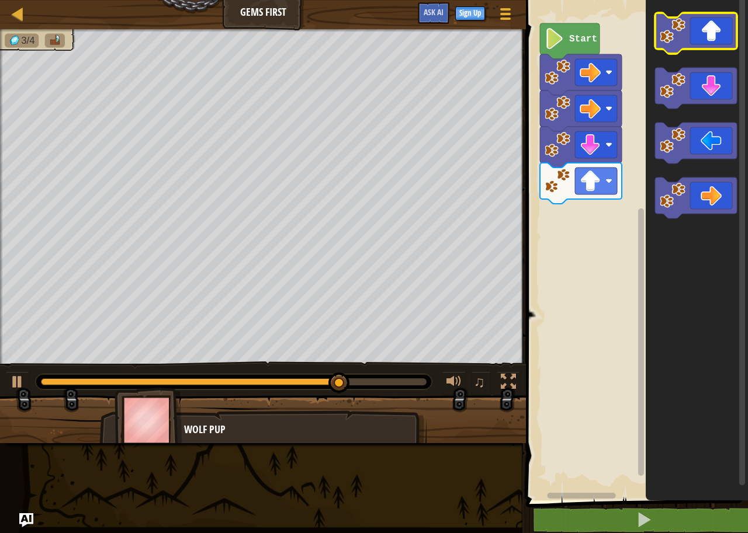
click at [710, 36] on icon "Blockly Workspace" at bounding box center [696, 33] width 82 height 41
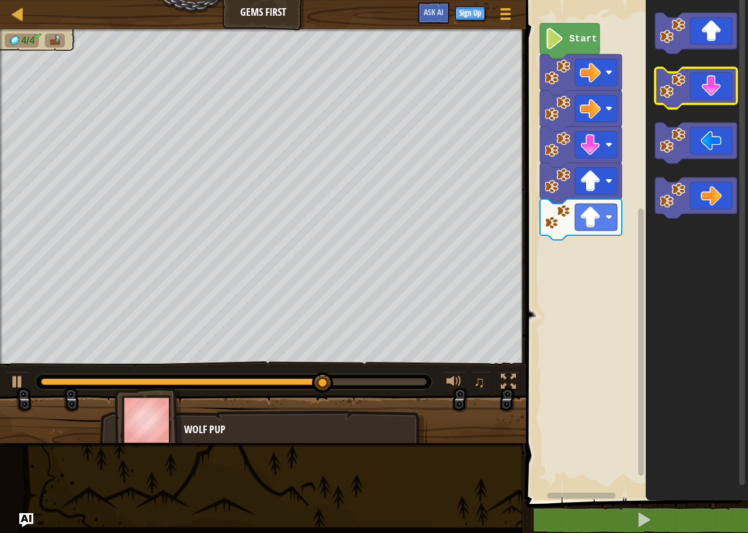
click at [717, 93] on icon "Blockly Workspace" at bounding box center [696, 88] width 82 height 41
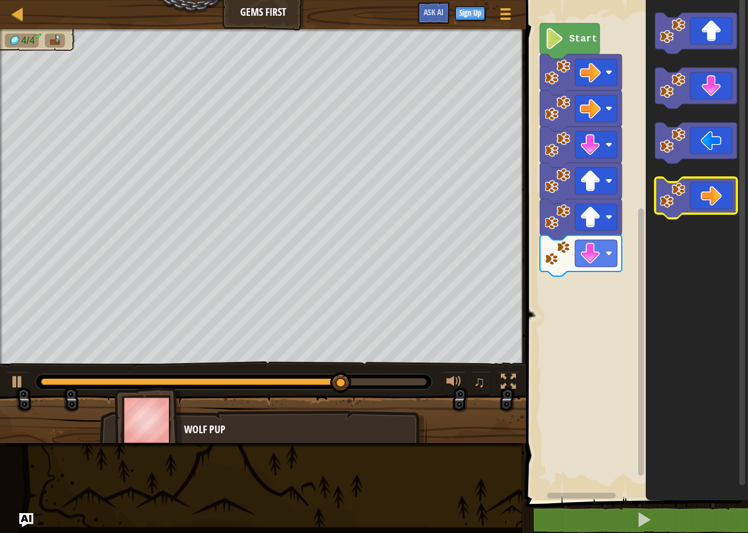
click at [704, 192] on icon "Blockly Workspace" at bounding box center [696, 198] width 82 height 41
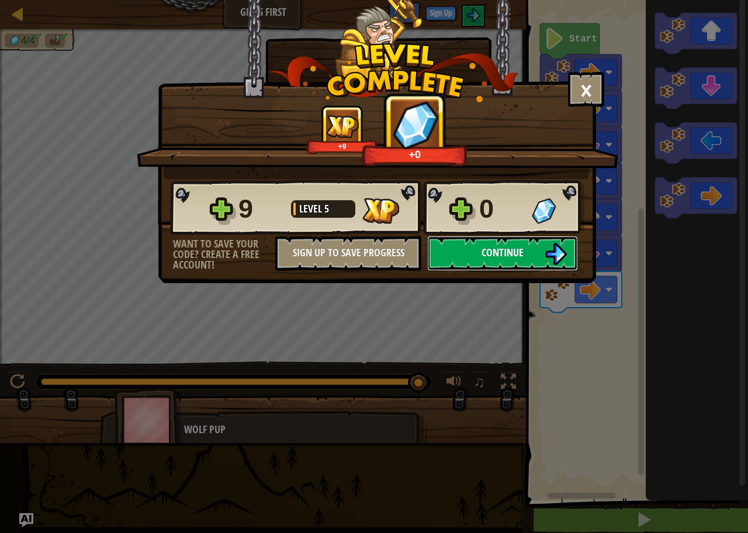
click at [544, 247] on img at bounding box center [555, 254] width 22 height 22
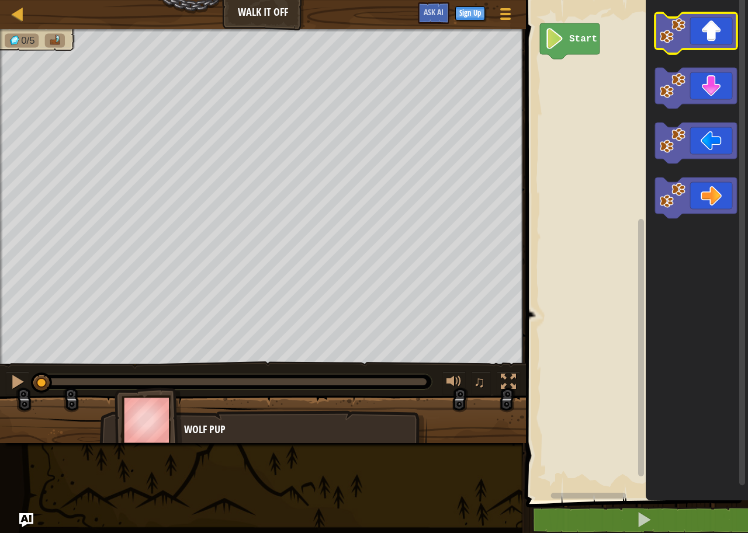
click at [703, 32] on icon "Blockly Workspace" at bounding box center [696, 33] width 82 height 41
click at [713, 34] on icon "Blockly Workspace" at bounding box center [696, 33] width 82 height 41
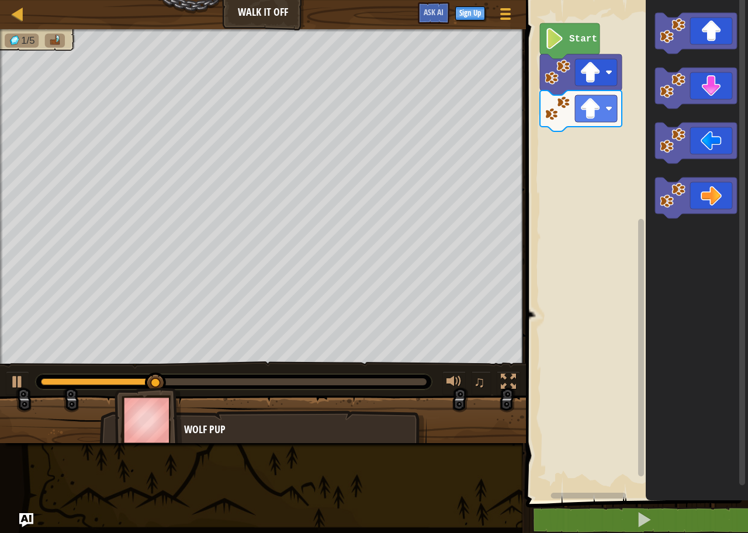
click at [737, 400] on rect "Blockly Workspace" at bounding box center [742, 241] width 6 height 490
click at [705, 28] on icon "Blockly Workspace" at bounding box center [696, 33] width 82 height 41
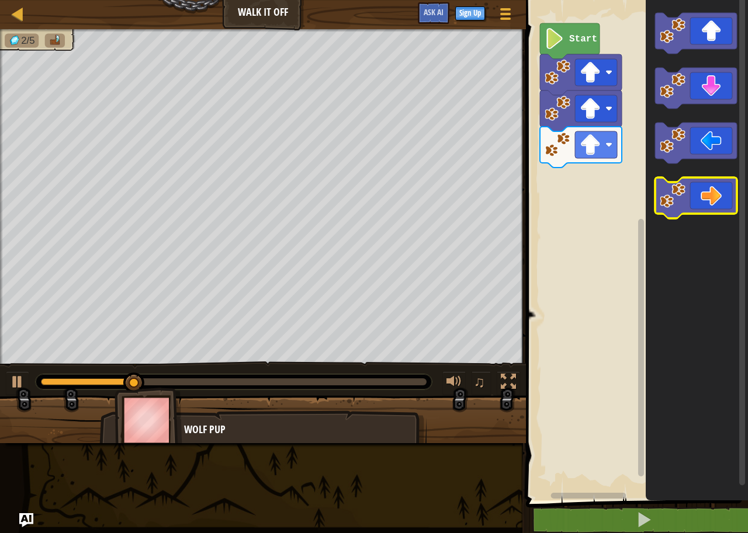
click at [707, 212] on g "Blockly Workspace" at bounding box center [696, 116] width 82 height 206
click at [708, 208] on icon "Blockly Workspace" at bounding box center [696, 198] width 82 height 41
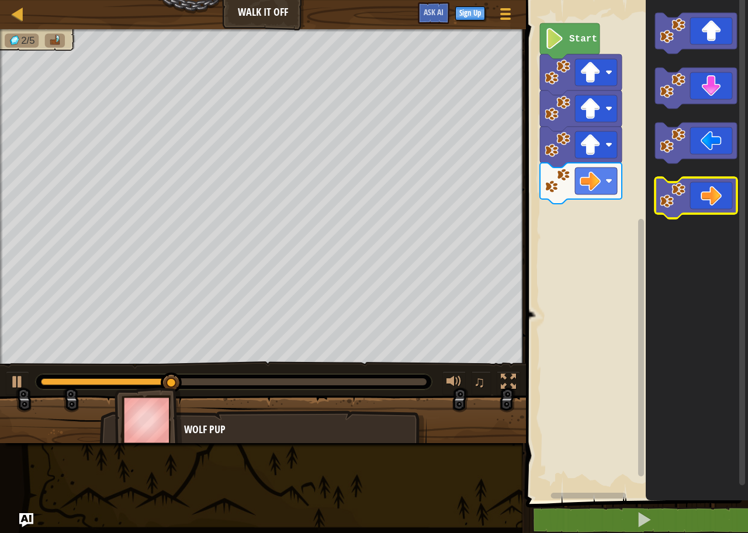
click at [715, 201] on icon "Blockly Workspace" at bounding box center [696, 198] width 82 height 41
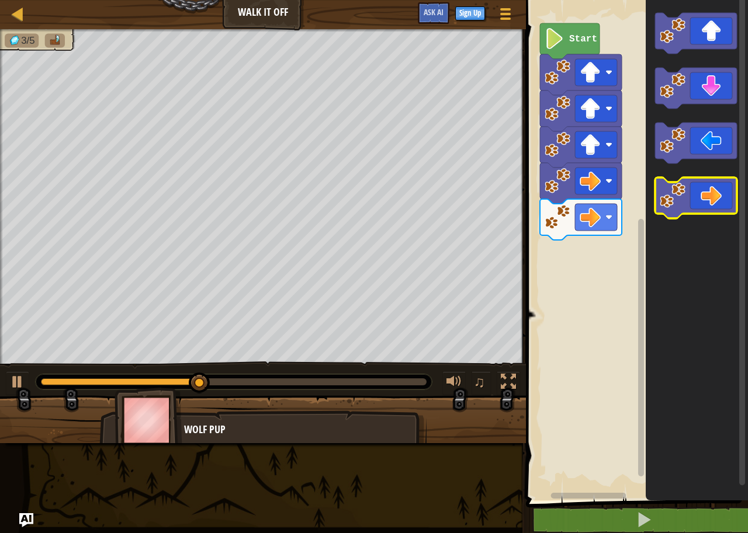
click at [715, 201] on icon "Blockly Workspace" at bounding box center [696, 198] width 82 height 41
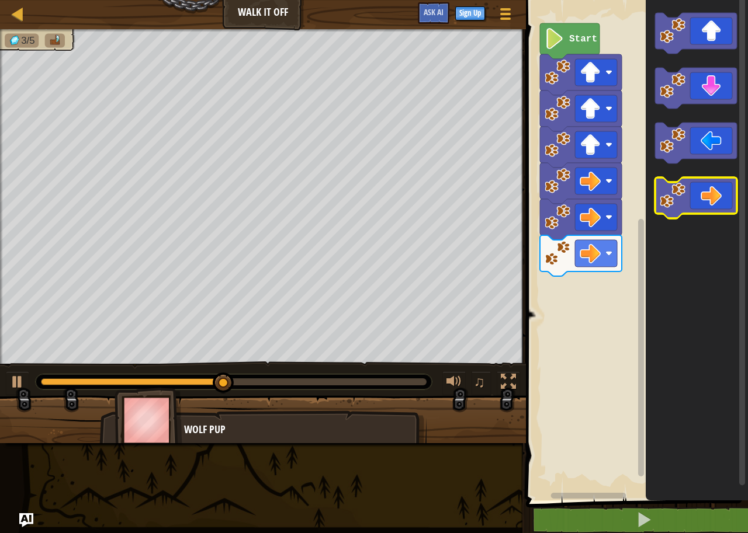
click at [715, 201] on icon "Blockly Workspace" at bounding box center [696, 198] width 82 height 41
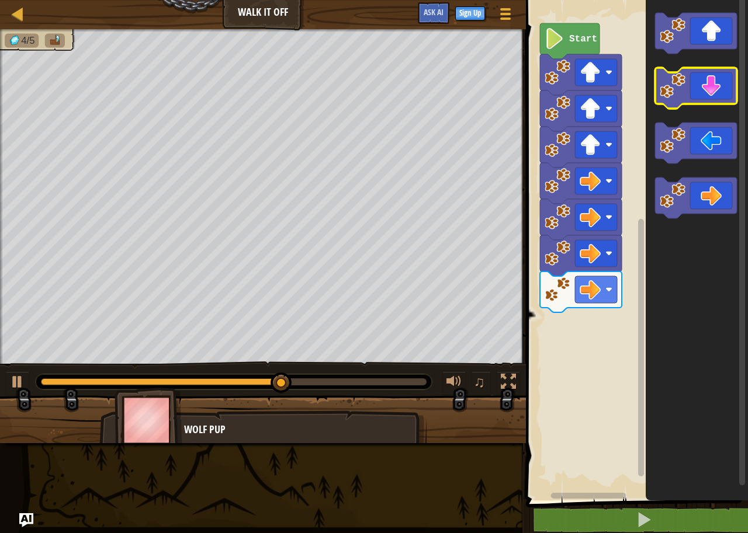
click at [718, 75] on icon "Blockly Workspace" at bounding box center [696, 88] width 82 height 41
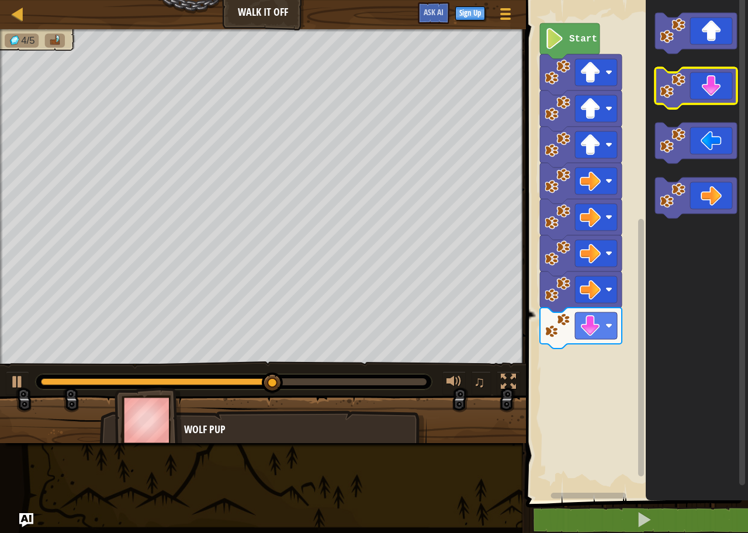
click at [718, 77] on icon "Blockly Workspace" at bounding box center [696, 88] width 82 height 41
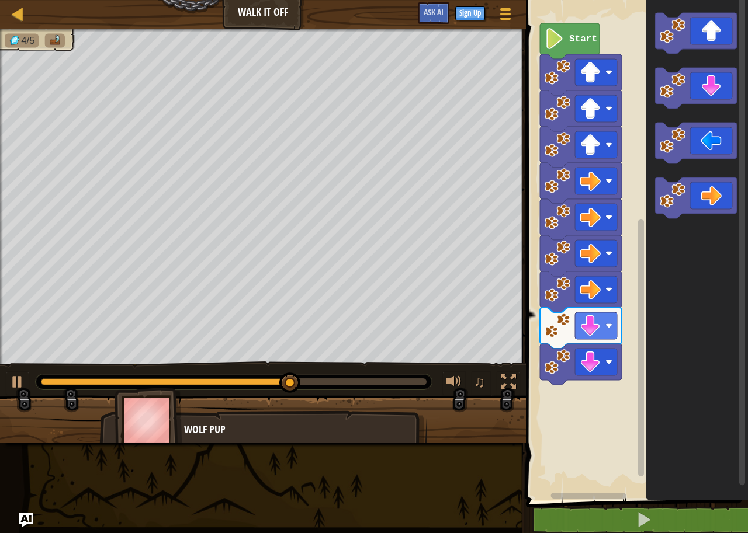
click at [720, 86] on icon "Blockly Workspace" at bounding box center [696, 88] width 82 height 41
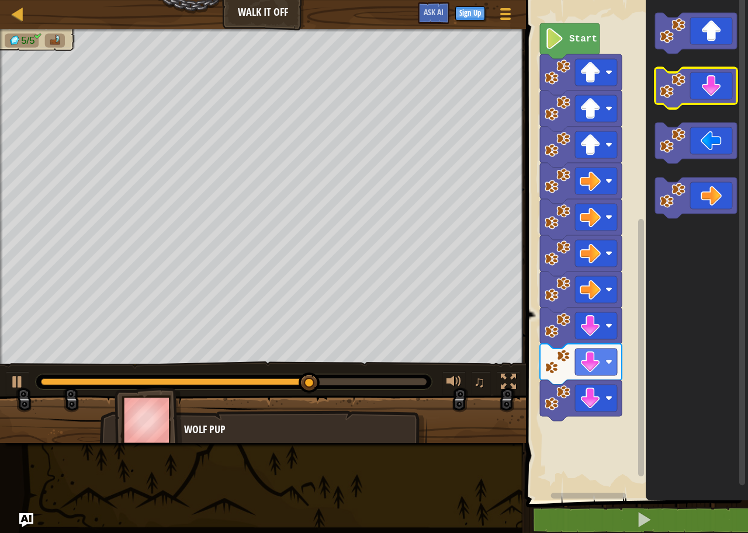
click at [720, 86] on icon "Blockly Workspace" at bounding box center [696, 88] width 82 height 41
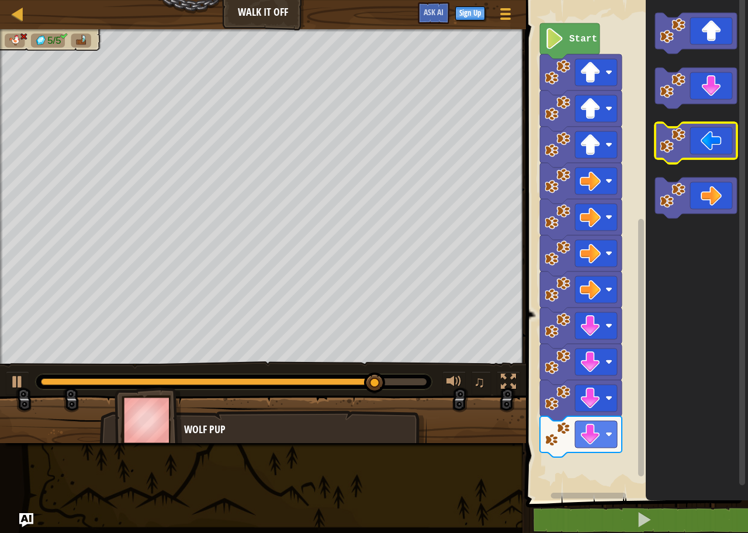
click at [720, 143] on icon "Blockly Workspace" at bounding box center [696, 143] width 82 height 41
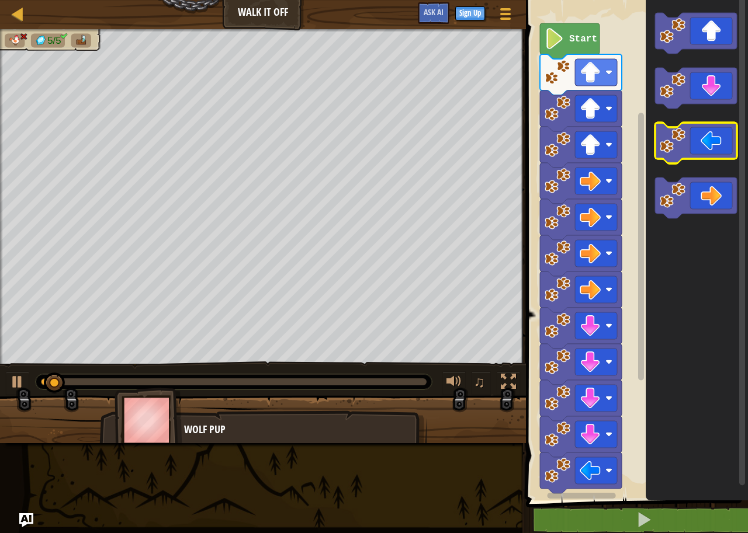
click at [713, 149] on icon "Blockly Workspace" at bounding box center [696, 143] width 82 height 41
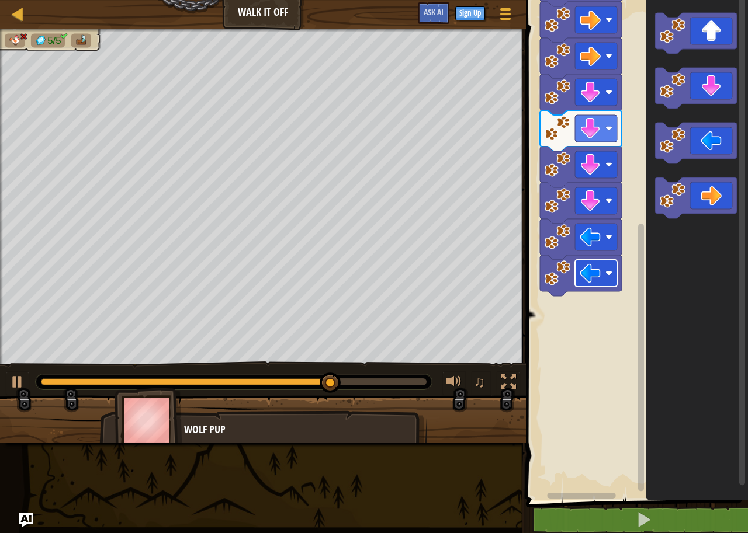
click at [595, 277] on image "Blockly Workspace" at bounding box center [589, 273] width 21 height 21
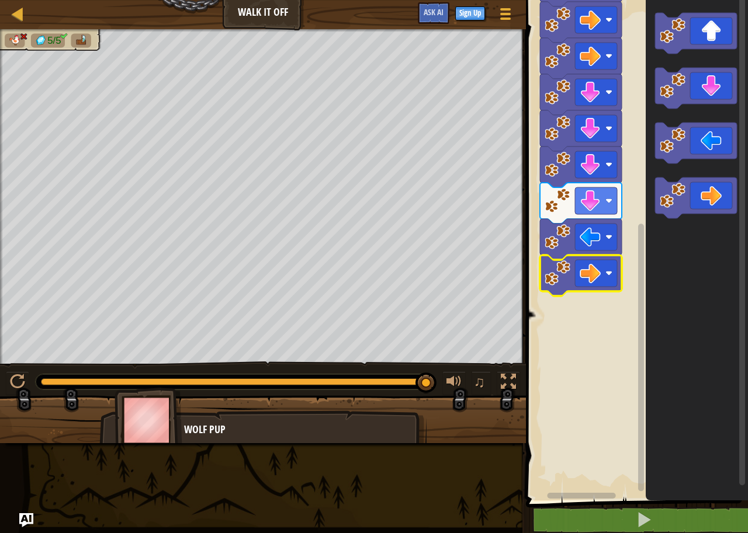
click at [595, 288] on icon "Blockly Workspace" at bounding box center [581, 275] width 82 height 41
click at [632, 360] on rect "Blockly Workspace" at bounding box center [634, 247] width 225 height 506
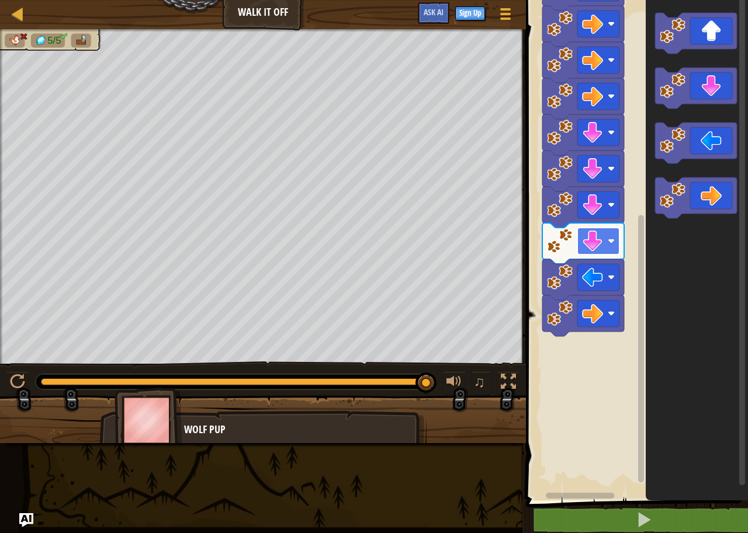
click at [591, 252] on image "Blockly Workspace" at bounding box center [592, 241] width 21 height 21
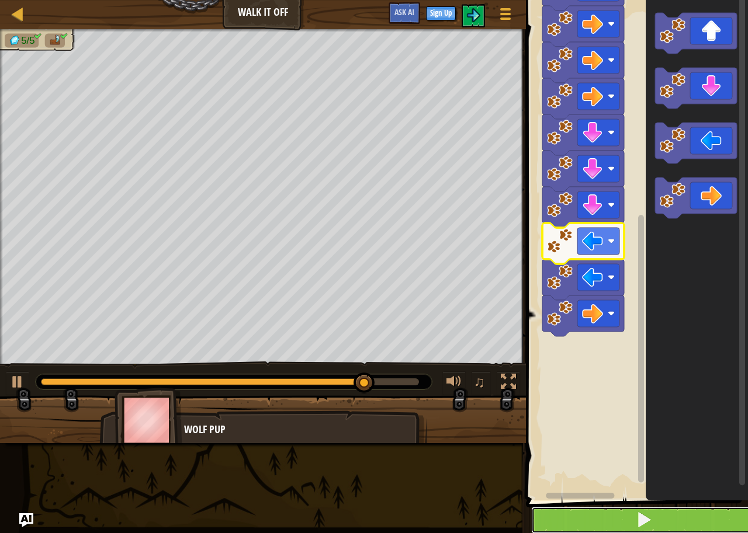
click at [652, 523] on button at bounding box center [643, 520] width 225 height 27
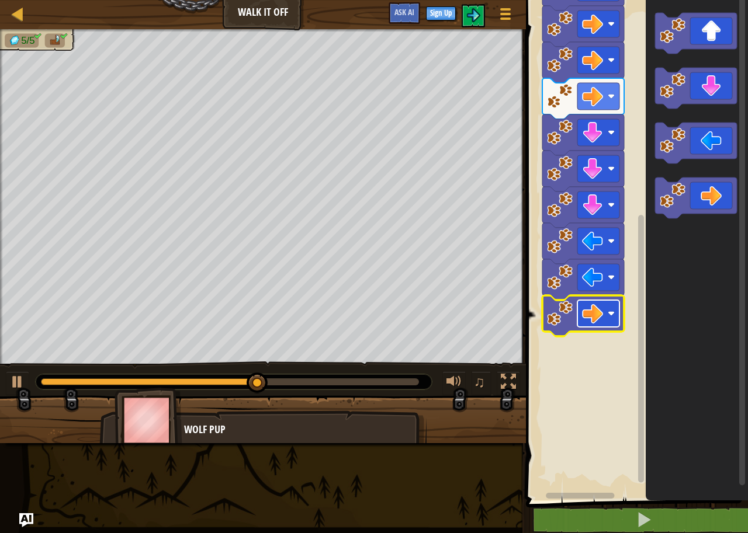
click at [599, 311] on image "Blockly Workspace" at bounding box center [592, 313] width 21 height 21
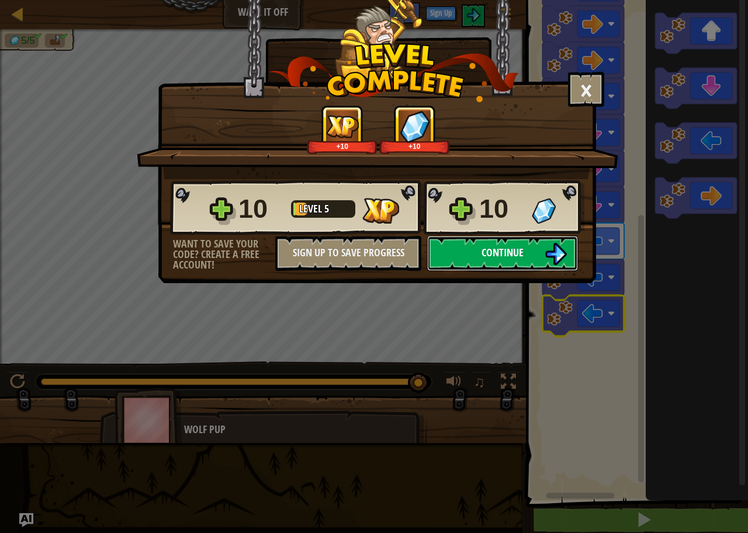
click at [519, 259] on span "Continue" at bounding box center [502, 252] width 42 height 15
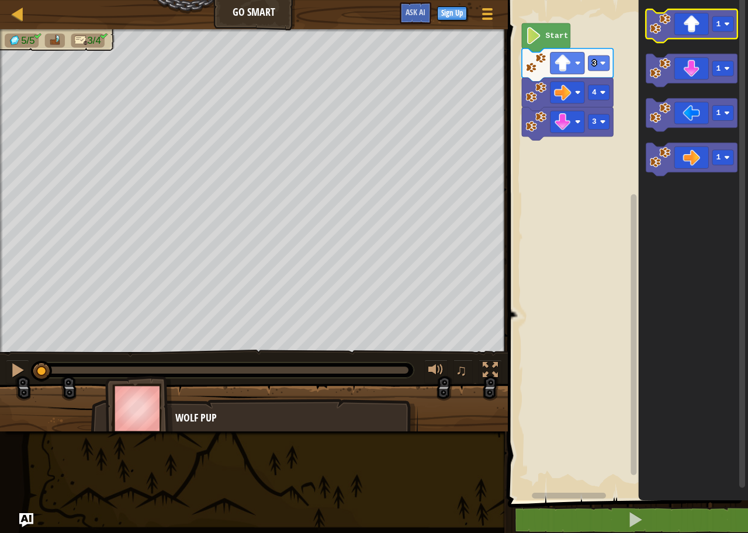
click at [683, 20] on icon "Blockly Workspace" at bounding box center [690, 25] width 91 height 33
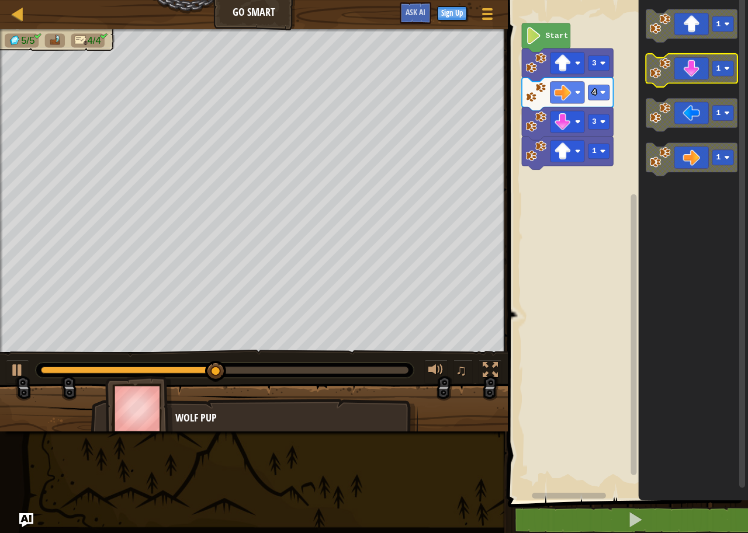
click at [700, 70] on icon "Blockly Workspace" at bounding box center [690, 70] width 91 height 33
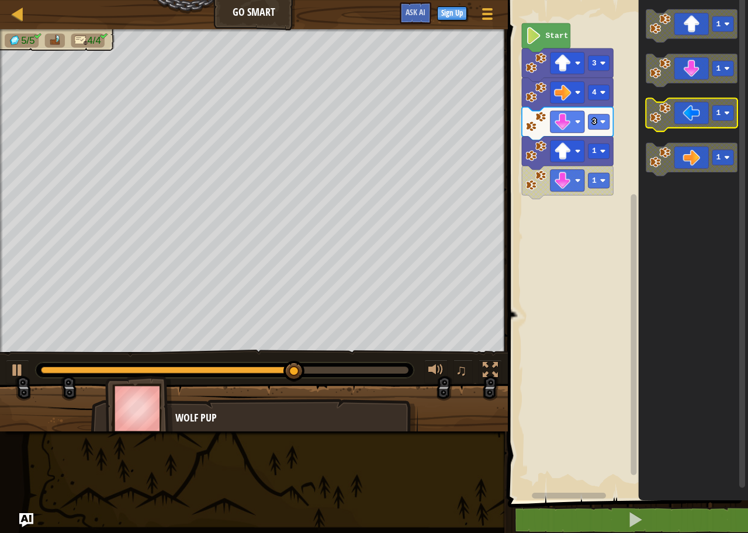
click at [693, 109] on icon "Blockly Workspace" at bounding box center [690, 114] width 91 height 33
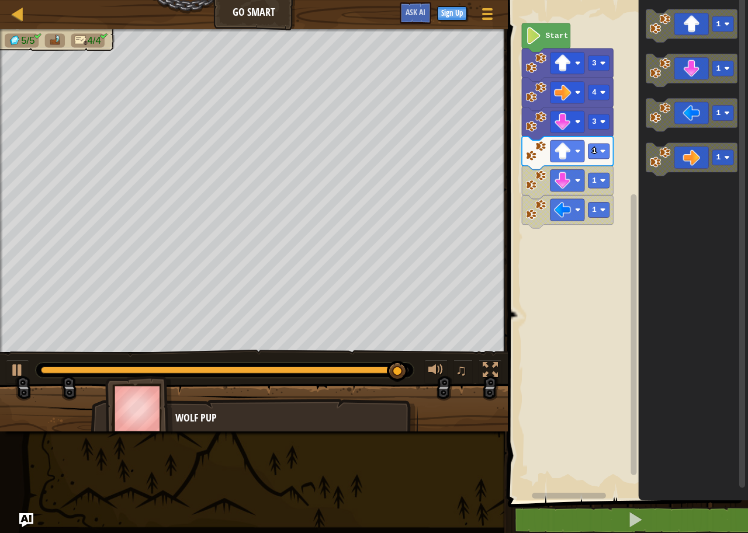
click at [691, 43] on icon "Blockly Workspace" at bounding box center [693, 247] width 110 height 506
click at [697, 35] on icon "Blockly Workspace" at bounding box center [690, 25] width 91 height 33
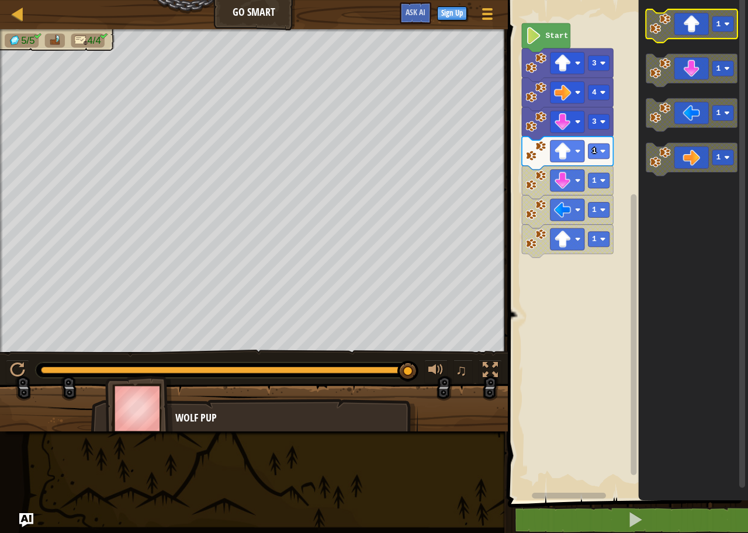
click at [675, 16] on icon "Blockly Workspace" at bounding box center [690, 25] width 91 height 33
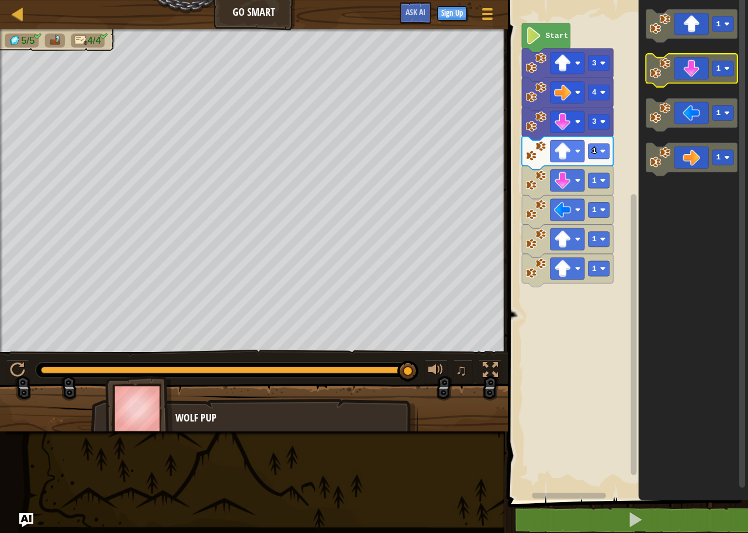
click at [693, 72] on icon "Blockly Workspace" at bounding box center [690, 70] width 91 height 33
click at [694, 77] on icon "Blockly Workspace" at bounding box center [690, 70] width 91 height 33
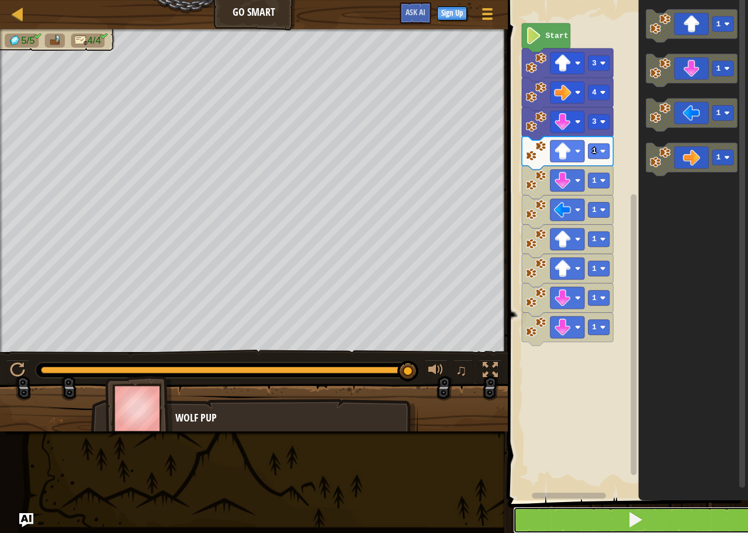
click at [554, 530] on button at bounding box center [635, 520] width 244 height 27
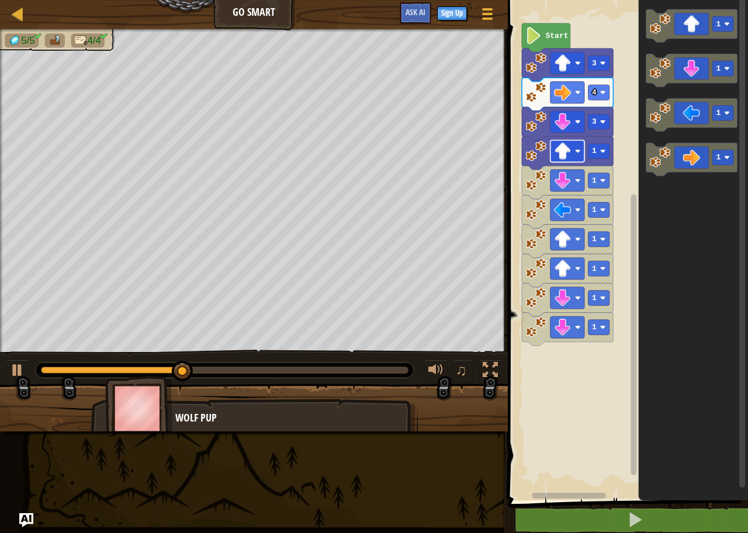
click at [565, 156] on image "Blockly Workspace" at bounding box center [562, 151] width 17 height 17
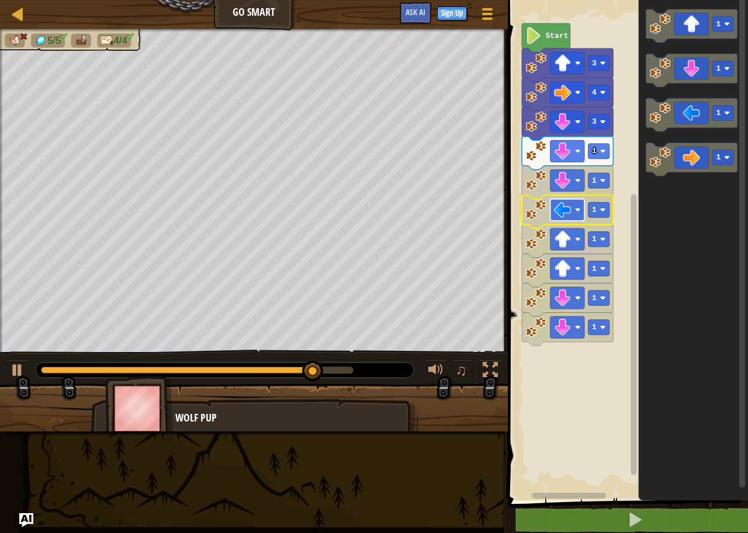
click at [561, 205] on image "Blockly Workspace" at bounding box center [562, 209] width 17 height 17
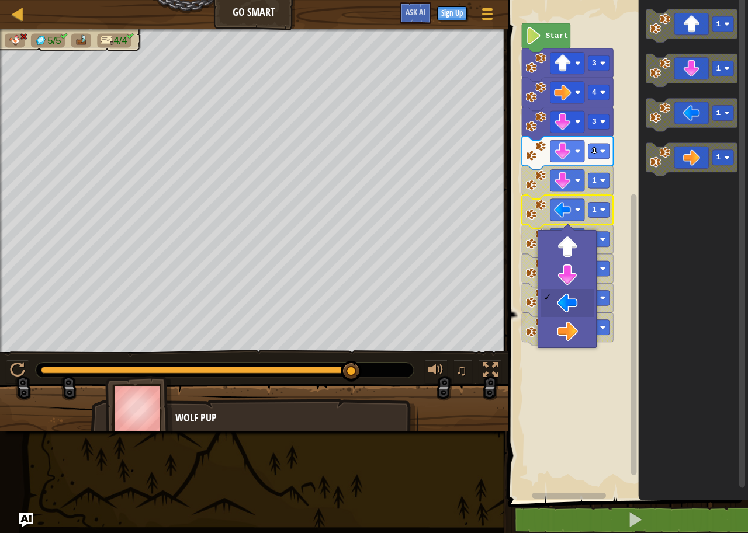
click at [651, 238] on icon "Blockly Workspace" at bounding box center [693, 247] width 110 height 506
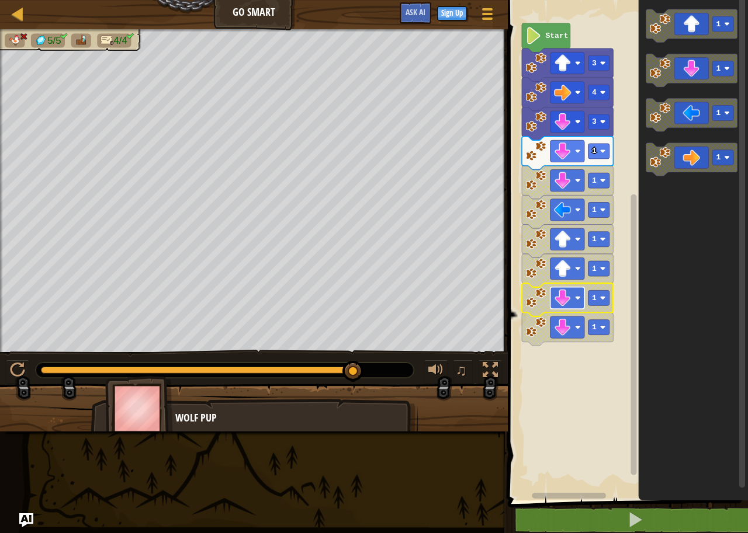
click at [572, 298] on rect "Blockly Workspace" at bounding box center [567, 298] width 34 height 22
click at [569, 323] on image "Blockly Workspace" at bounding box center [562, 327] width 17 height 17
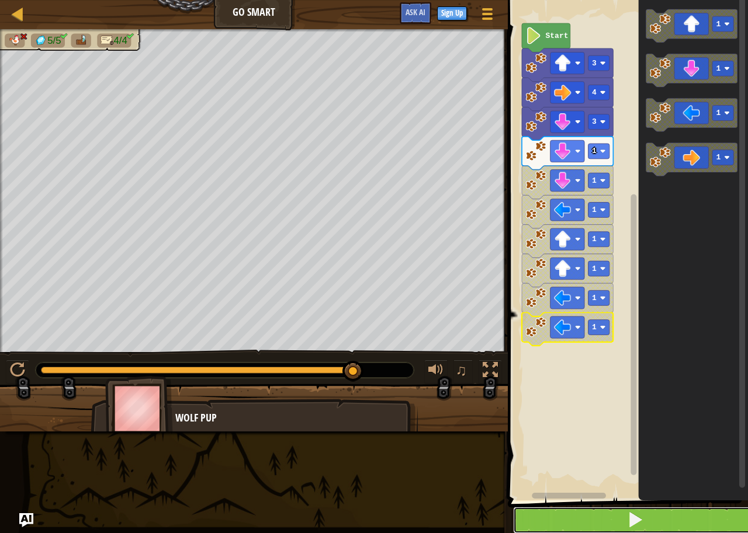
click at [599, 509] on button at bounding box center [635, 520] width 244 height 27
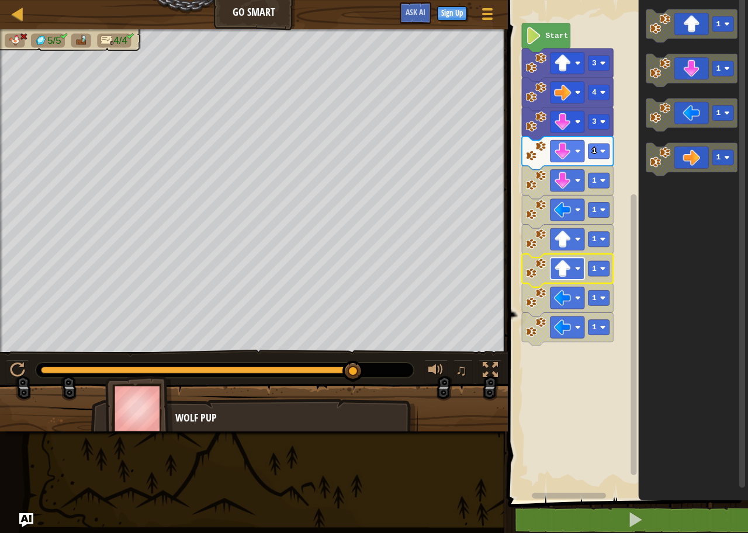
click at [574, 273] on rect "Blockly Workspace" at bounding box center [567, 269] width 34 height 22
click at [574, 241] on g "Blockly Workspace" at bounding box center [567, 239] width 34 height 22
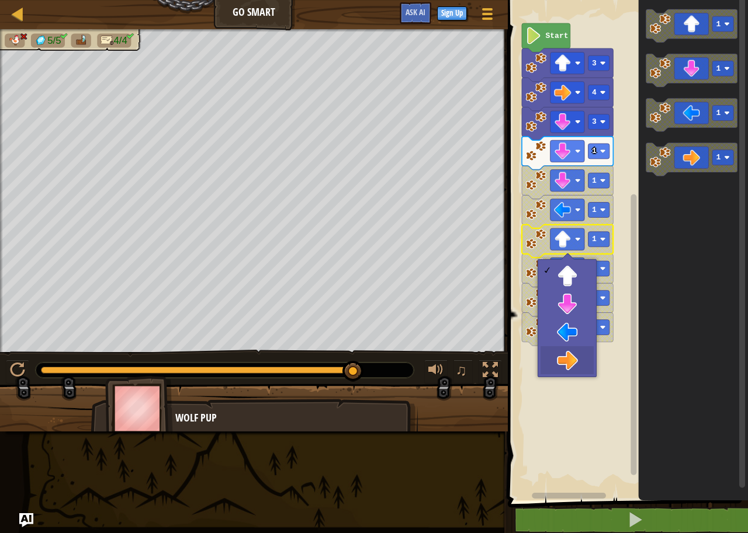
drag, startPoint x: 565, startPoint y: 319, endPoint x: 602, endPoint y: 439, distance: 124.9
click at [607, 0] on body "Map Go Smart Game Menu Sign Up Ask AI 1 ההההההההההההההההההההההההההההההההההההההה…" at bounding box center [374, 0] width 748 height 0
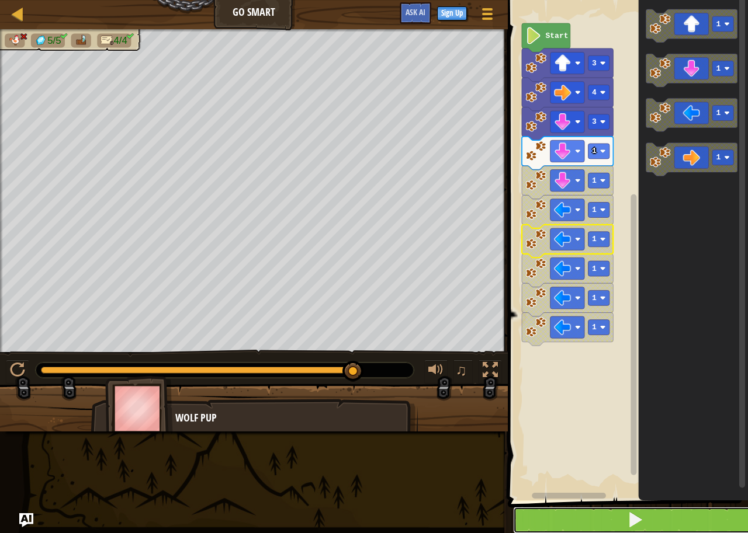
click at [598, 509] on button at bounding box center [635, 520] width 244 height 27
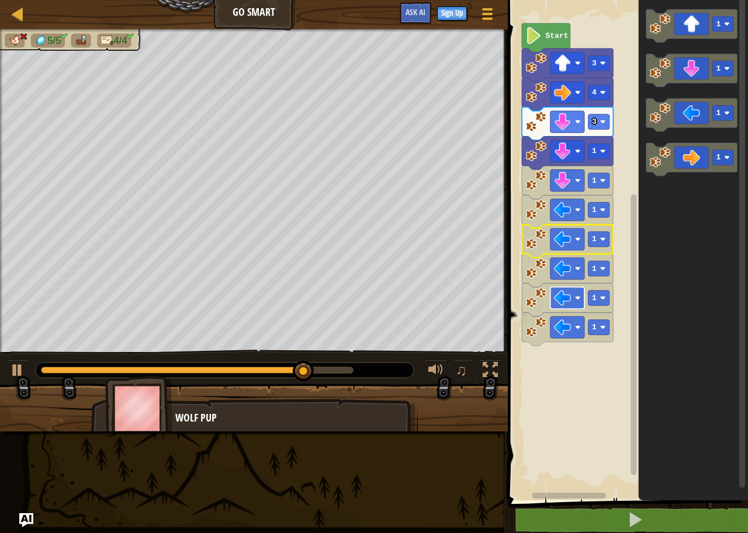
click at [555, 289] on rect "Blockly Workspace" at bounding box center [567, 298] width 34 height 22
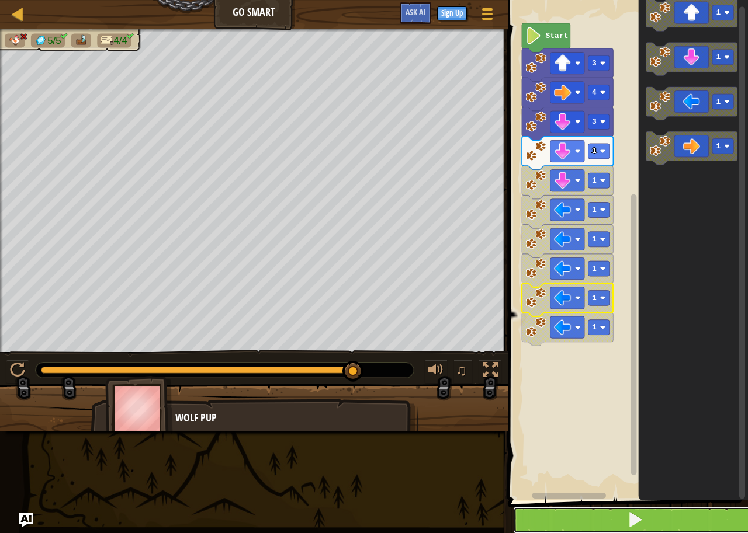
click at [600, 523] on button at bounding box center [635, 520] width 244 height 27
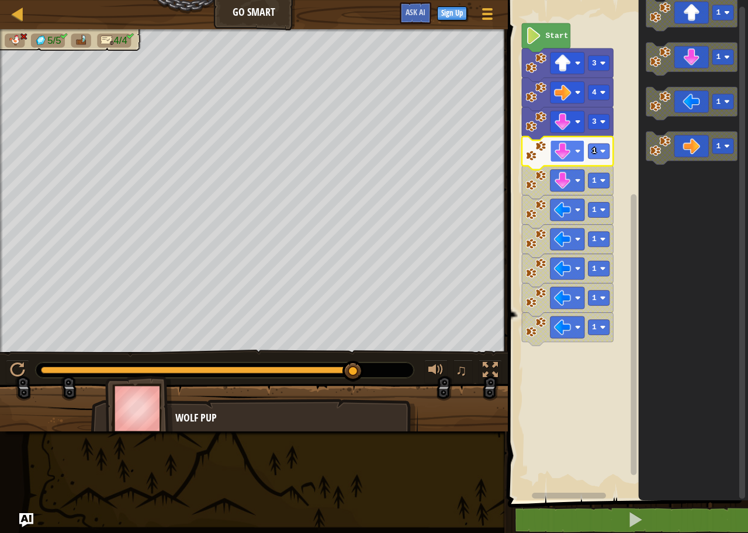
click at [553, 159] on rect "Blockly Workspace" at bounding box center [567, 151] width 34 height 22
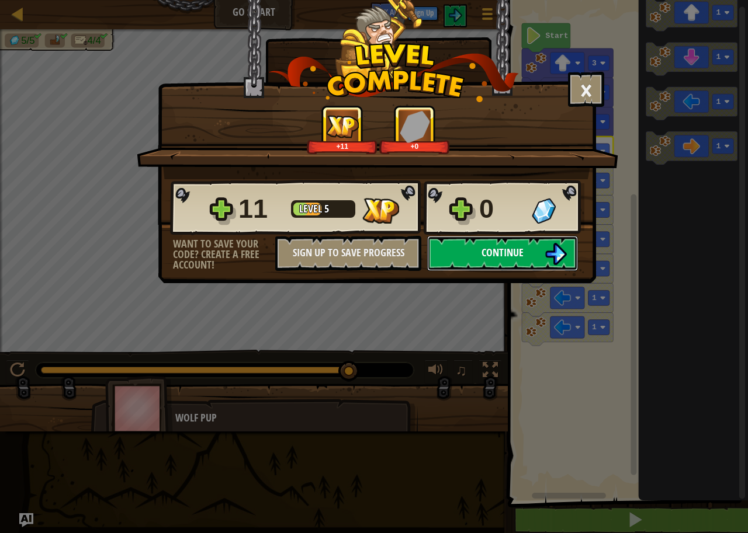
click at [515, 251] on span "Continue" at bounding box center [502, 252] width 42 height 15
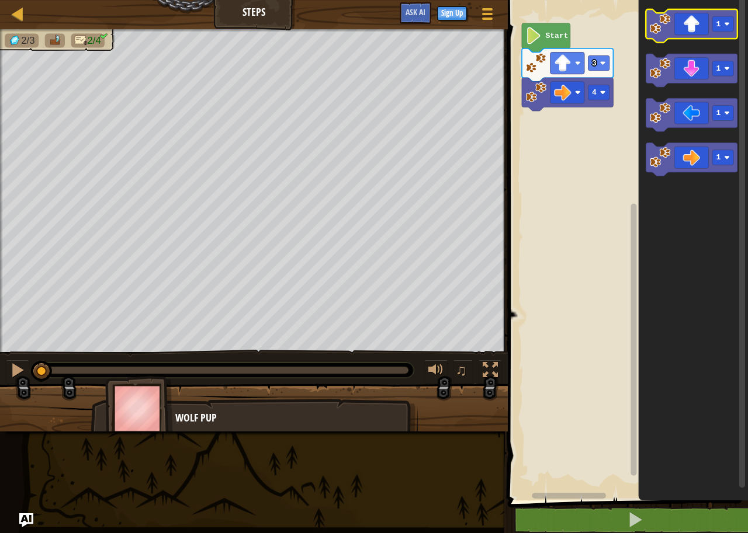
click at [693, 21] on icon "Blockly Workspace" at bounding box center [690, 25] width 91 height 33
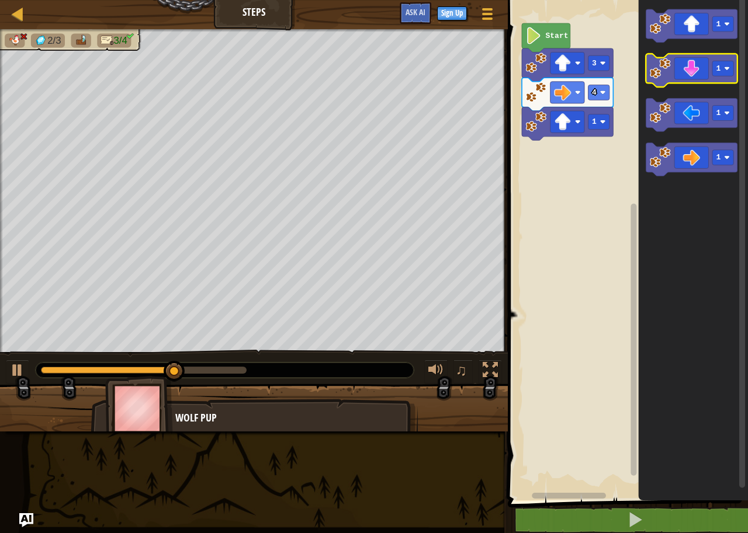
click at [698, 67] on icon "Blockly Workspace" at bounding box center [690, 70] width 91 height 33
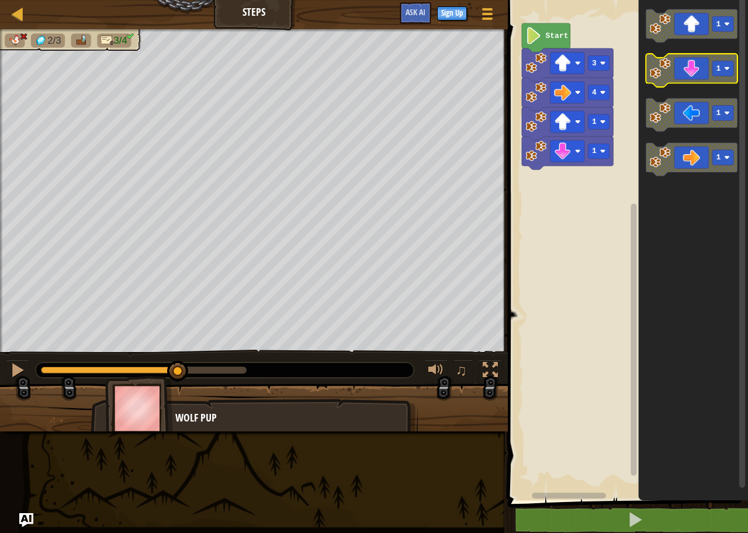
click at [698, 67] on icon "Blockly Workspace" at bounding box center [690, 70] width 91 height 33
